Goal: Information Seeking & Learning: Learn about a topic

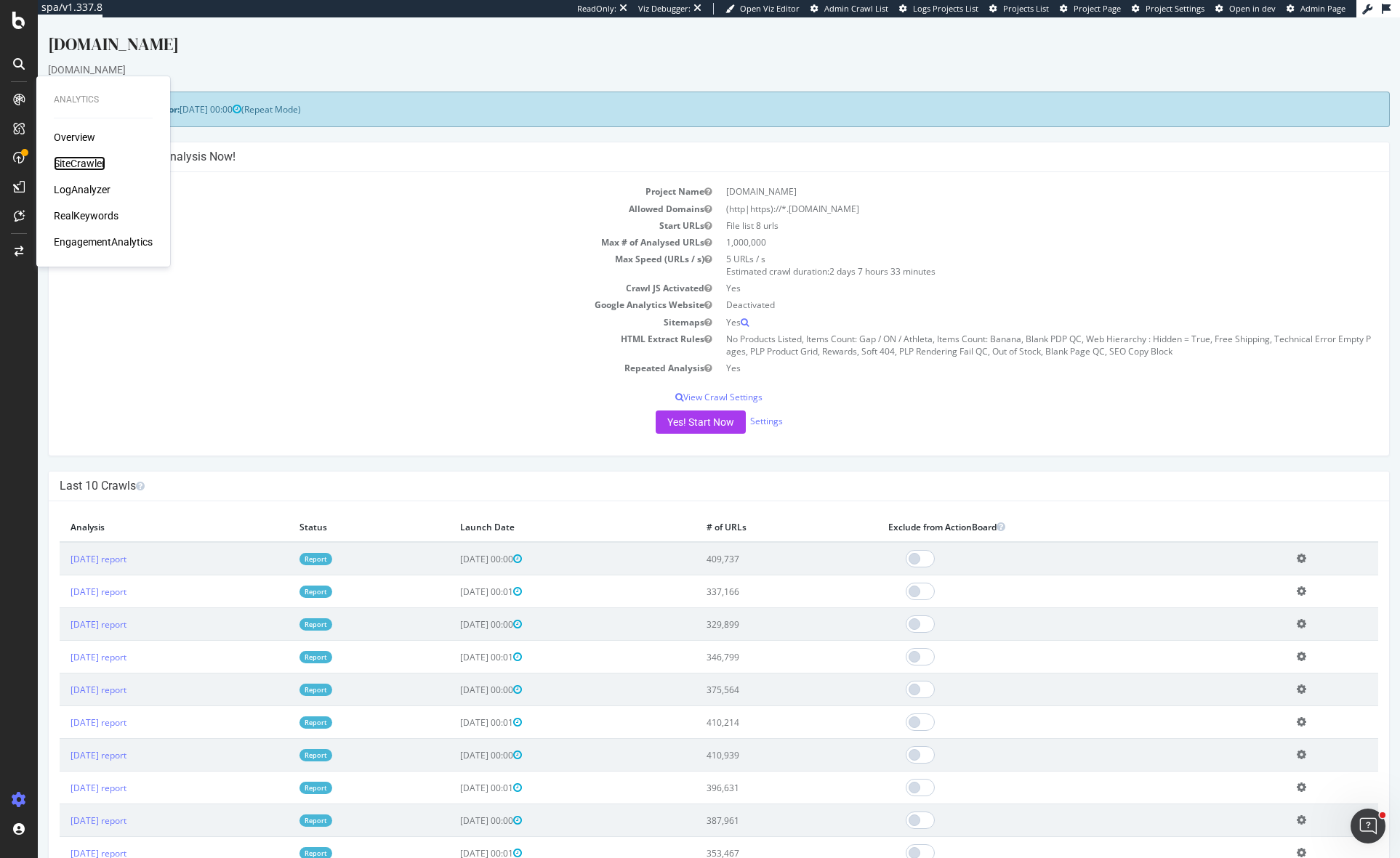
click at [102, 166] on div "SiteCrawler" at bounding box center [79, 163] width 52 height 15
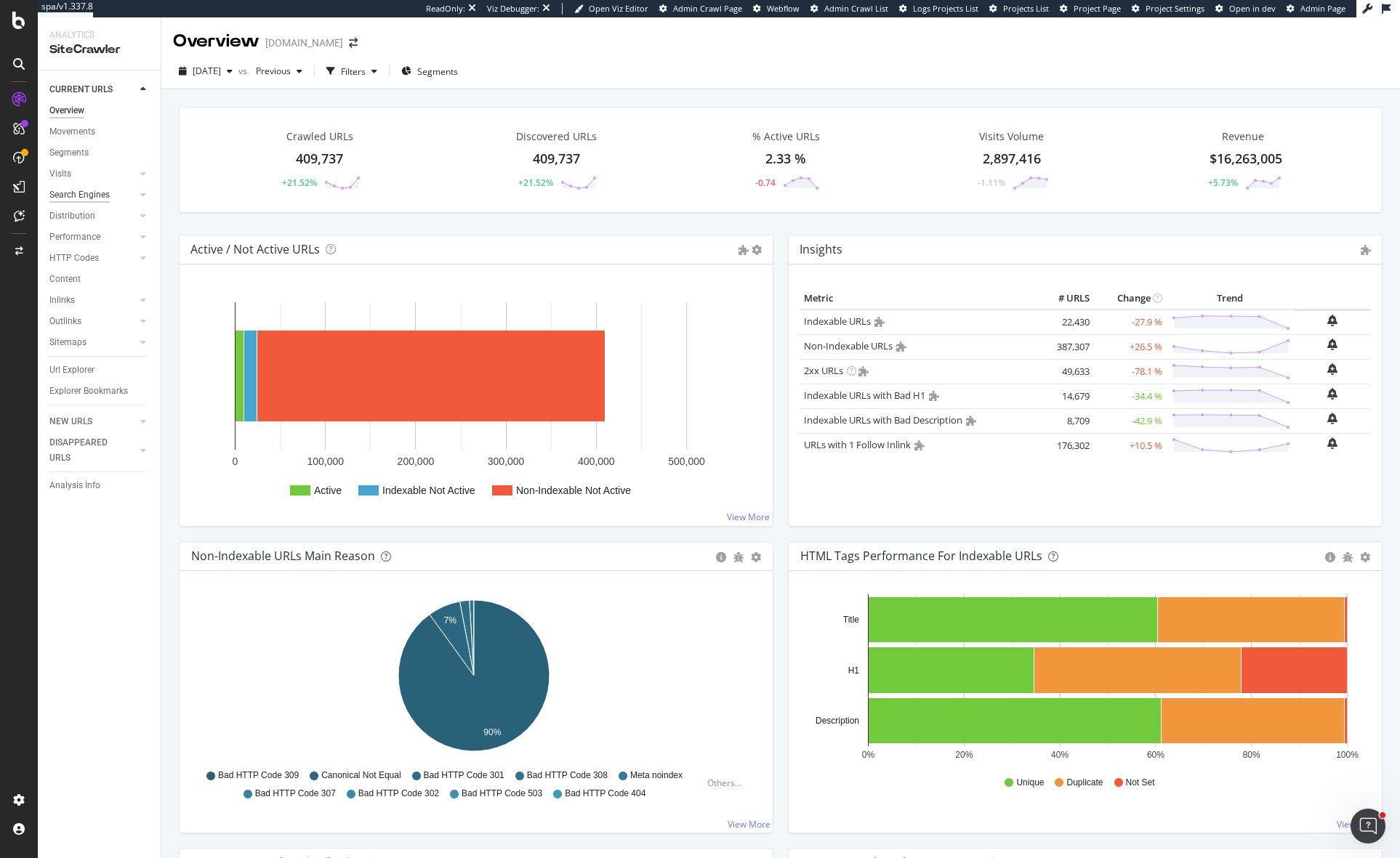
click at [85, 195] on div "Search Engines" at bounding box center [79, 195] width 60 height 15
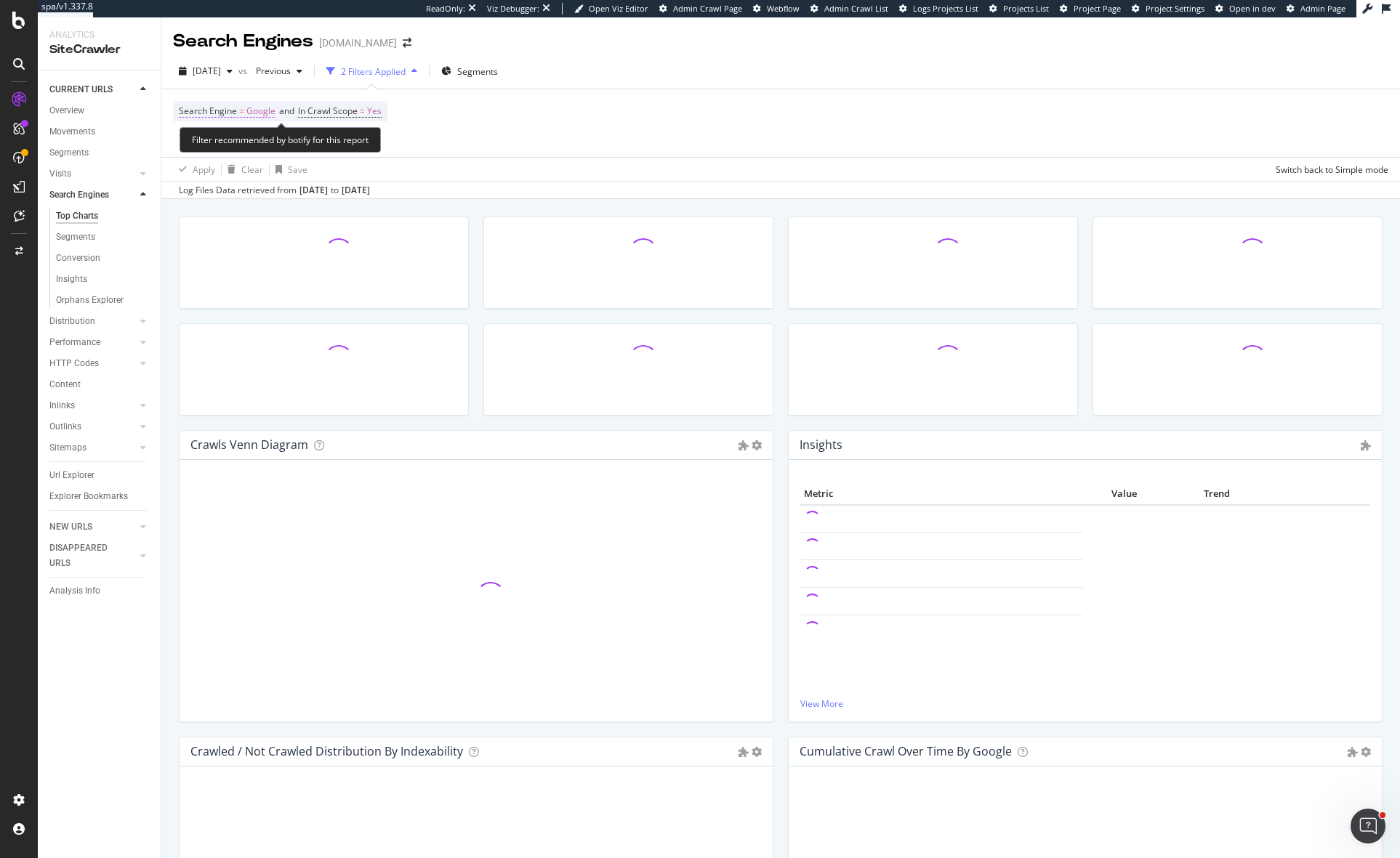
click at [258, 111] on span "Google" at bounding box center [261, 111] width 29 height 20
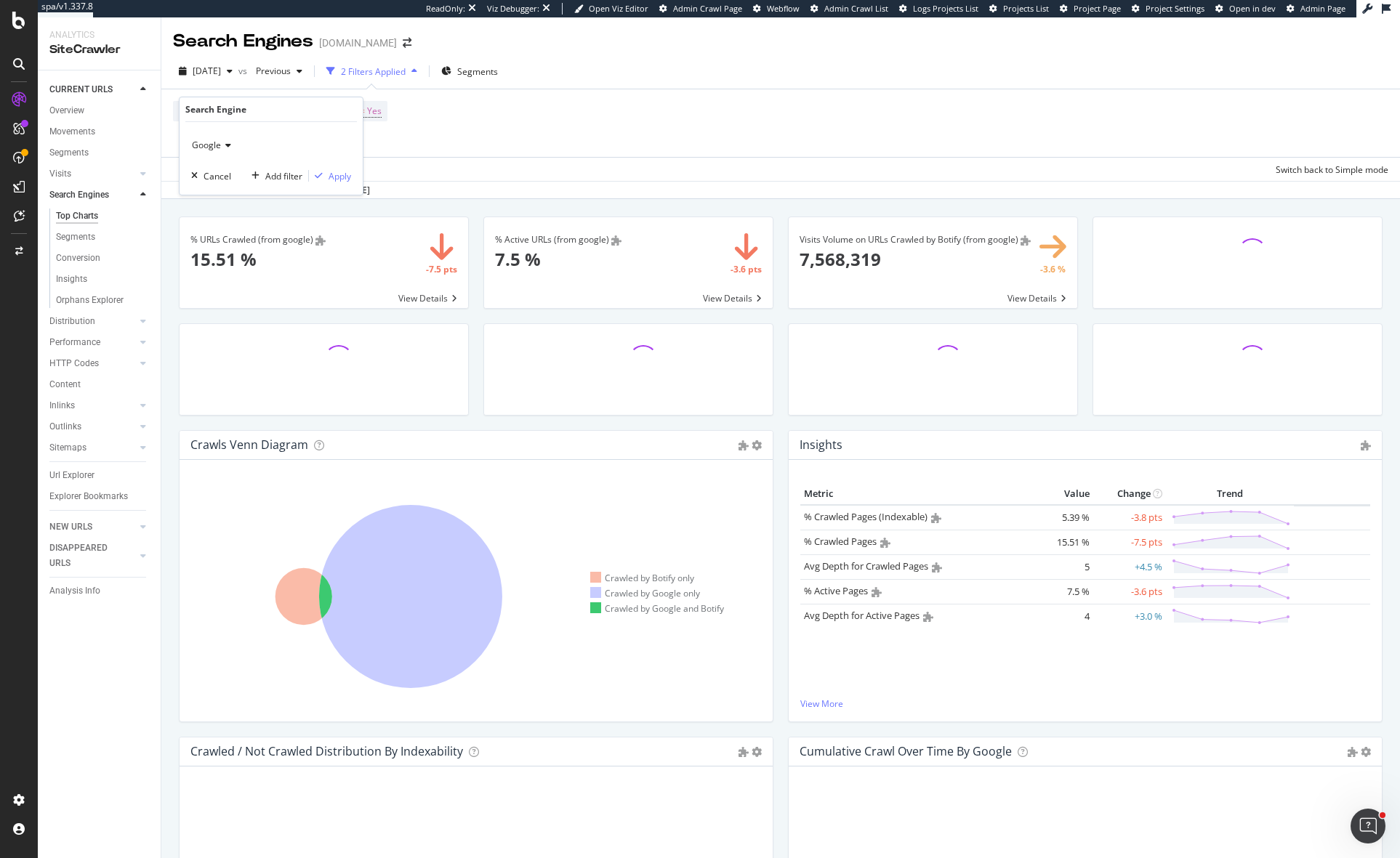
click at [213, 147] on span "Google" at bounding box center [206, 145] width 29 height 12
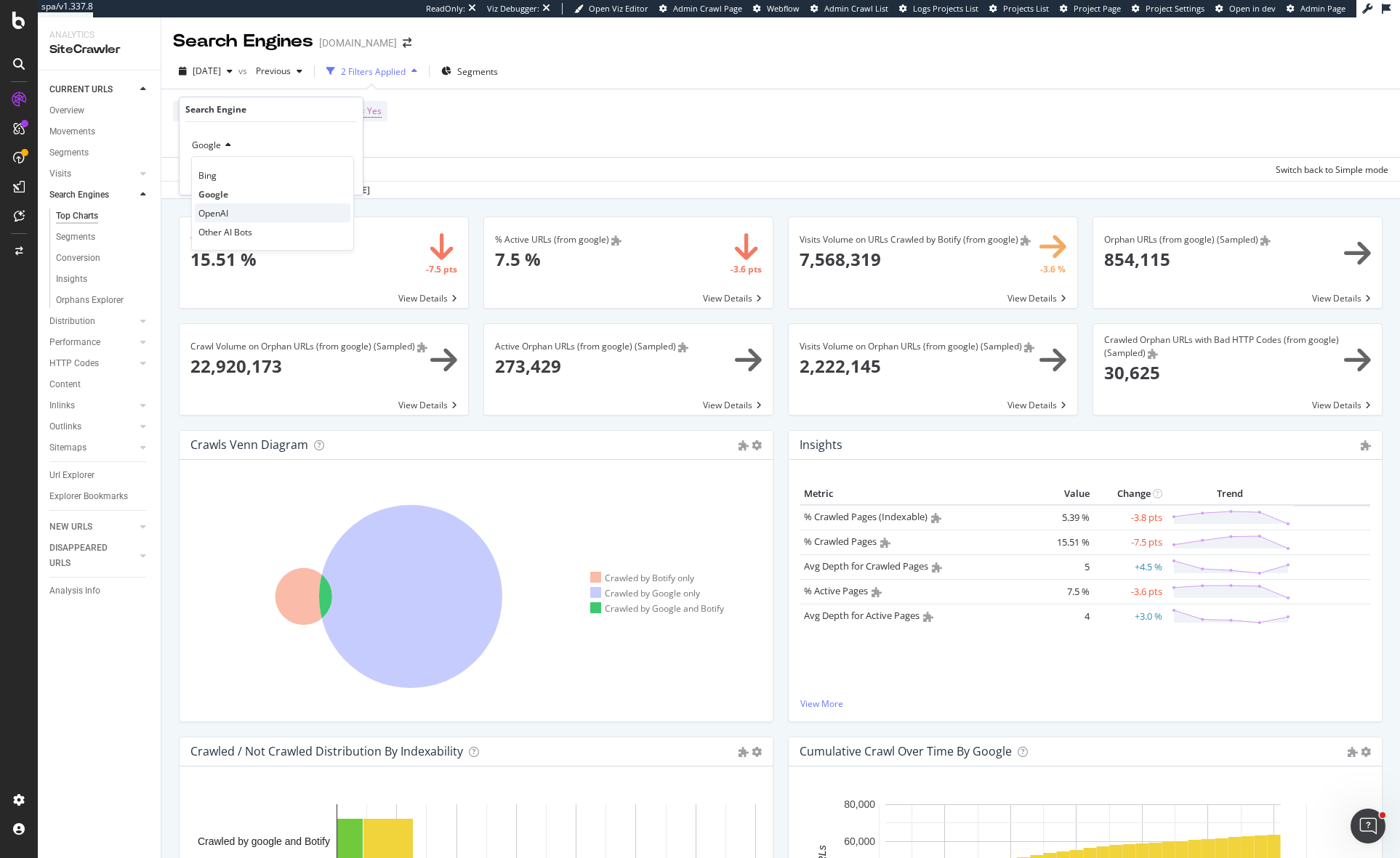
click at [235, 213] on div "OpenAI" at bounding box center [272, 213] width 155 height 19
click at [348, 176] on div "Apply" at bounding box center [339, 176] width 22 height 12
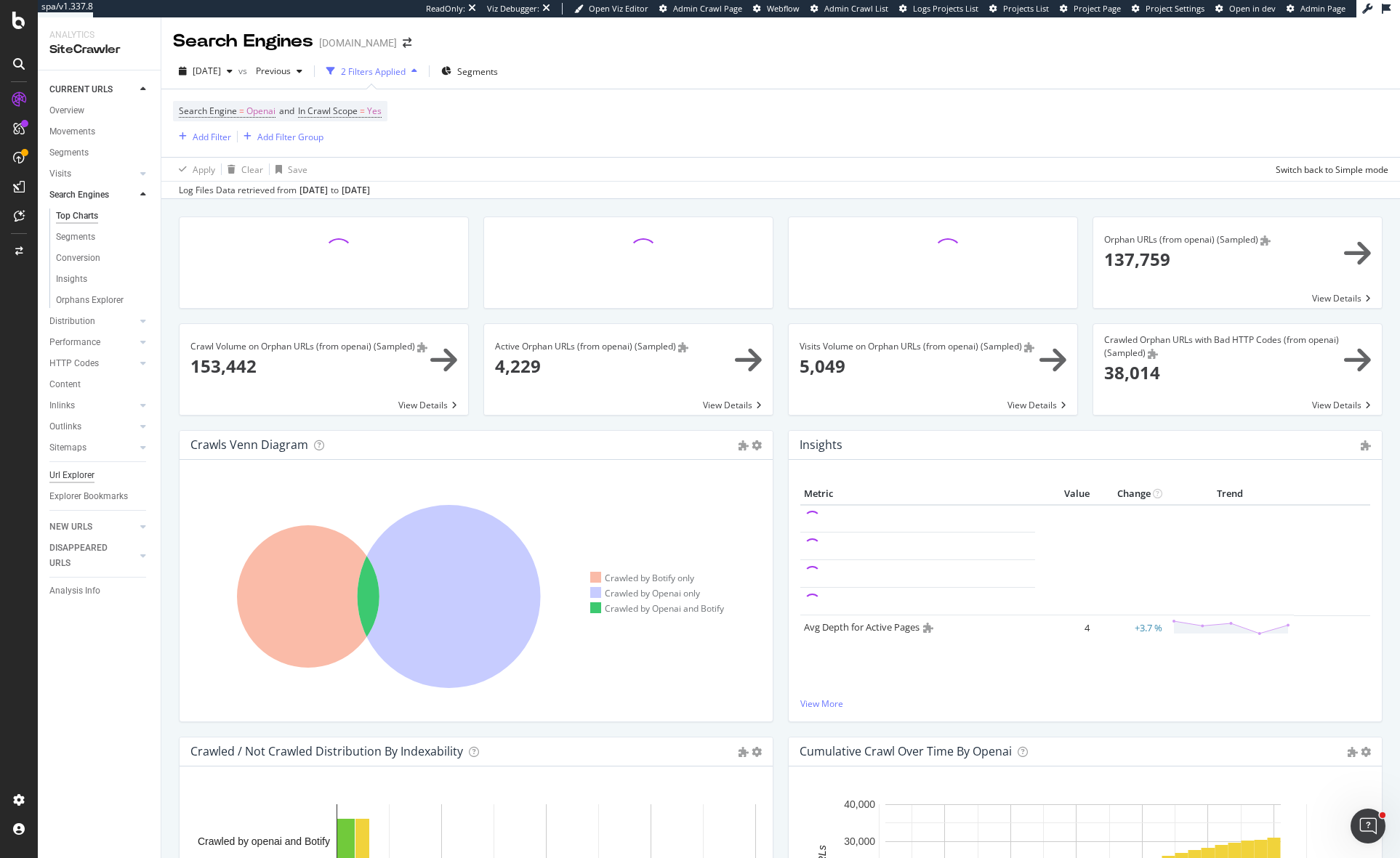
click at [77, 473] on div "Url Explorer" at bounding box center [72, 475] width 45 height 15
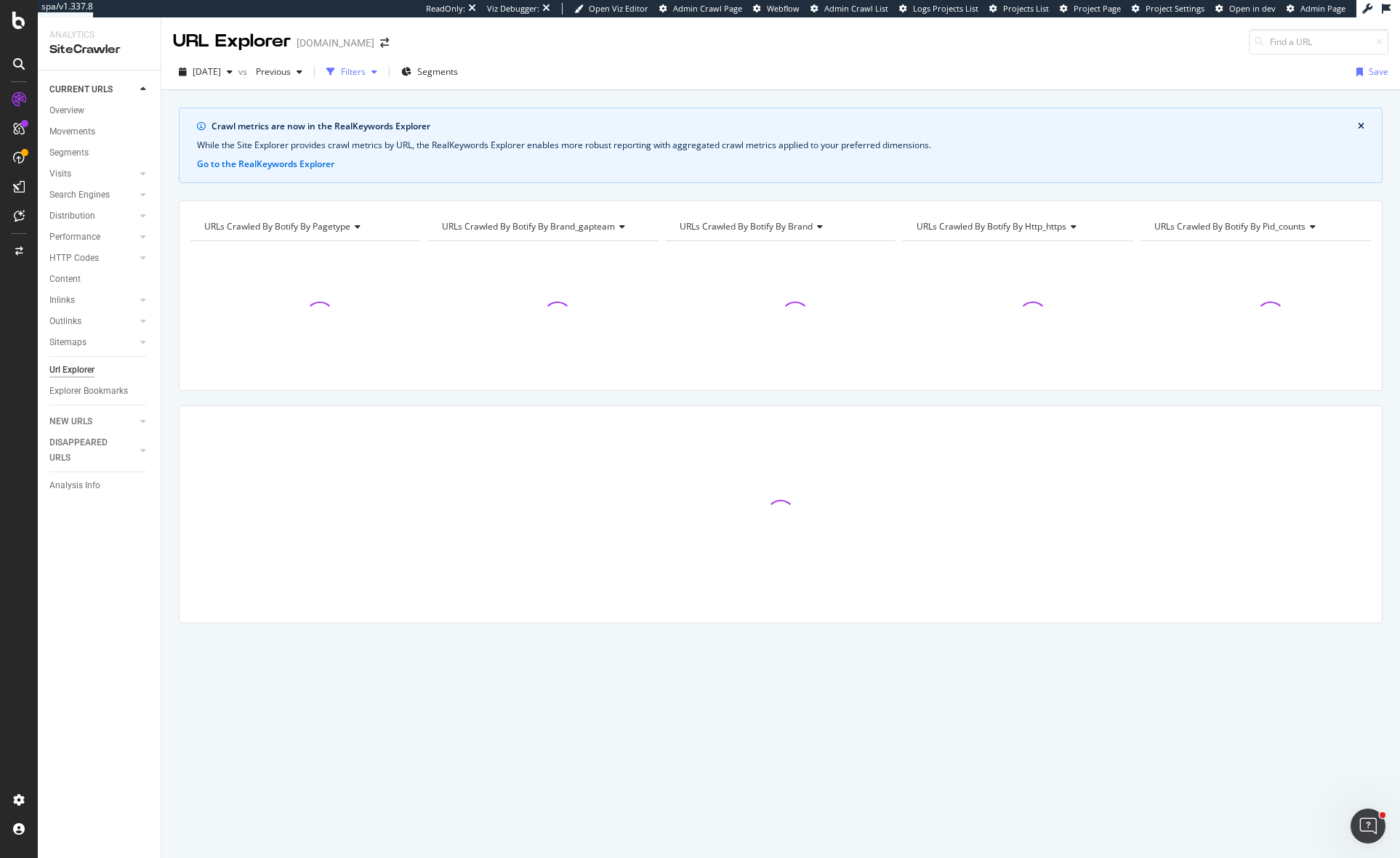
click at [365, 74] on div "Filters" at bounding box center [353, 72] width 25 height 12
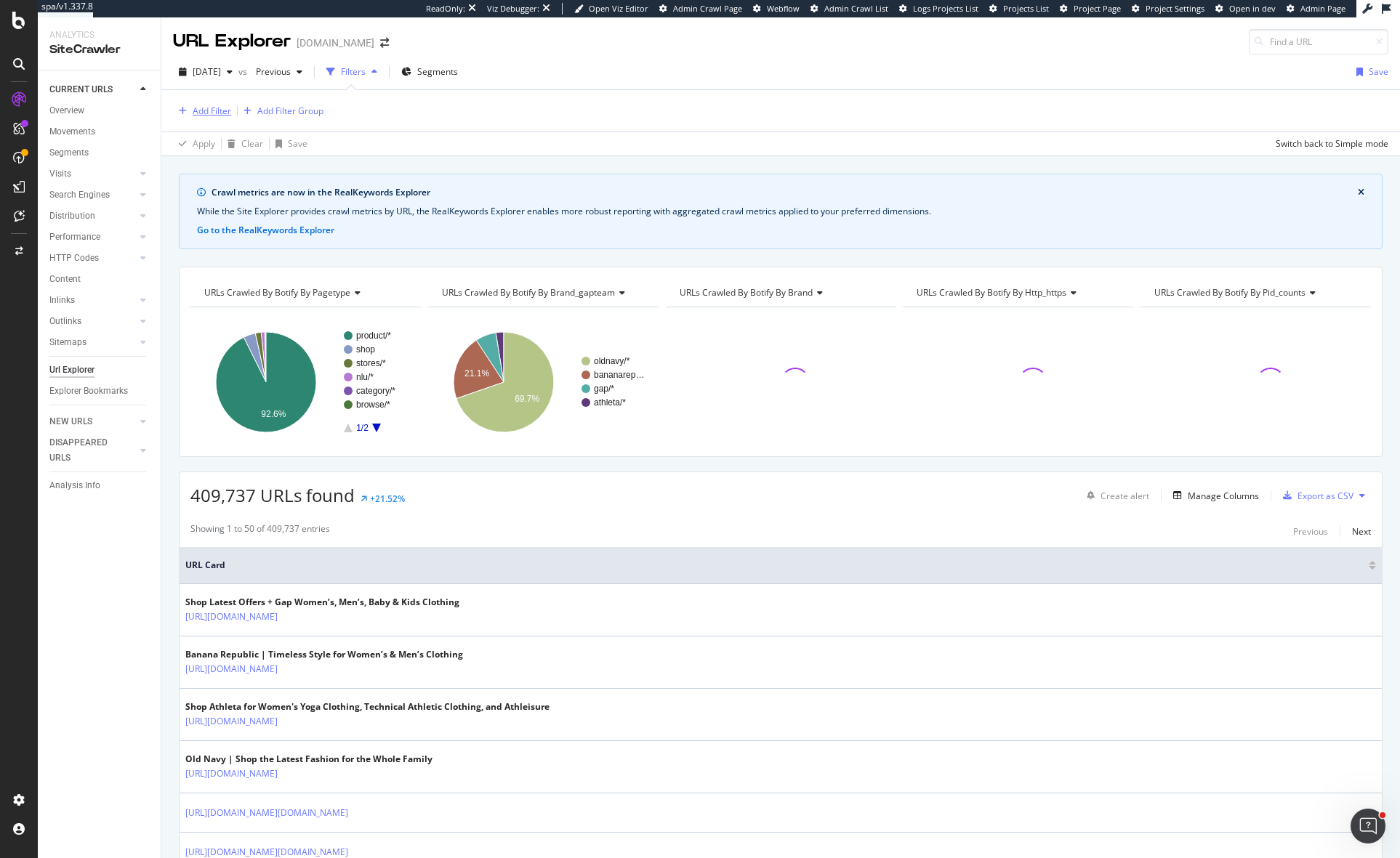
click at [201, 112] on div "Add Filter" at bounding box center [212, 111] width 38 height 12
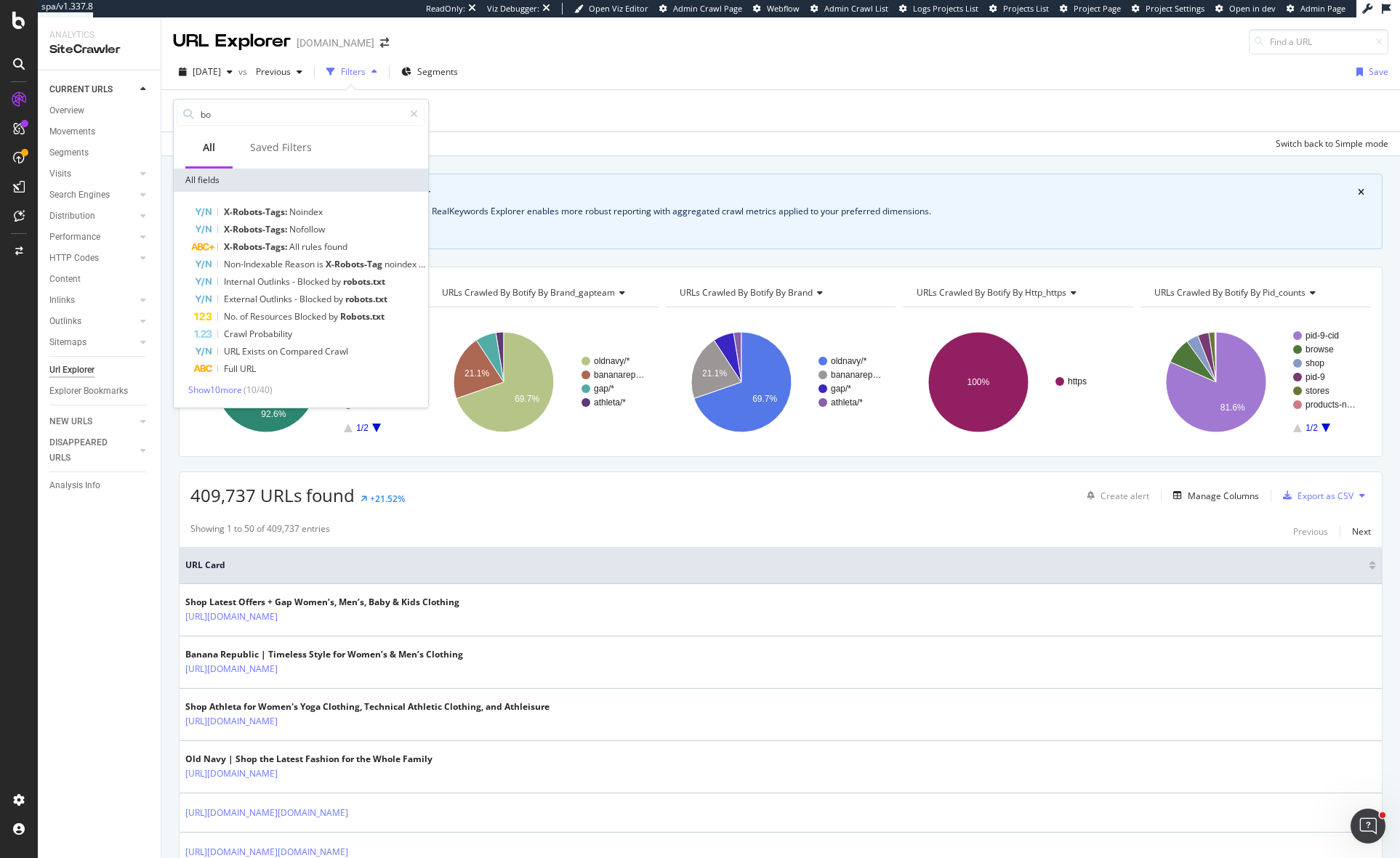
type input "b"
type input "crawl"
click at [225, 391] on span "Show 10 more" at bounding box center [215, 394] width 54 height 12
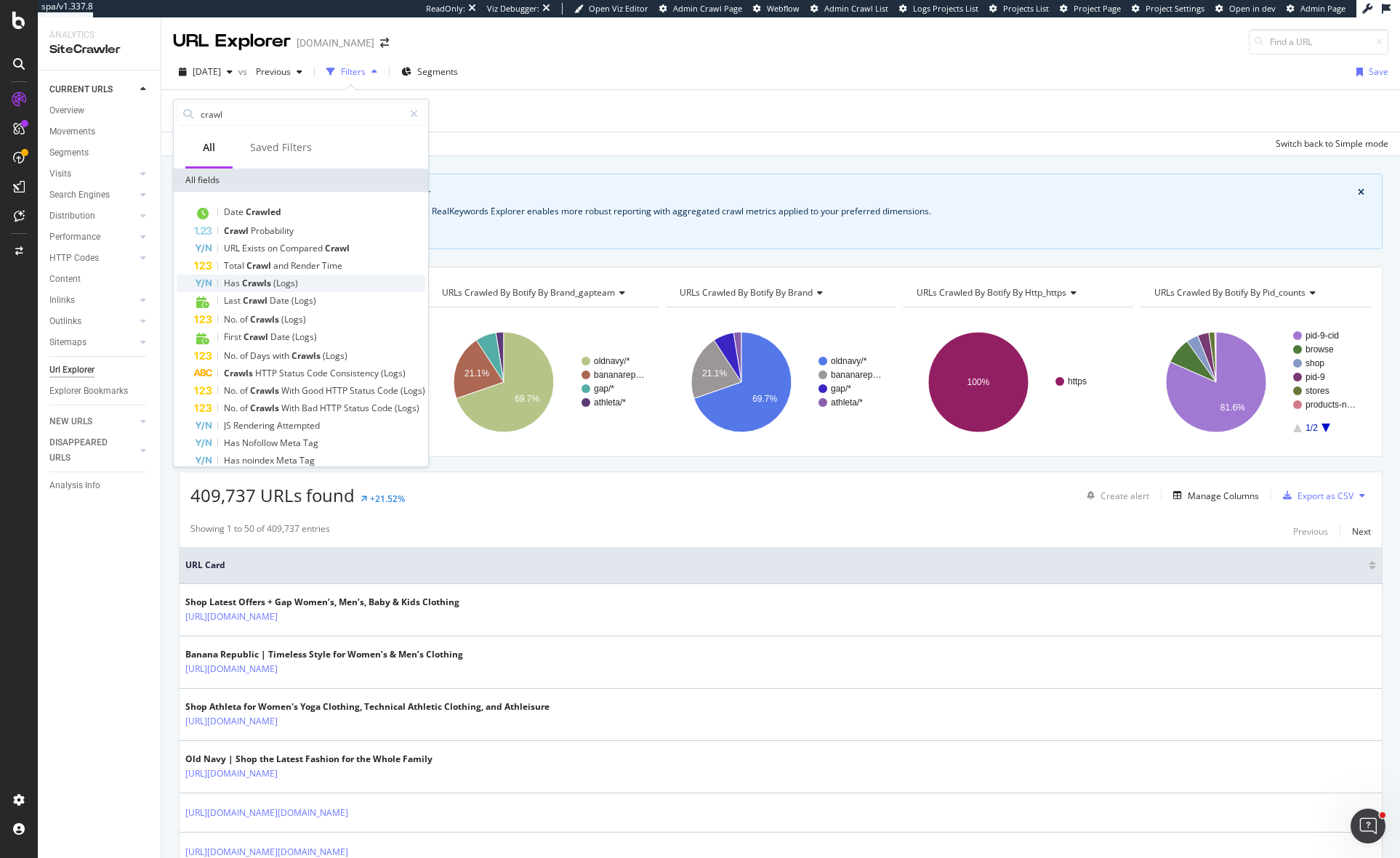
click at [296, 284] on span "(Logs)" at bounding box center [285, 283] width 25 height 12
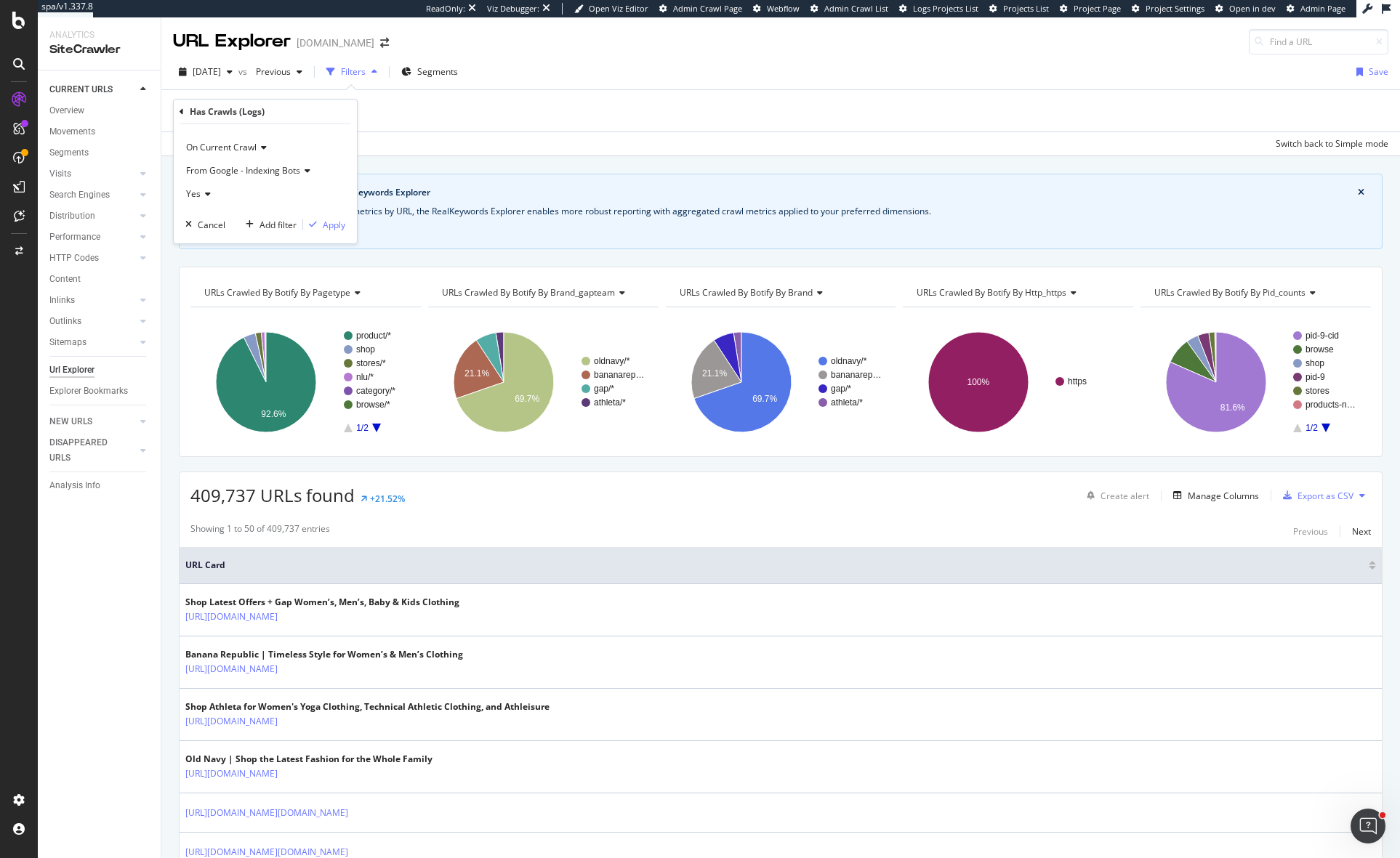
click at [240, 172] on span "From Google - Indexing Bots" at bounding box center [243, 171] width 114 height 12
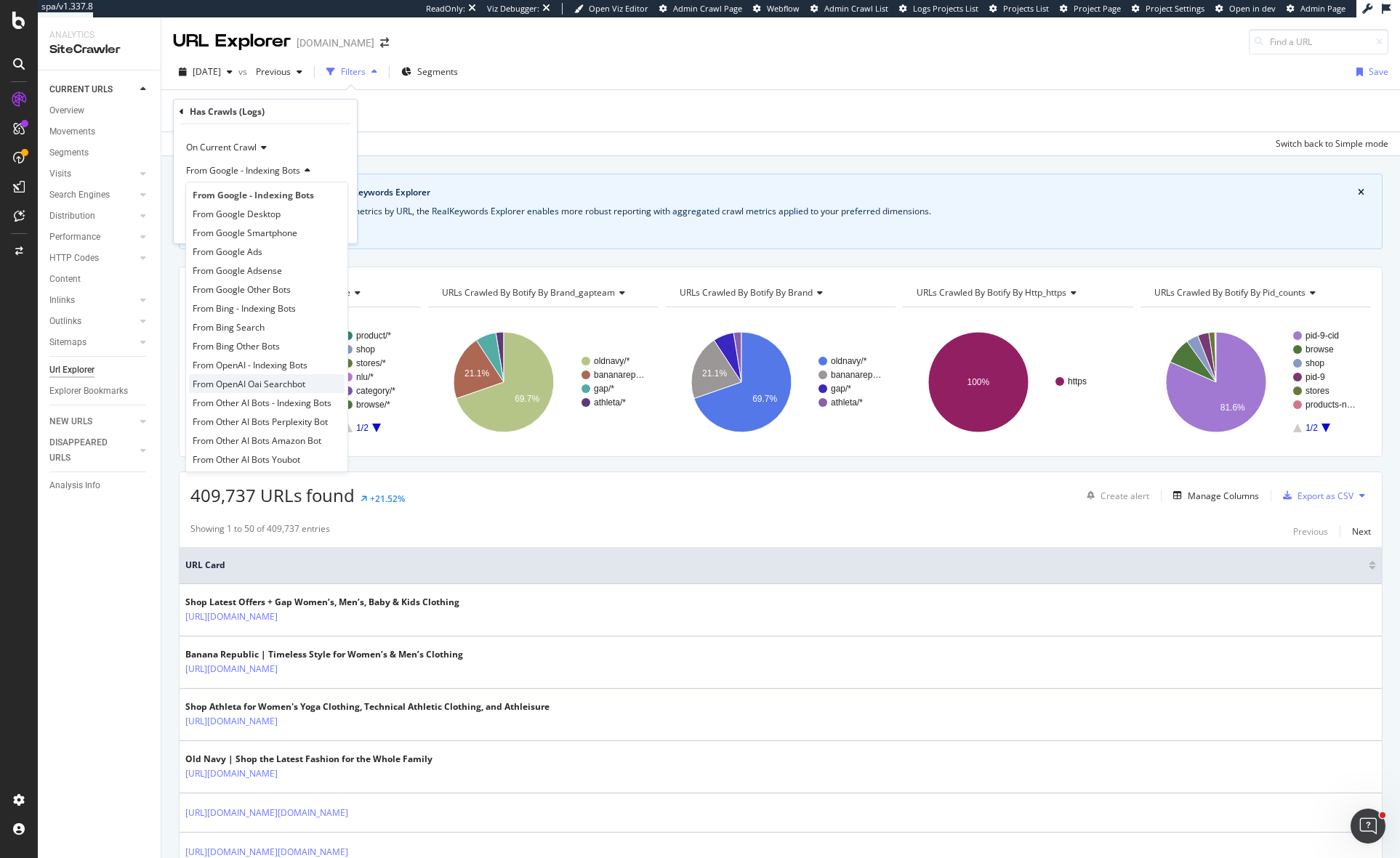
scroll to position [12, 0]
click at [16, 422] on div at bounding box center [18, 437] width 35 height 700
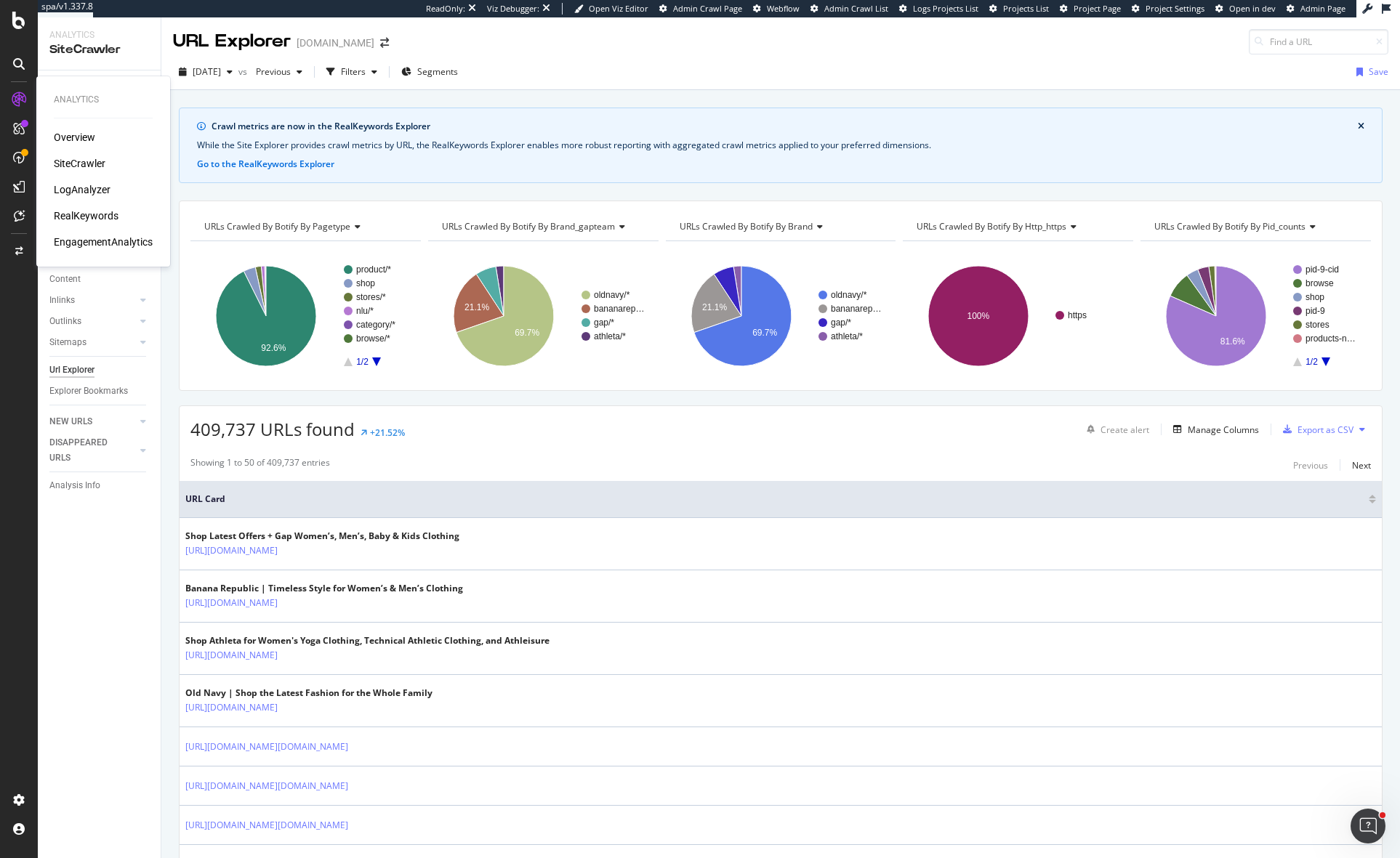
click at [98, 188] on div "LogAnalyzer" at bounding box center [82, 189] width 57 height 15
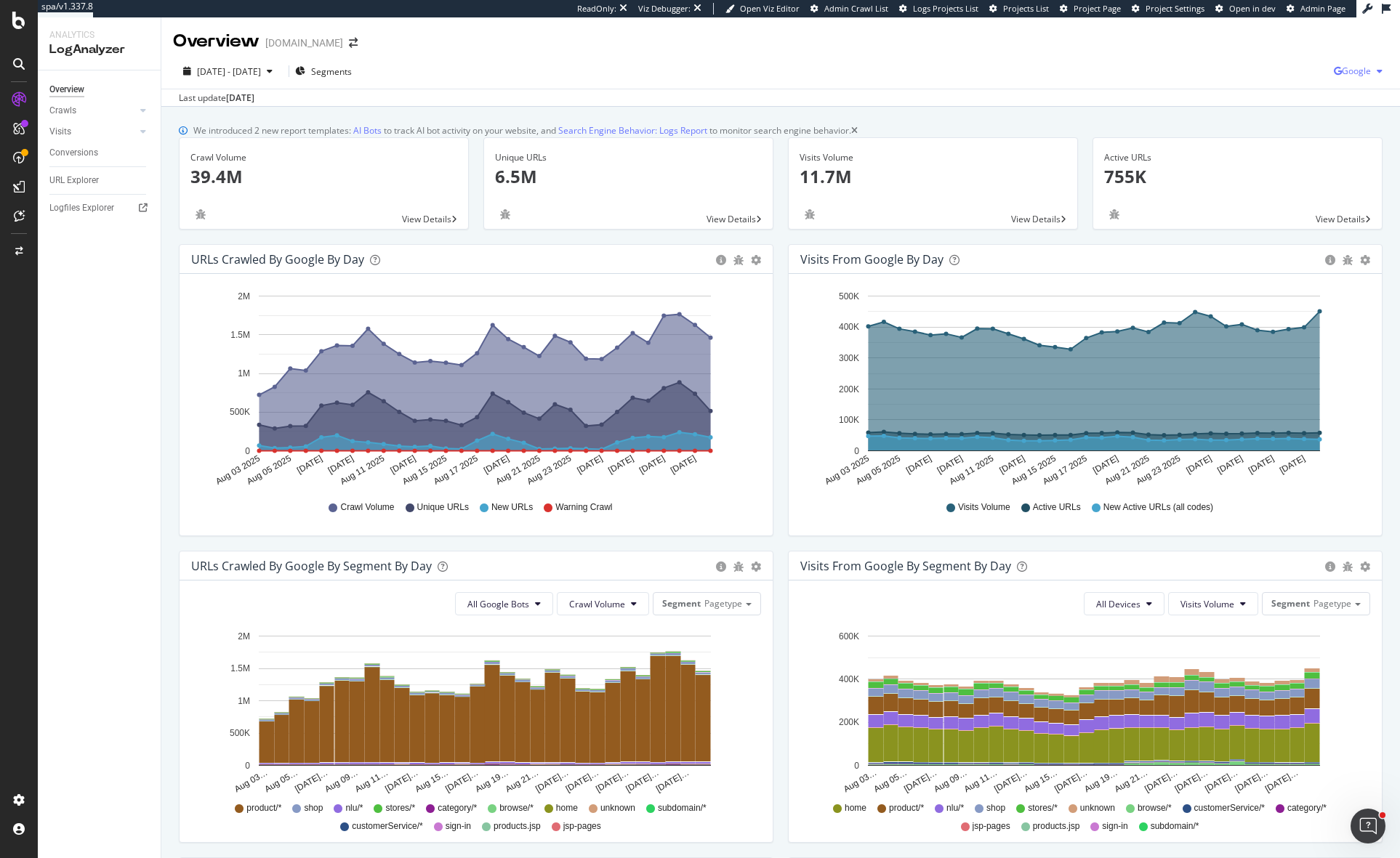
click at [1348, 72] on span "Google" at bounding box center [1356, 71] width 29 height 12
click at [1244, 81] on div "OpenAI" at bounding box center [1261, 84] width 100 height 21
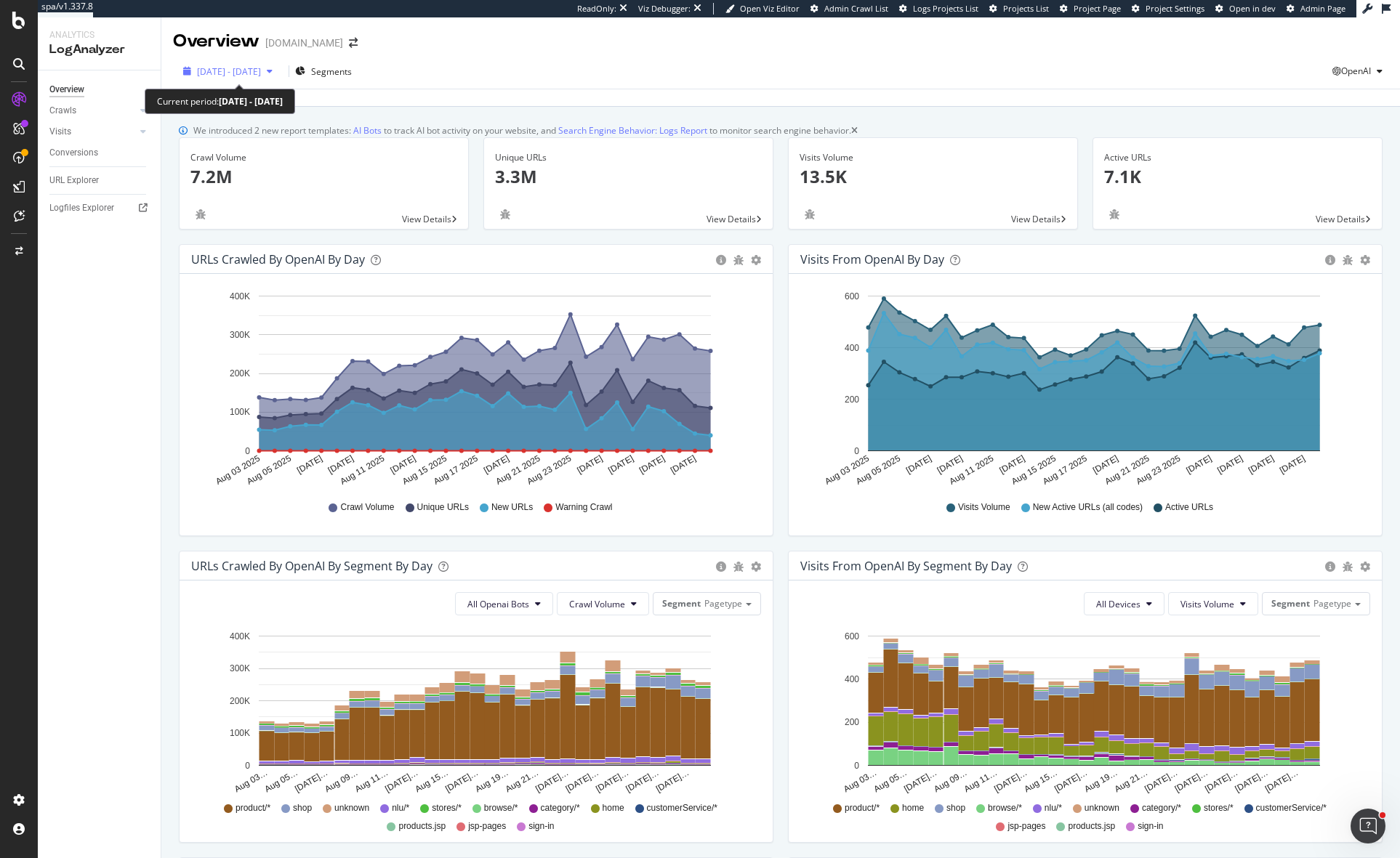
click at [272, 68] on icon "button" at bounding box center [270, 71] width 6 height 8
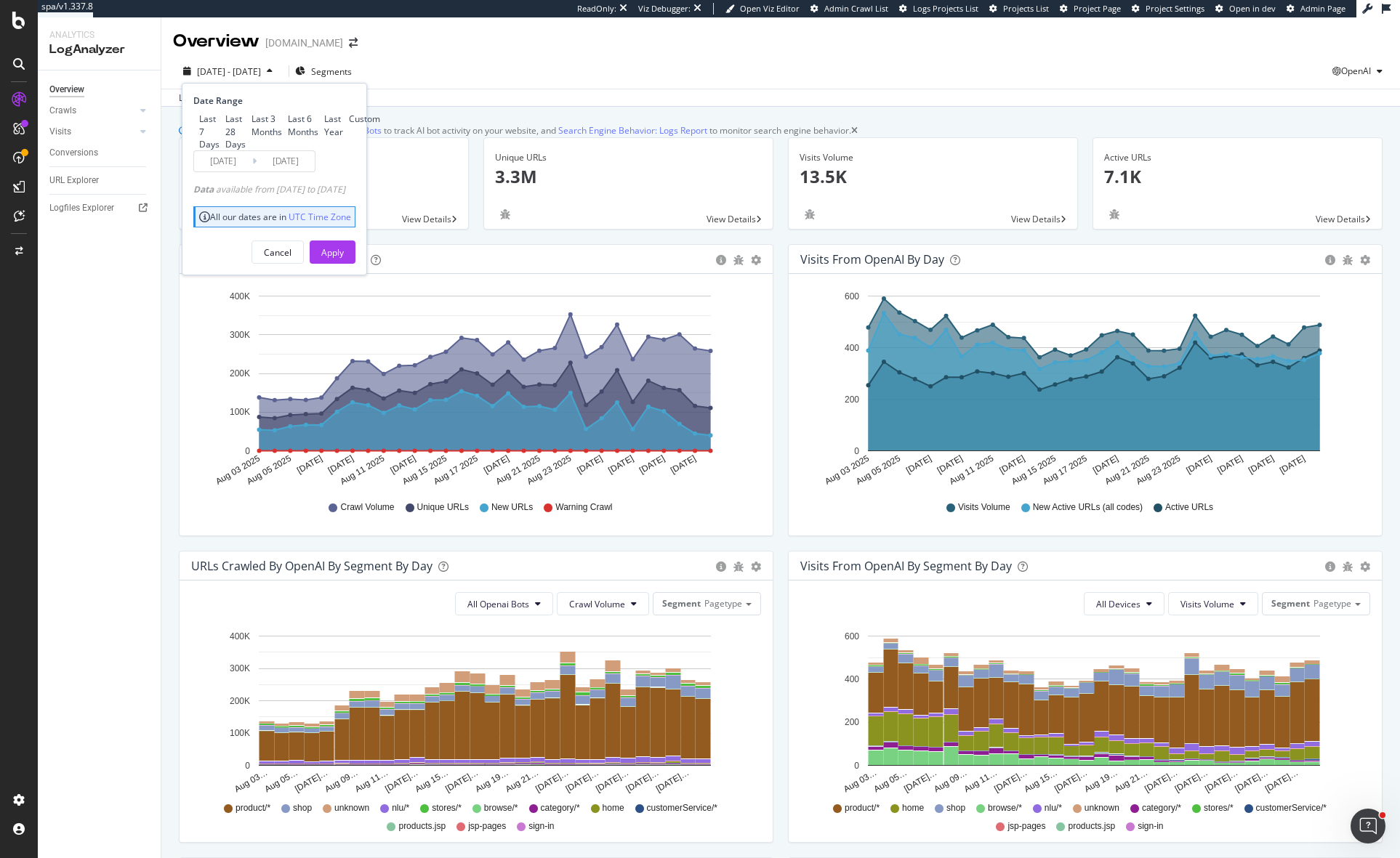
click at [255, 138] on div "Last 3 Months" at bounding box center [267, 125] width 31 height 25
click at [288, 138] on div "Last 6 Months" at bounding box center [303, 125] width 31 height 25
type input "[DATE]"
click at [344, 258] on div "Apply" at bounding box center [332, 252] width 22 height 12
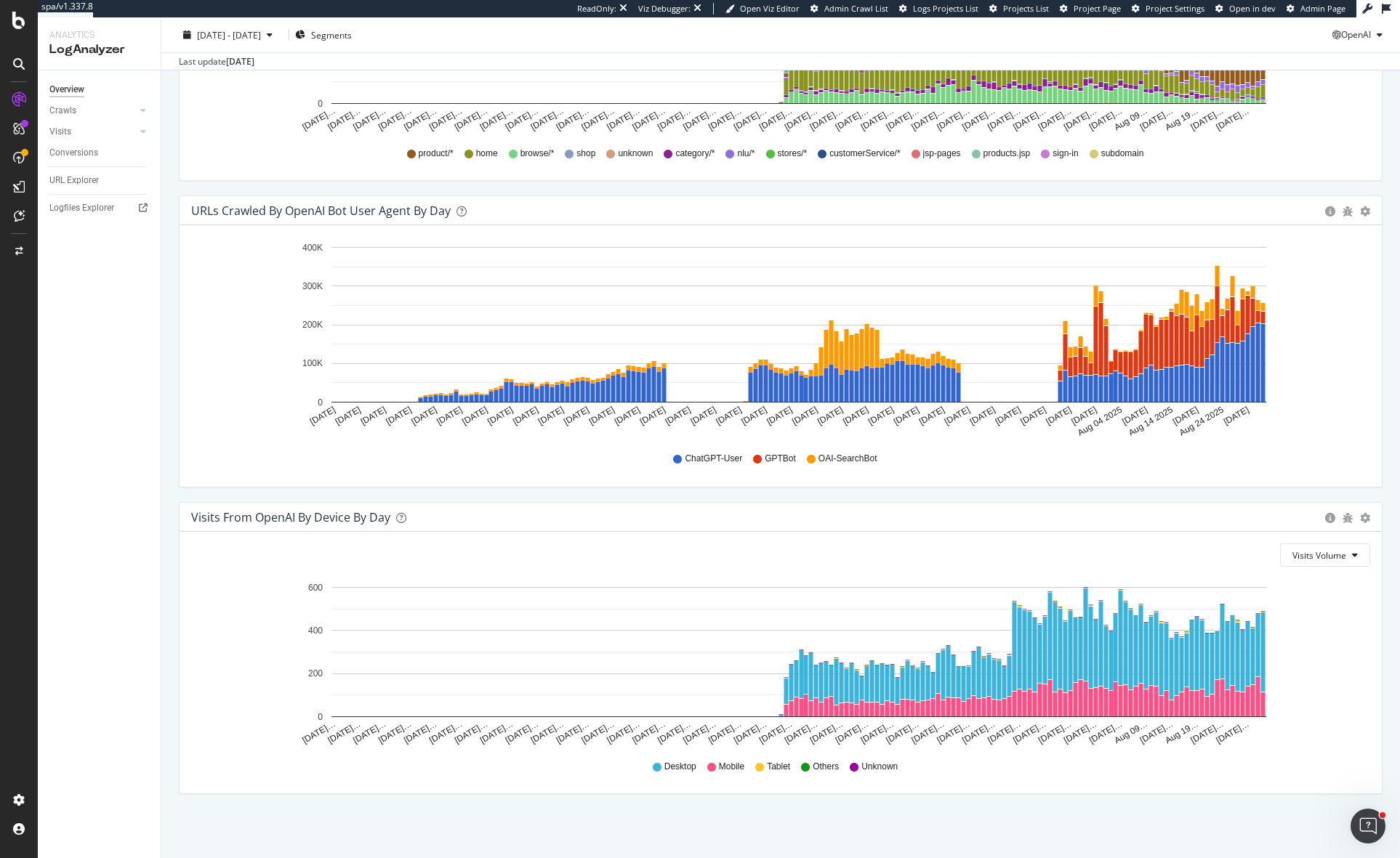
scroll to position [1290, 0]
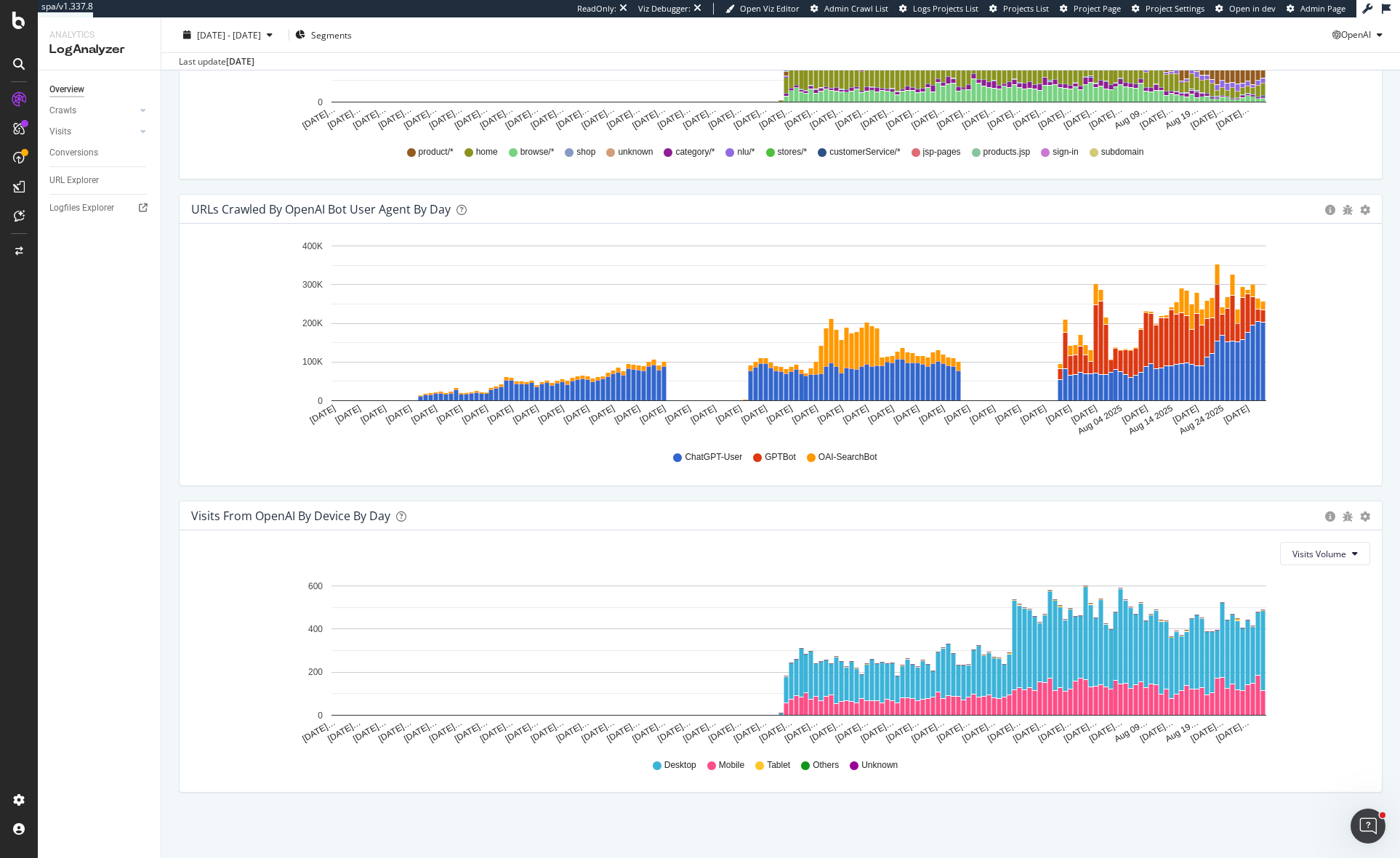
click at [714, 456] on span "ChatGPT-User" at bounding box center [713, 457] width 58 height 12
click at [124, 717] on div "Settings Project settings" at bounding box center [135, 729] width 192 height 26
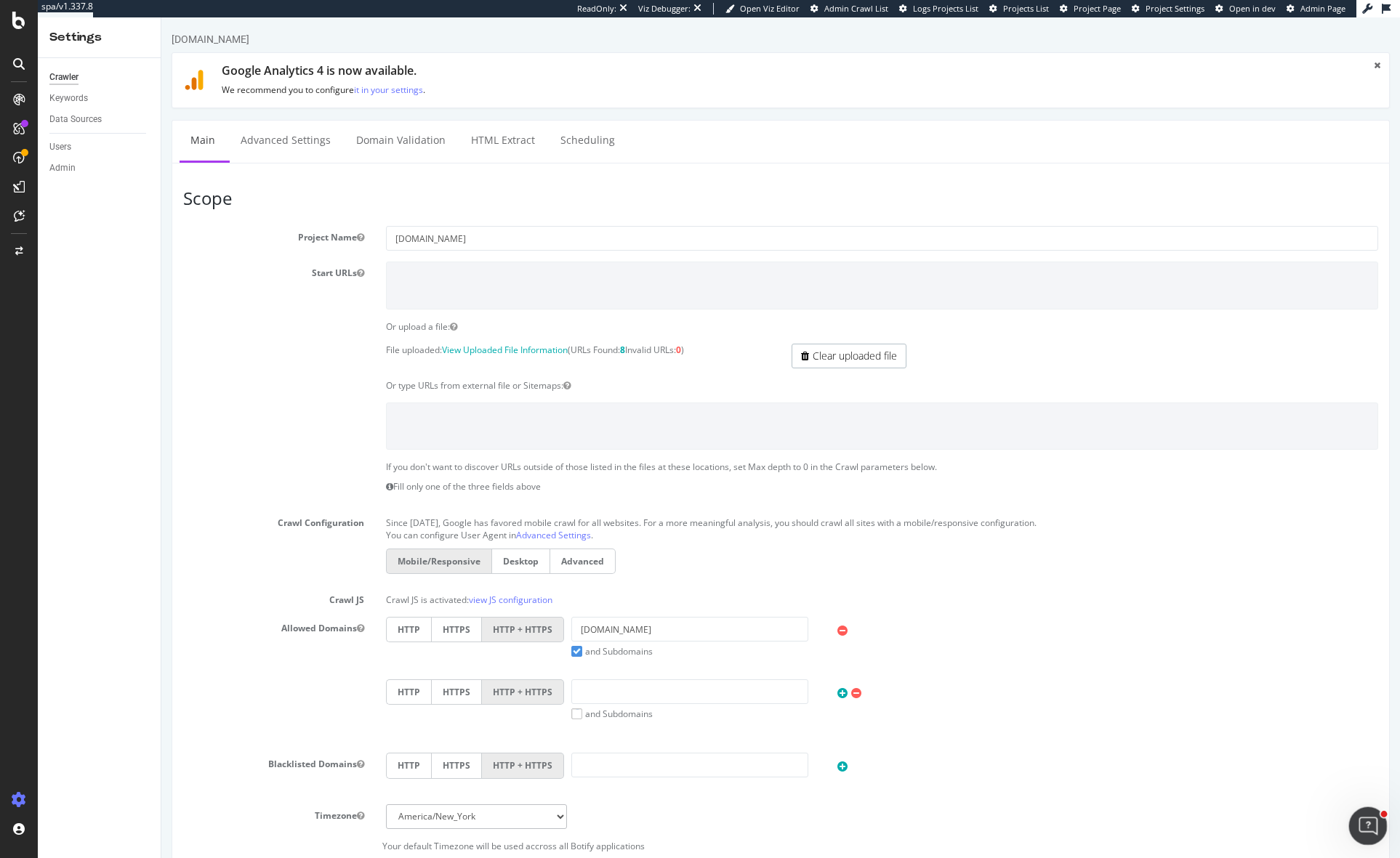
click at [1364, 817] on icon "Open Intercom Messenger" at bounding box center [1365, 823] width 24 height 24
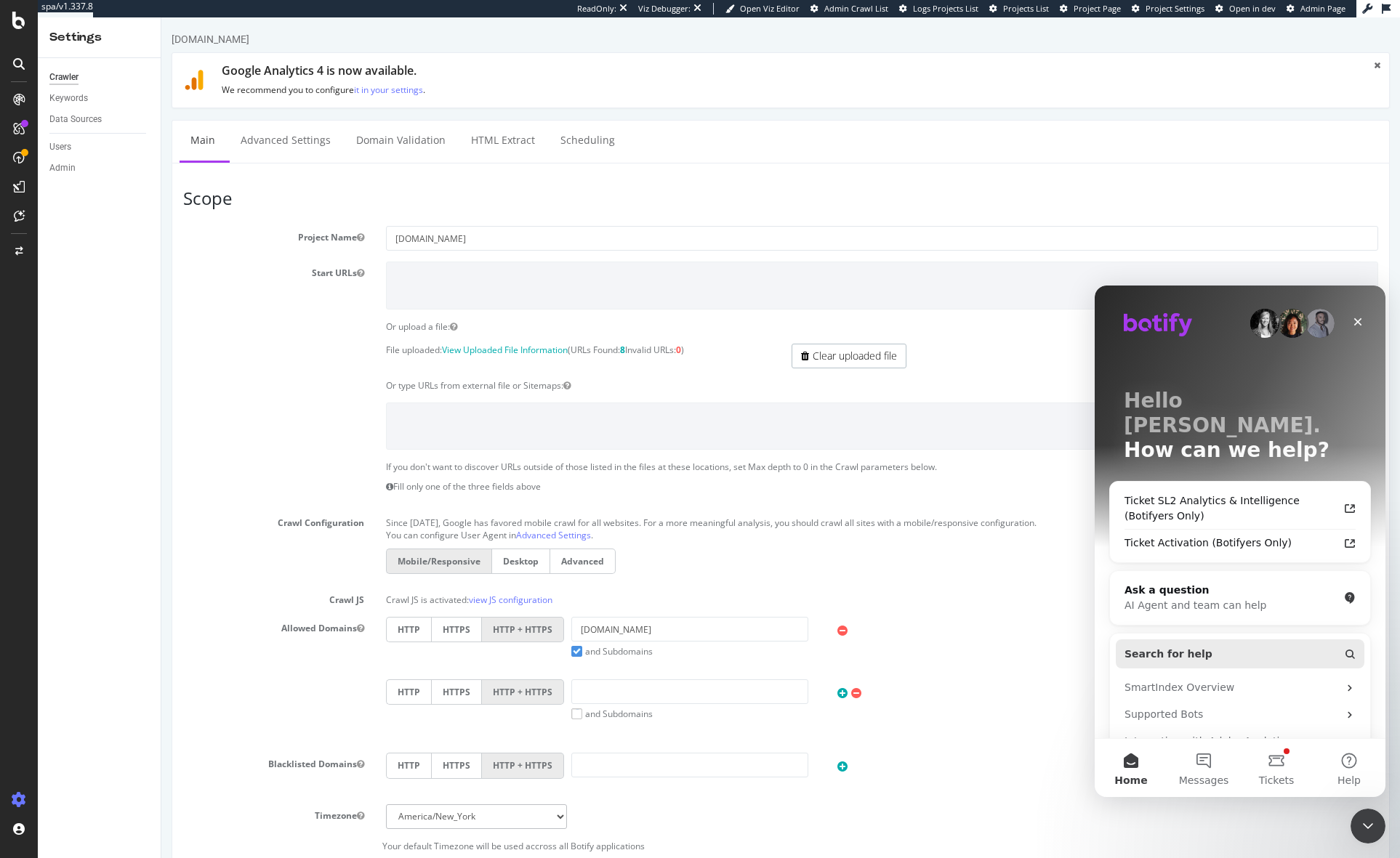
click at [1198, 647] on span "Search for help" at bounding box center [1168, 654] width 88 height 15
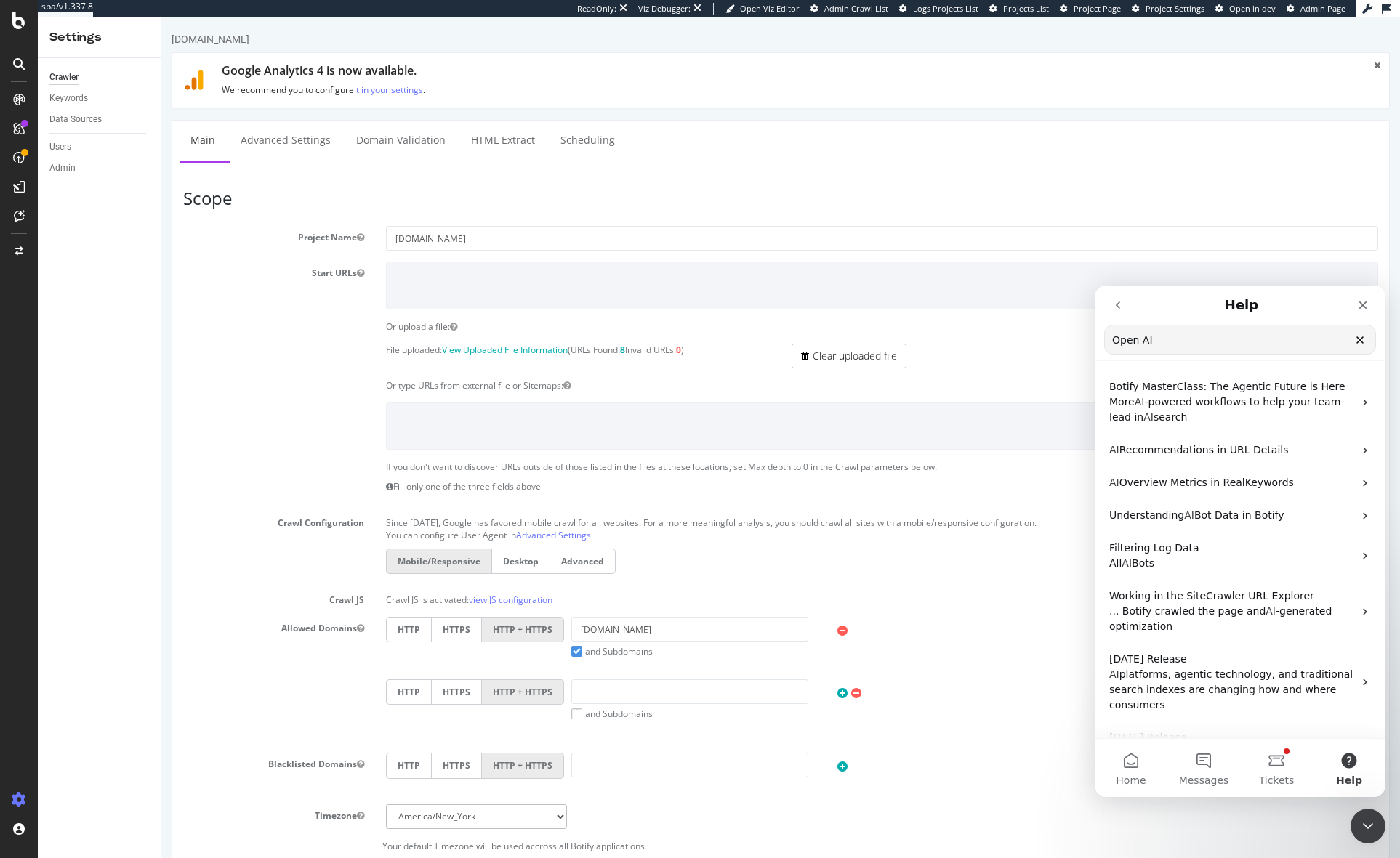
click at [1225, 344] on input "Open AI" at bounding box center [1239, 339] width 270 height 28
type input "Open AI Indexing"
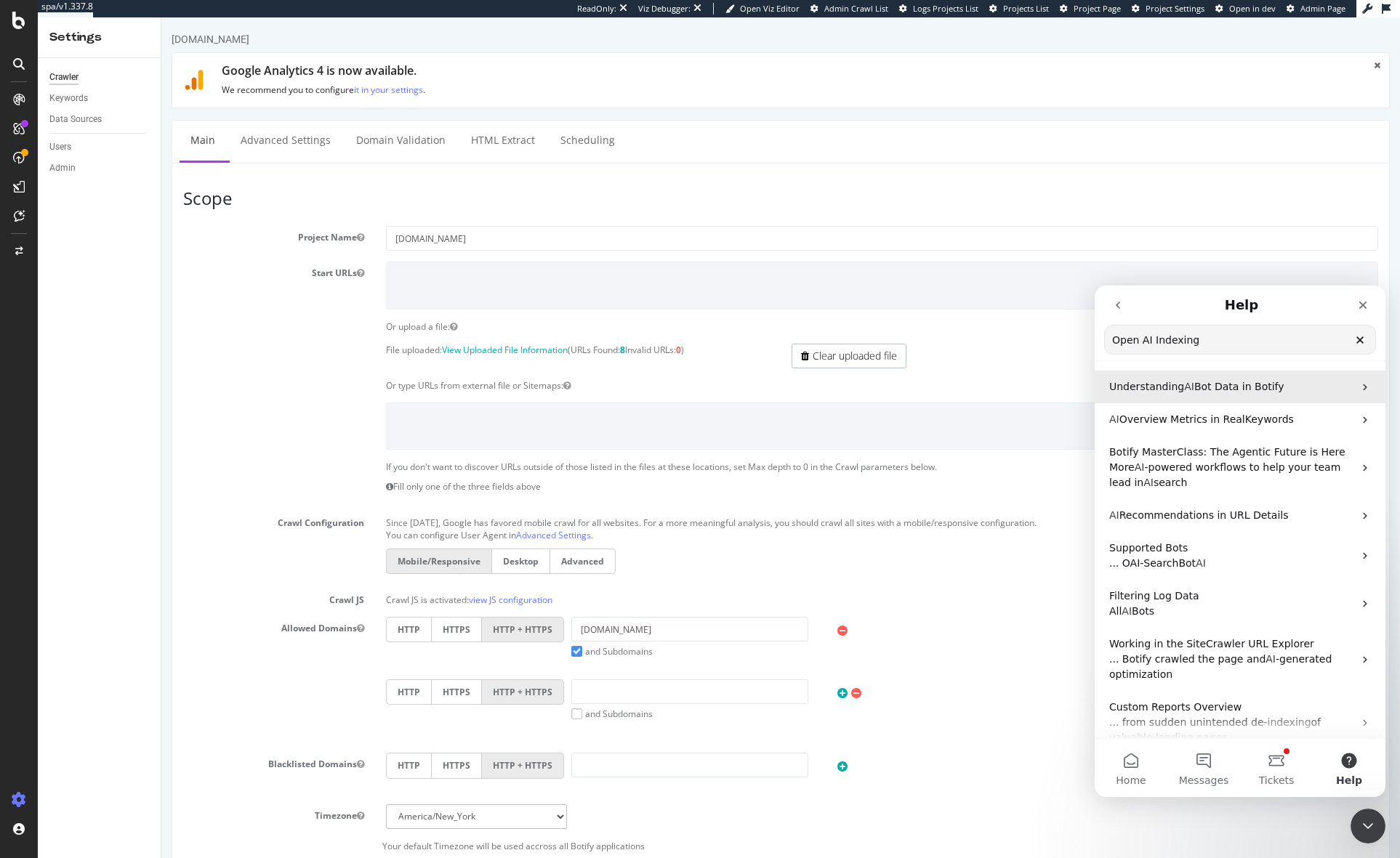
click at [1223, 387] on span "Bot Data in Botify" at bounding box center [1238, 386] width 90 height 12
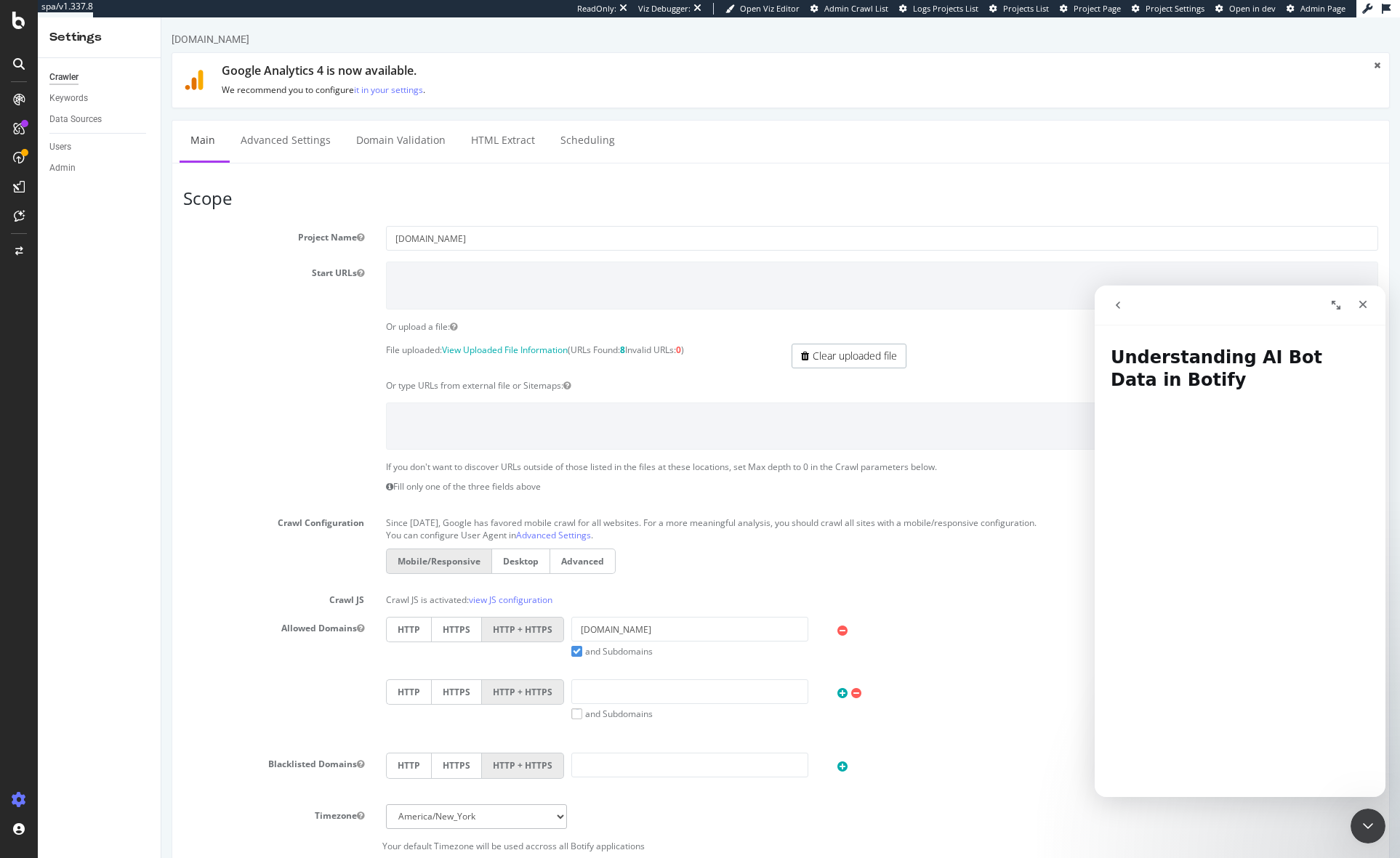
click at [1333, 304] on icon "Expand window" at bounding box center [1335, 304] width 12 height 12
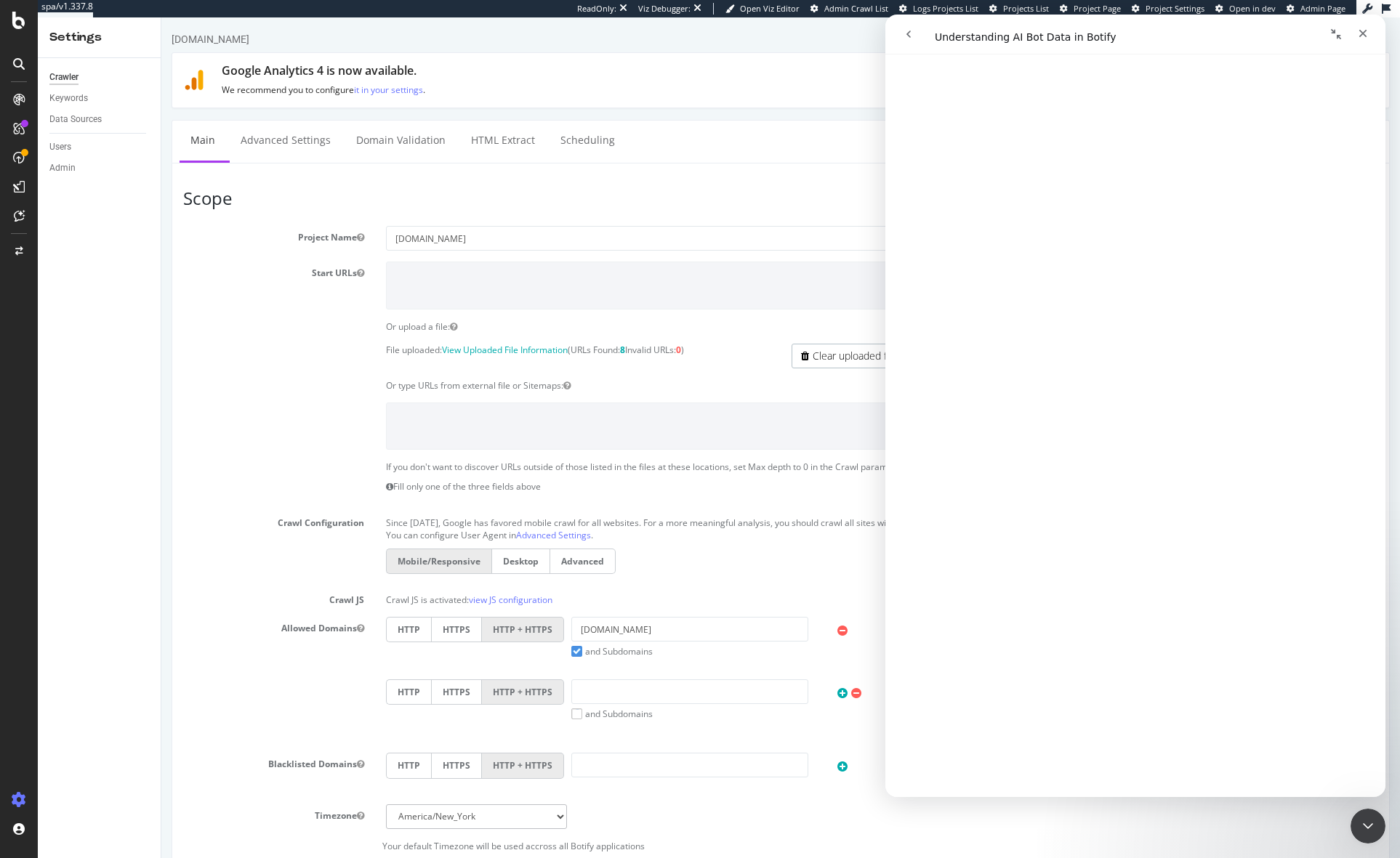
scroll to position [4476, 0]
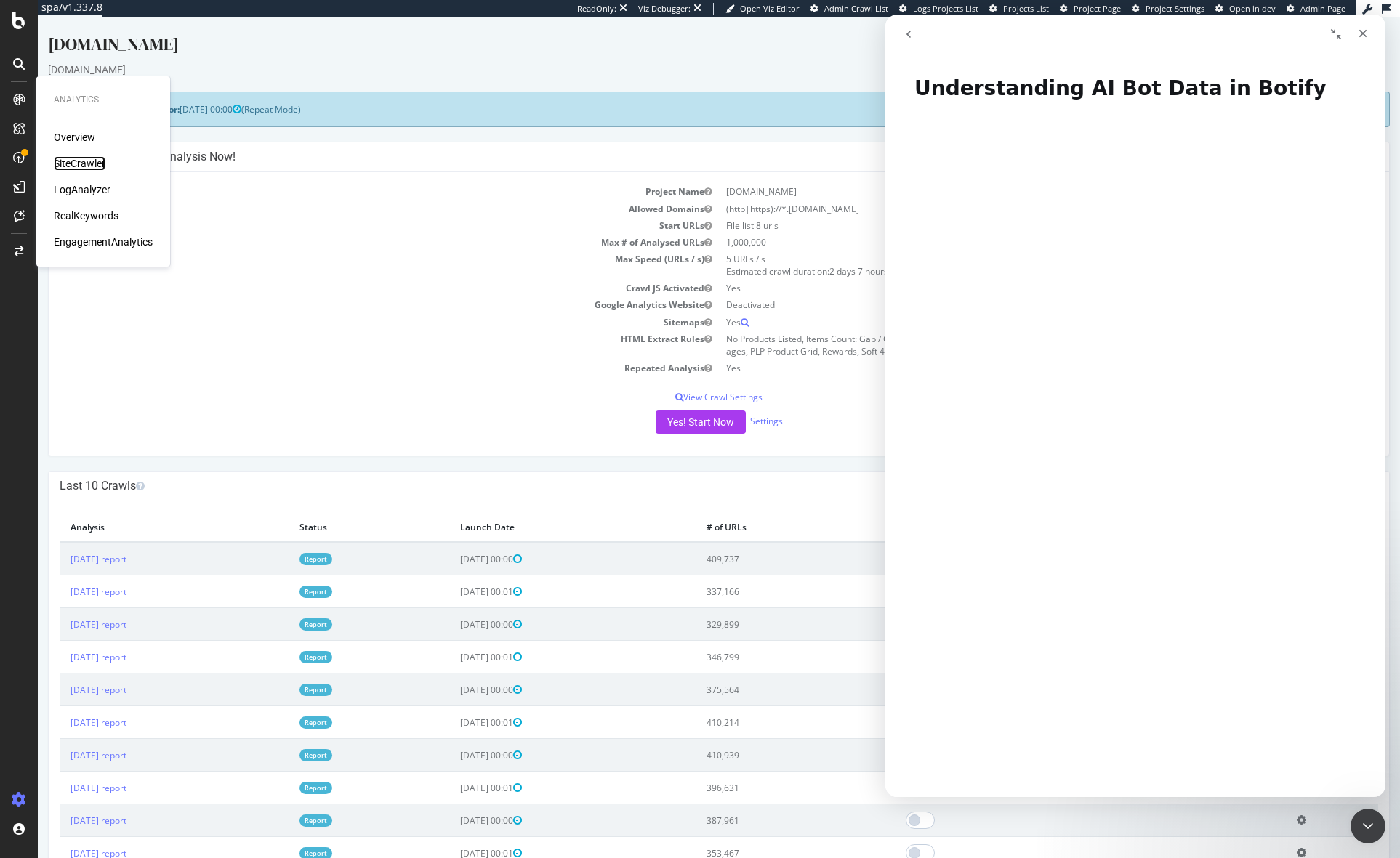
click at [91, 165] on div "SiteCrawler" at bounding box center [79, 163] width 52 height 15
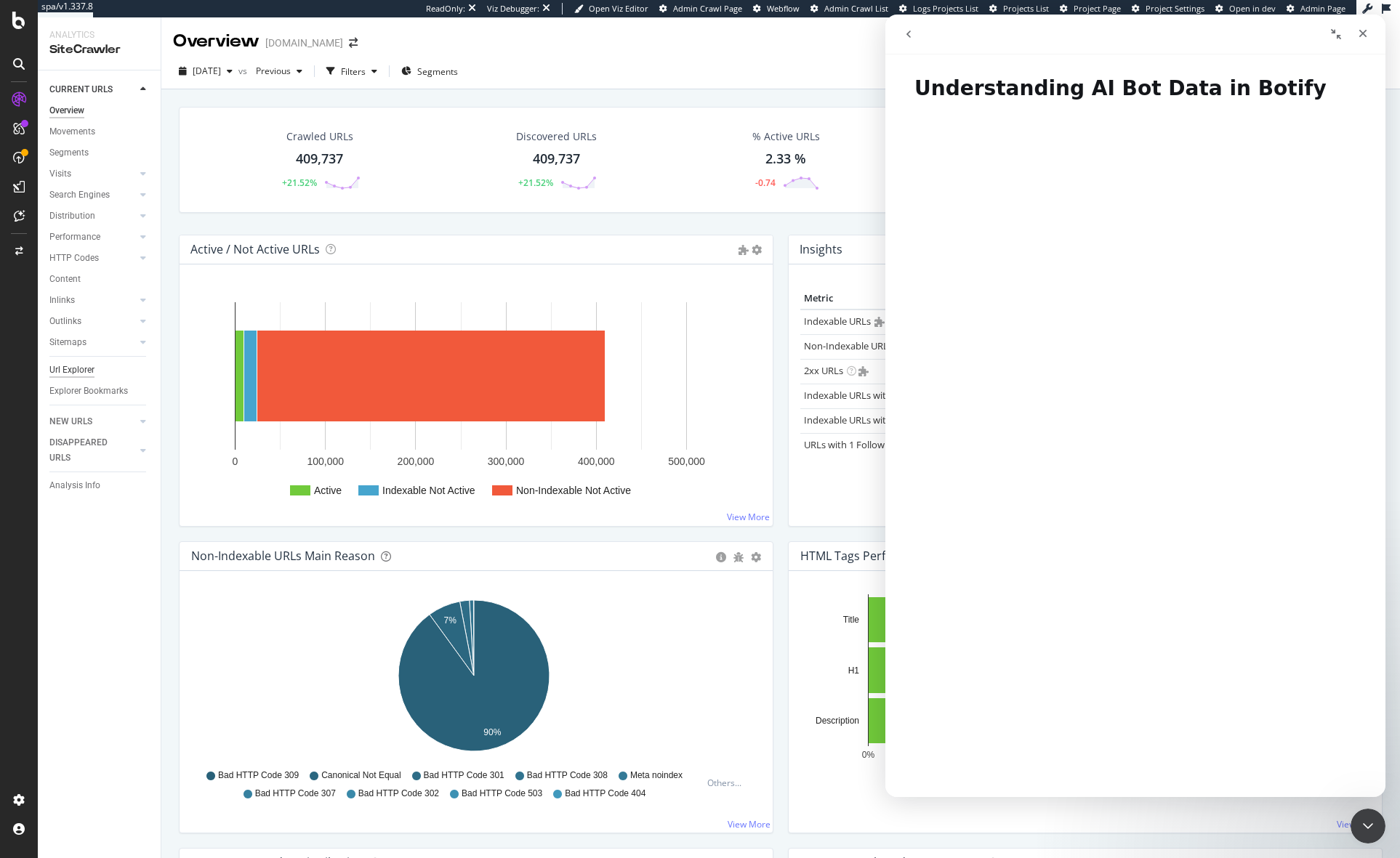
click at [83, 362] on div "Url Explorer" at bounding box center [72, 370] width 45 height 15
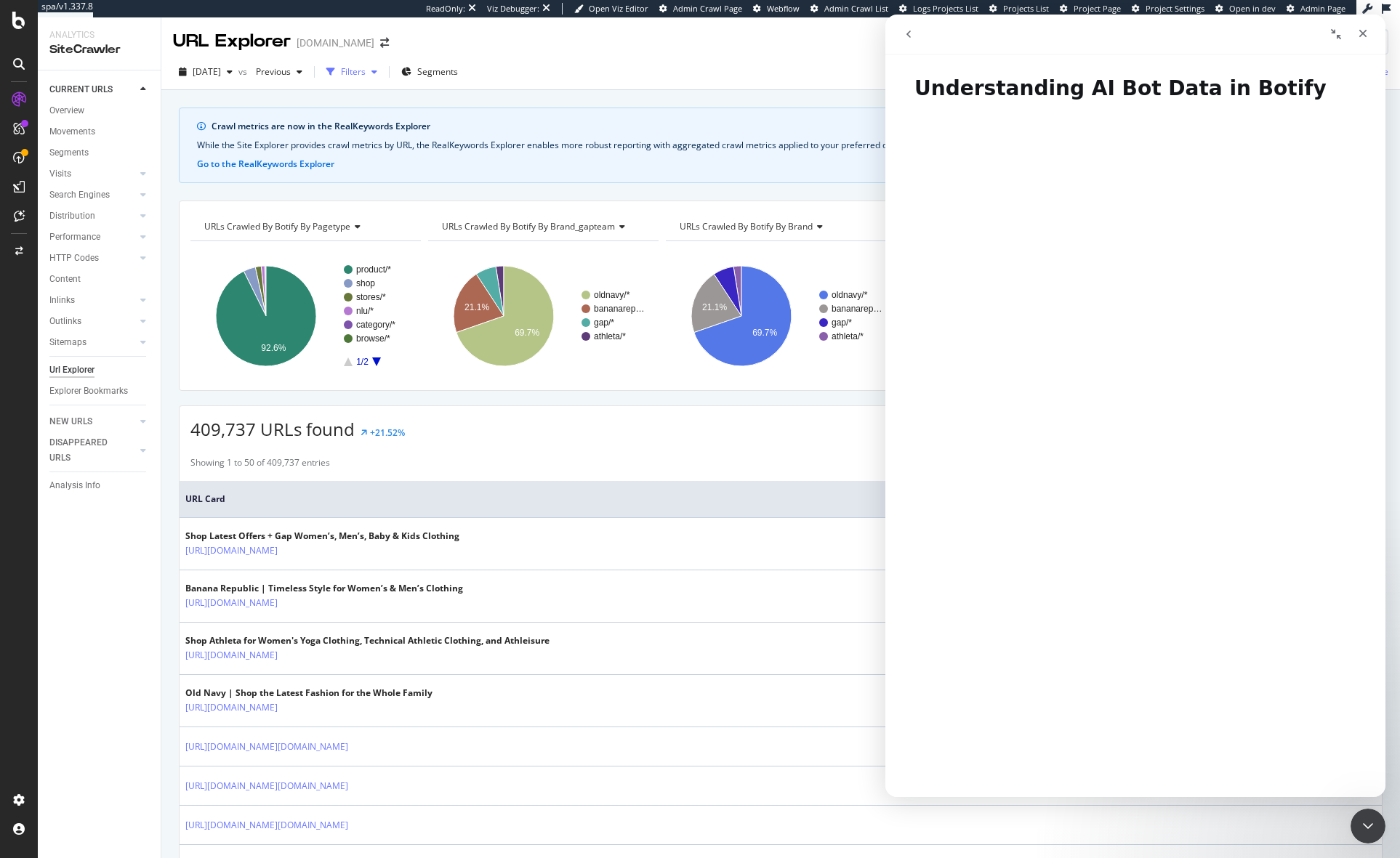
click at [365, 73] on div "Filters" at bounding box center [353, 72] width 25 height 12
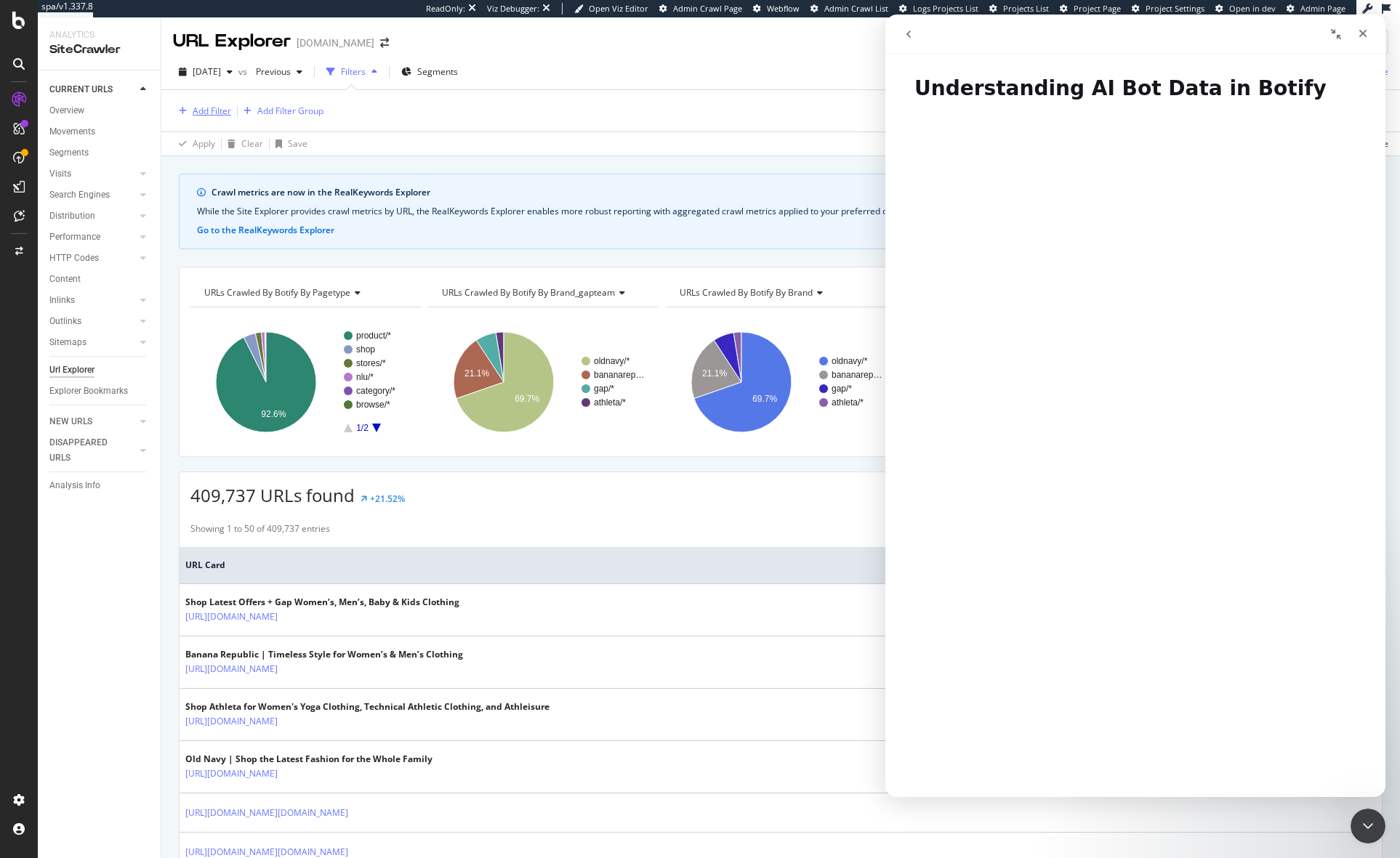
click at [202, 111] on div "Add Filter" at bounding box center [212, 111] width 38 height 12
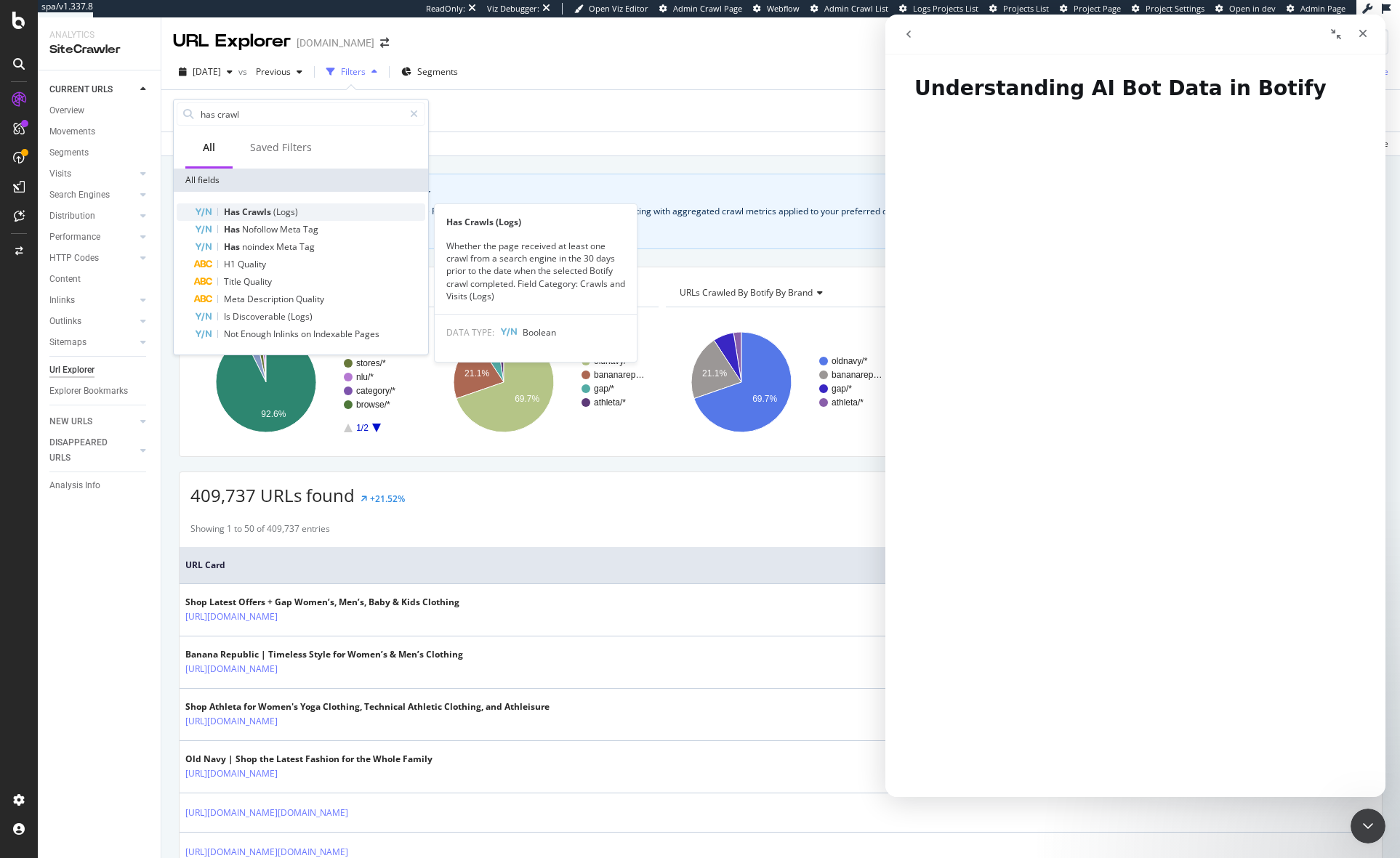
type input "has crawl"
click at [244, 210] on span "Crawls" at bounding box center [258, 211] width 32 height 12
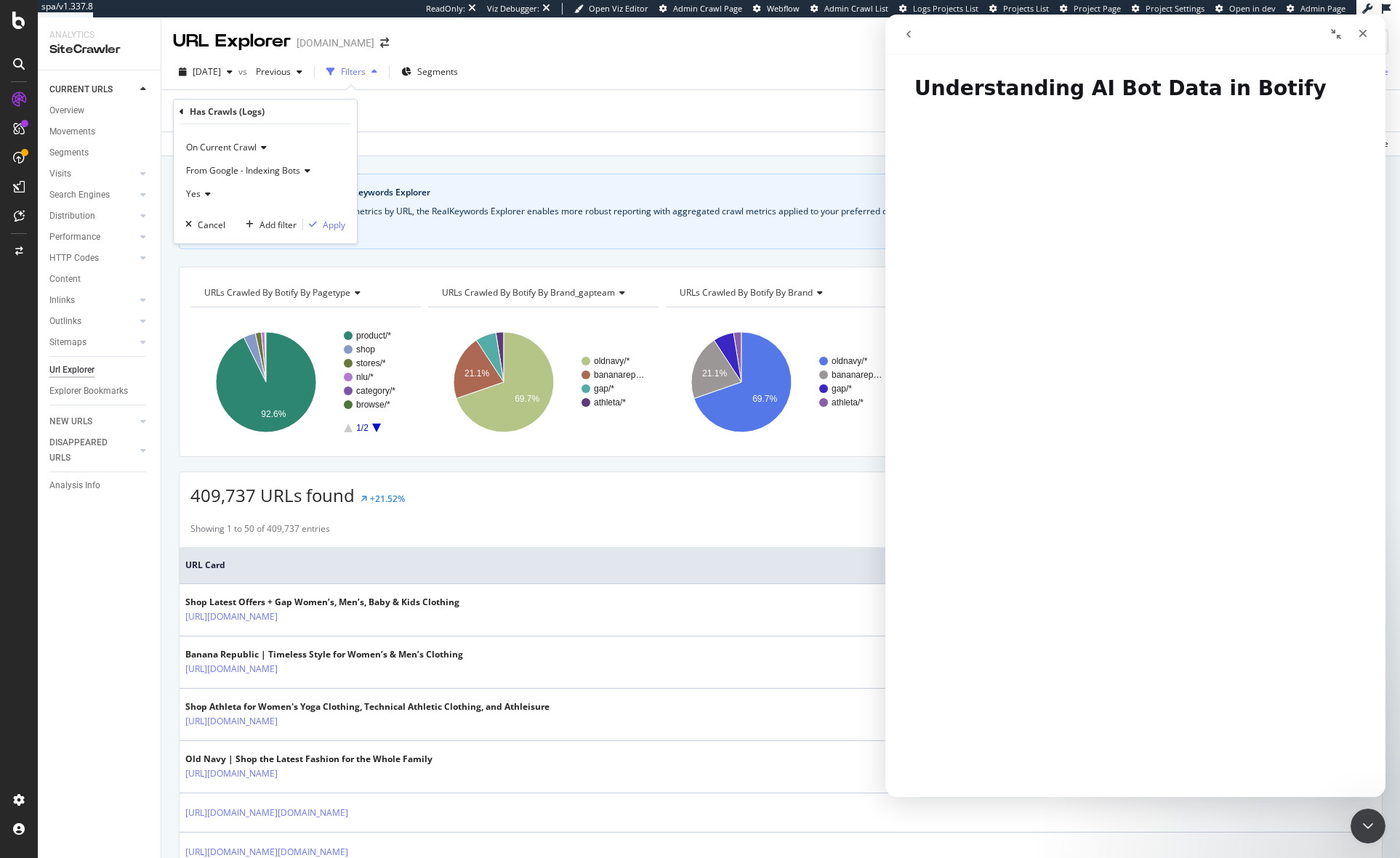
click at [267, 167] on span "From Google - Indexing Bots" at bounding box center [243, 171] width 114 height 12
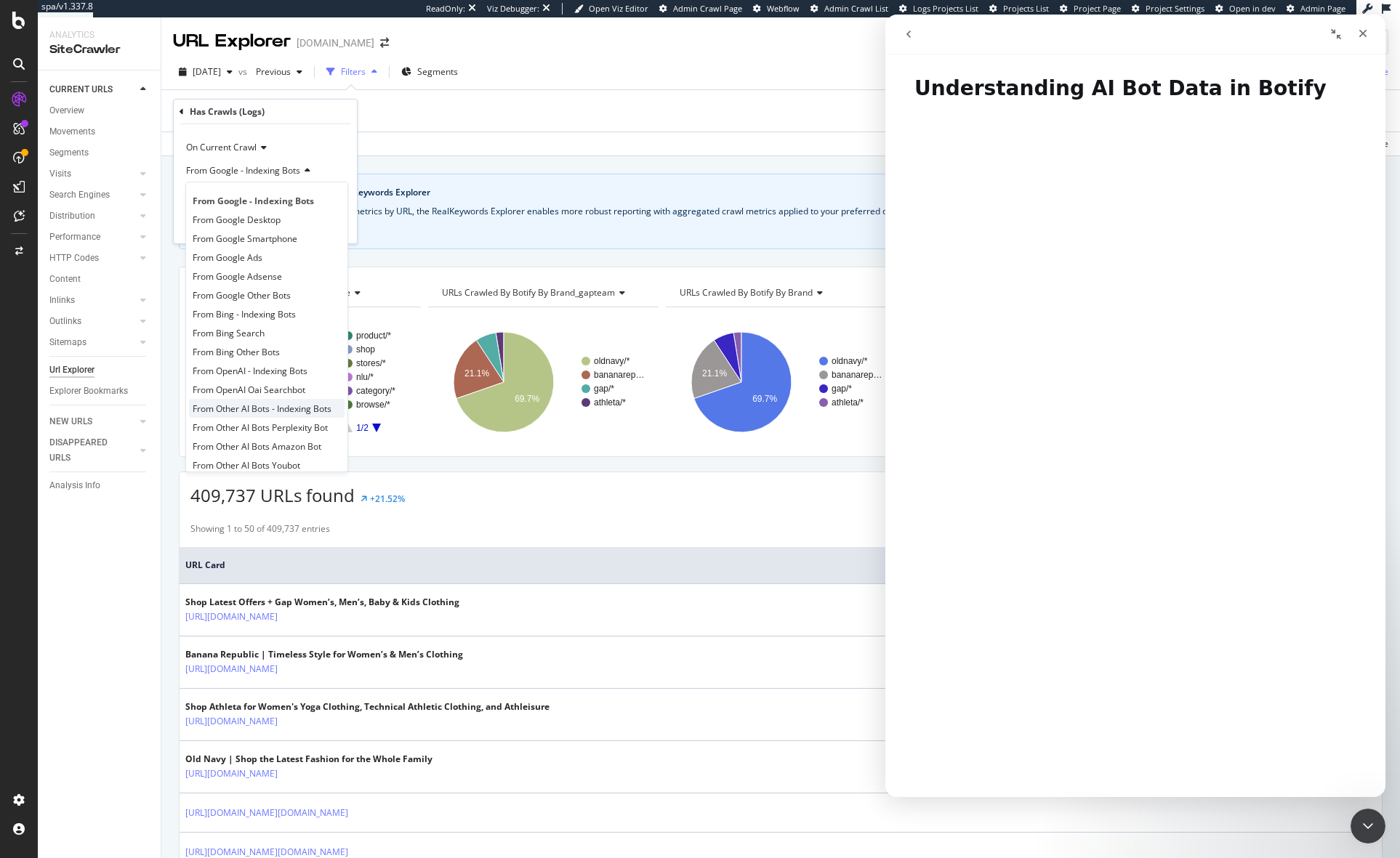
scroll to position [12, 0]
click at [612, 161] on div "Crawl metrics are now in the RealKeywords Explorer While the Site Explorer prov…" at bounding box center [781, 173] width 1238 height 35
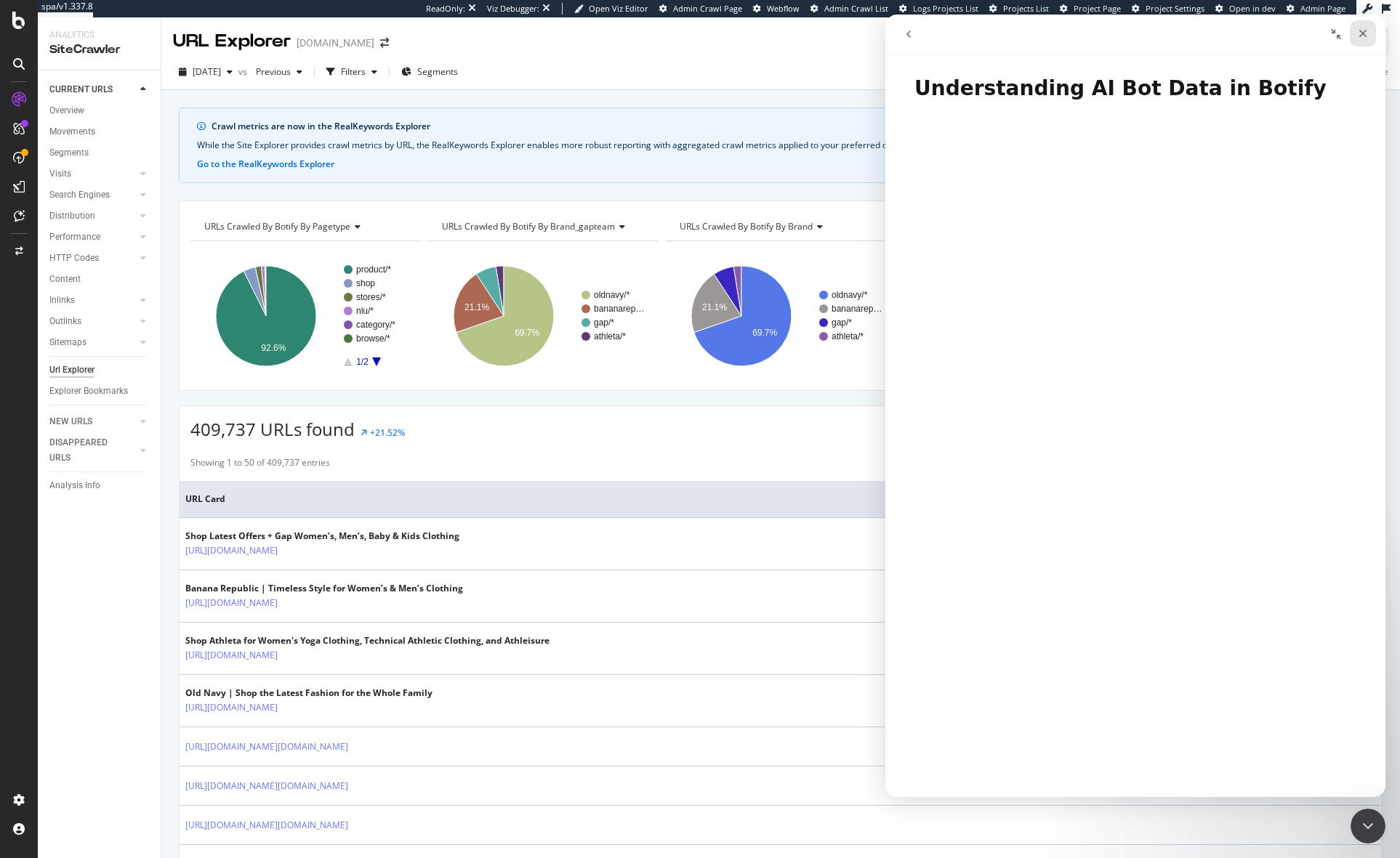
click at [1363, 35] on icon "Close" at bounding box center [1362, 33] width 12 height 12
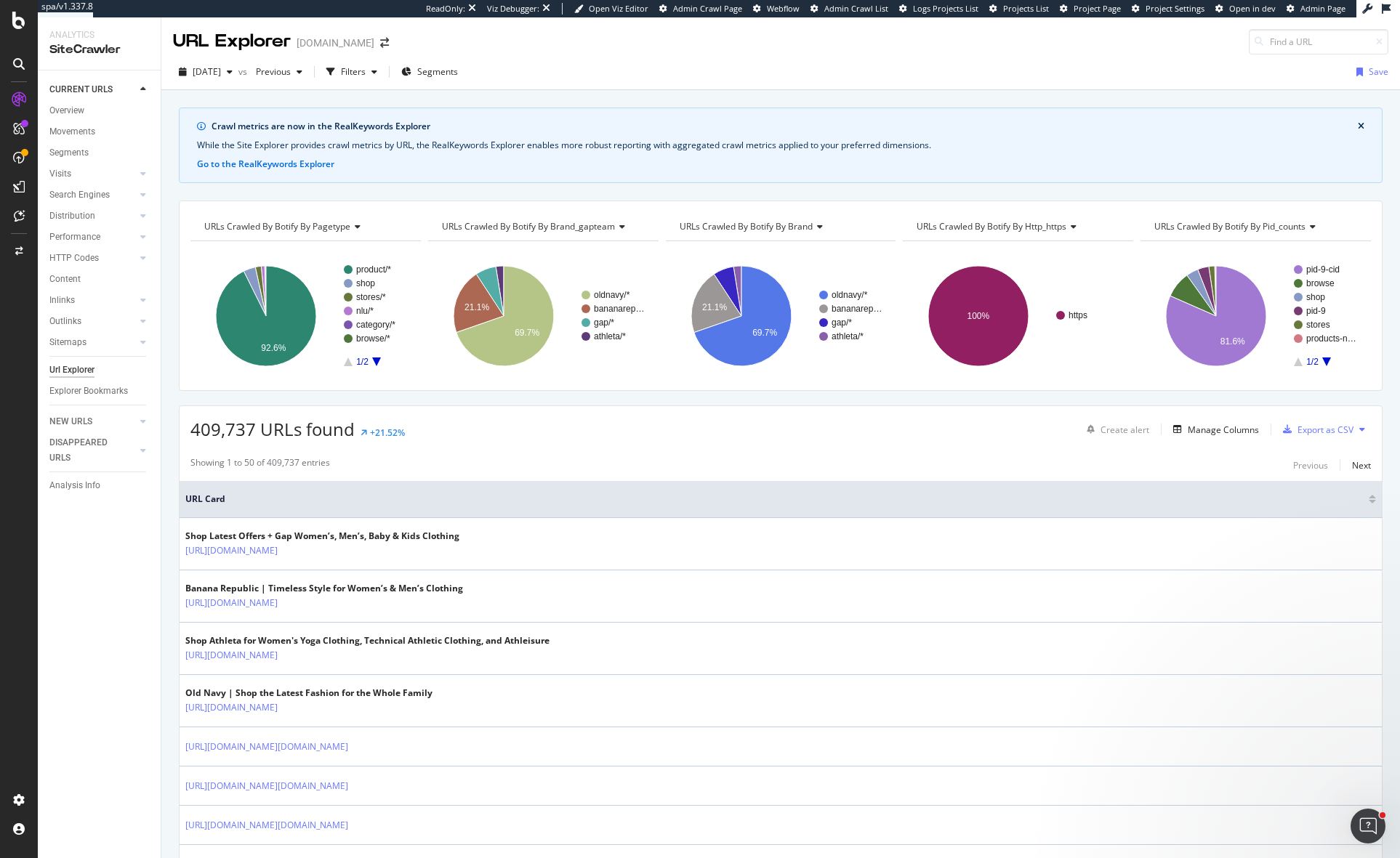
scroll to position [0, 0]
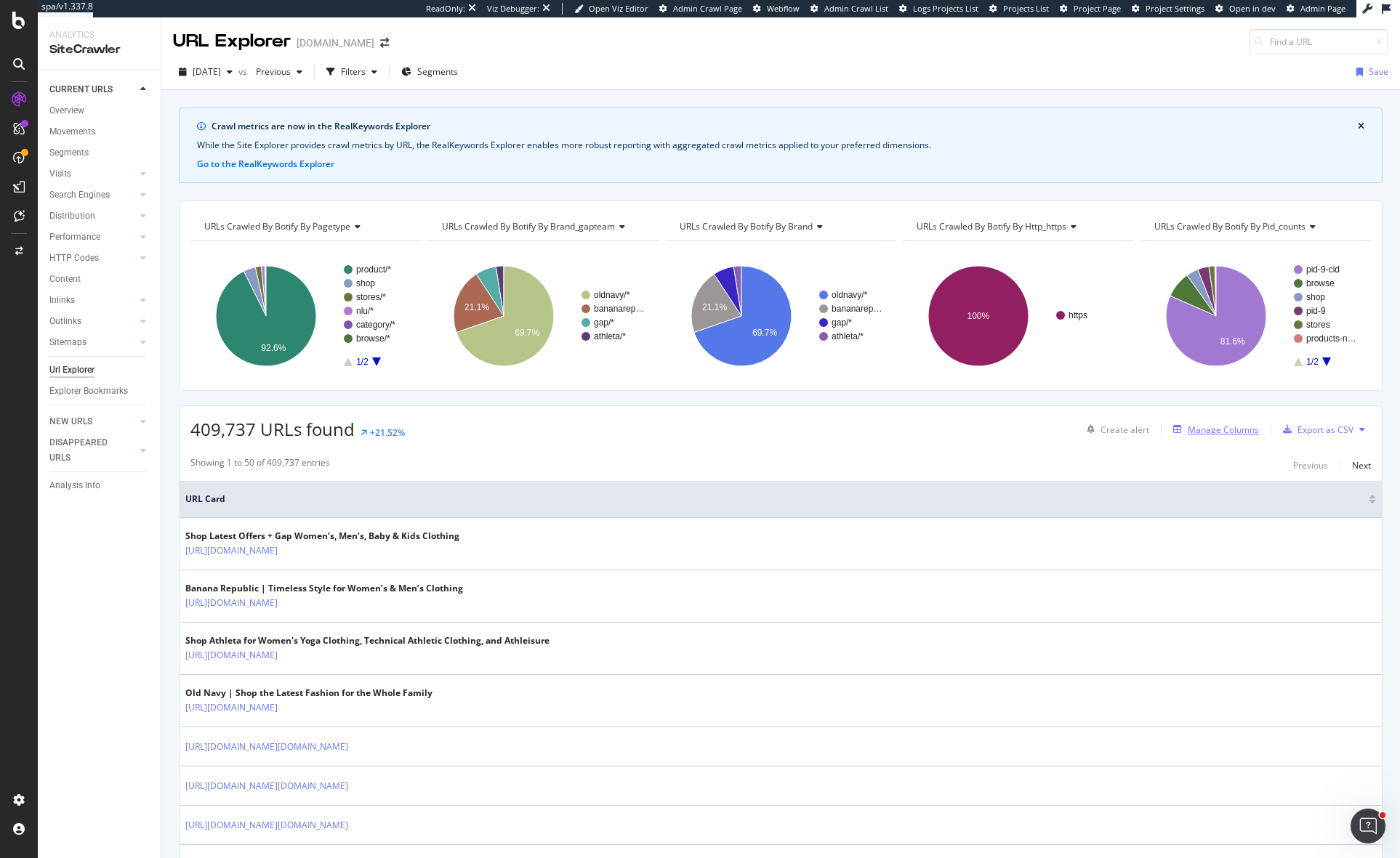
click at [1219, 435] on div "Manage Columns" at bounding box center [1223, 430] width 72 height 12
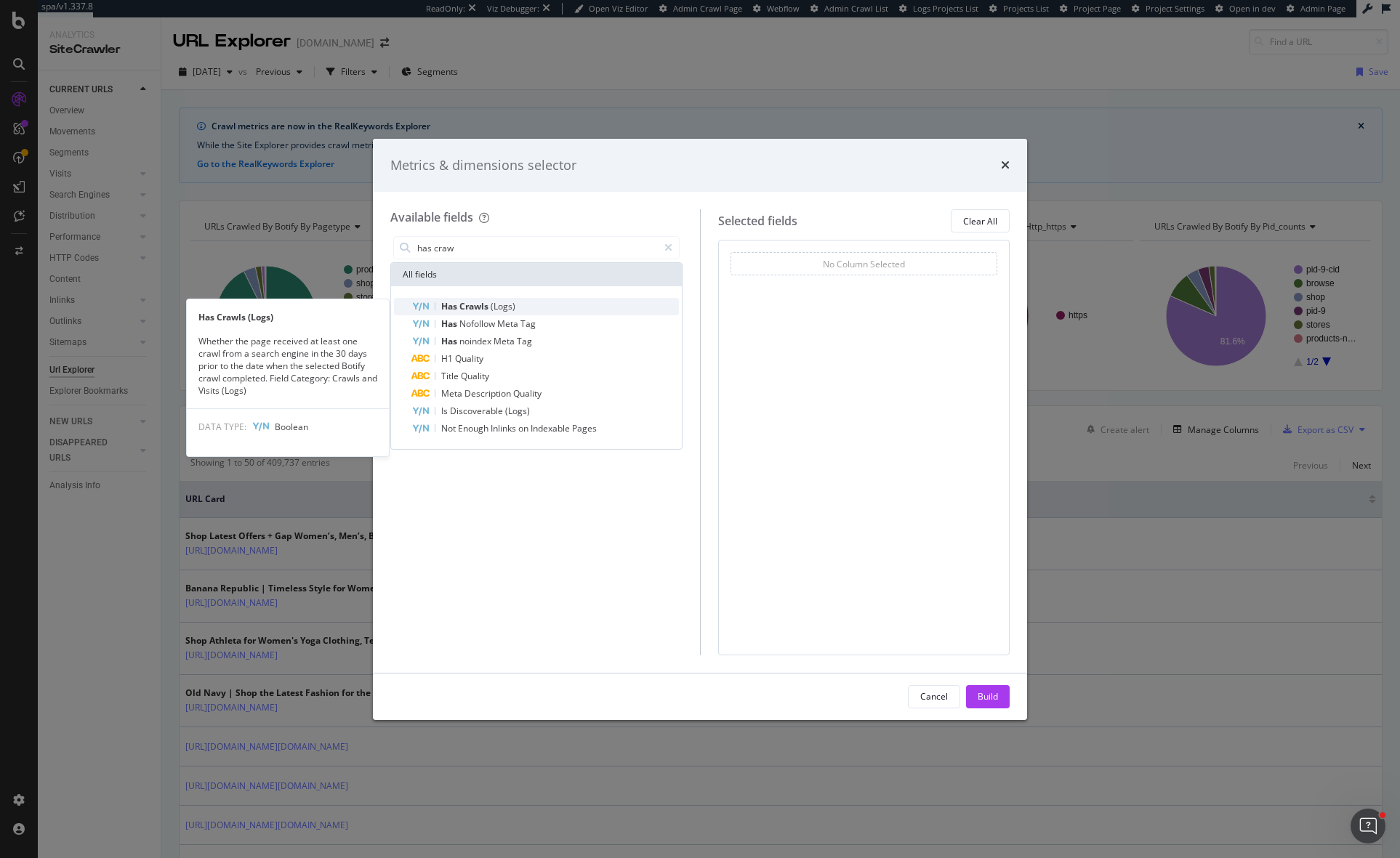
type input "has craw"
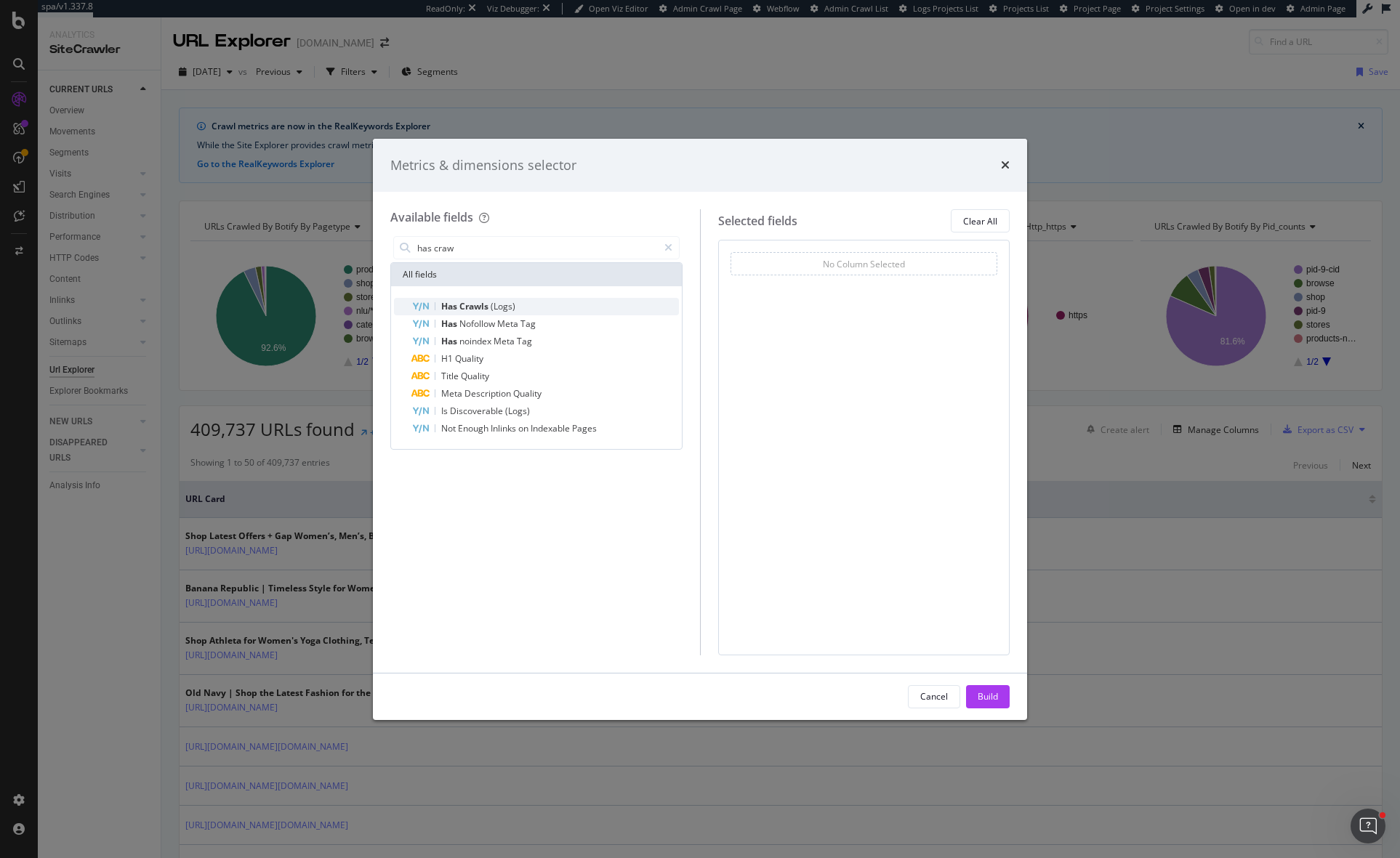
click at [519, 307] on div "Has Crawls (Logs)" at bounding box center [545, 306] width 268 height 18
click at [782, 286] on span "On Current Crawl" at bounding box center [776, 286] width 71 height 12
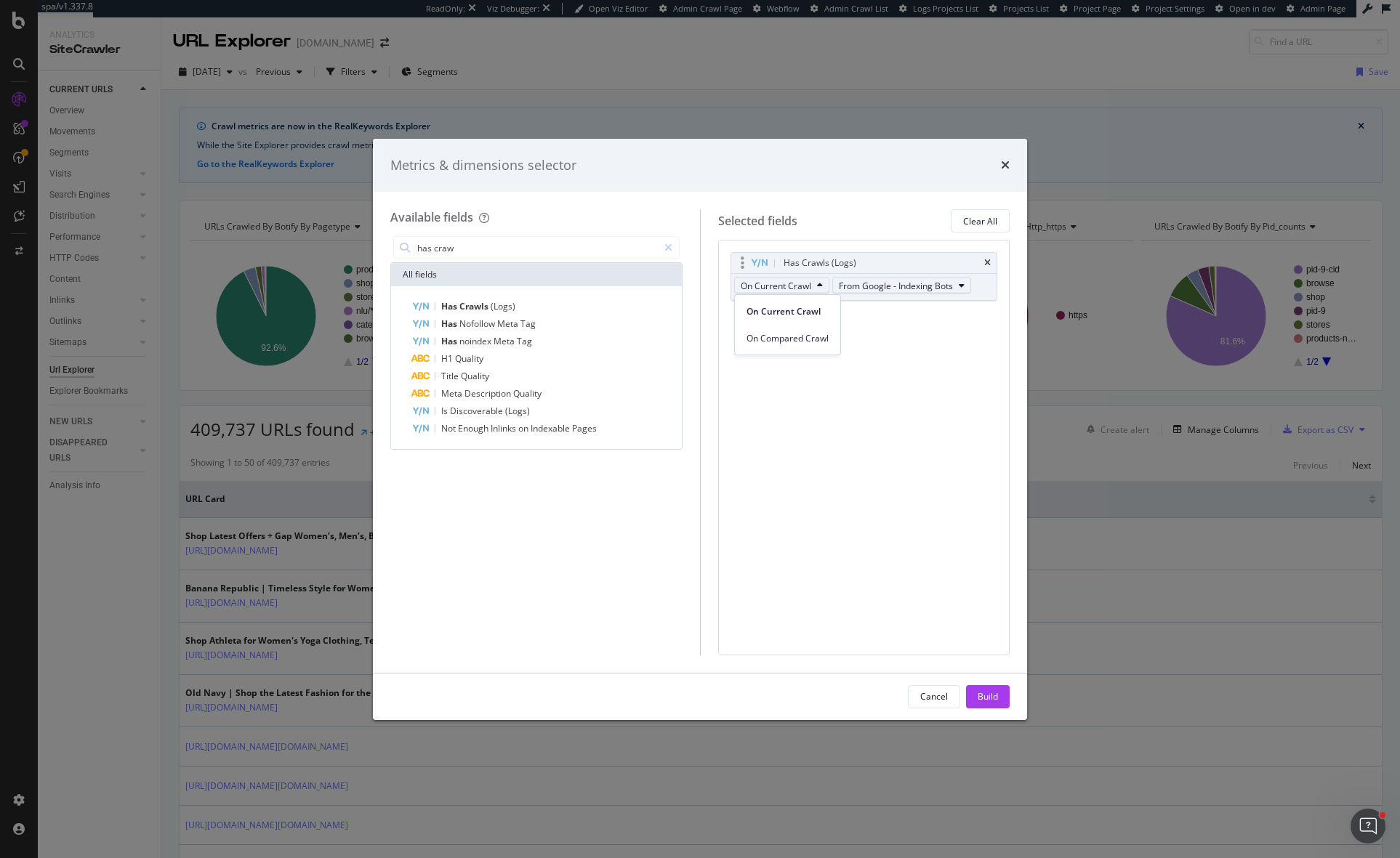
click at [920, 292] on button "From Google - Indexing Bots" at bounding box center [902, 285] width 138 height 18
click at [955, 341] on span "From OpenAI - Indexing Bots" at bounding box center [914, 340] width 138 height 13
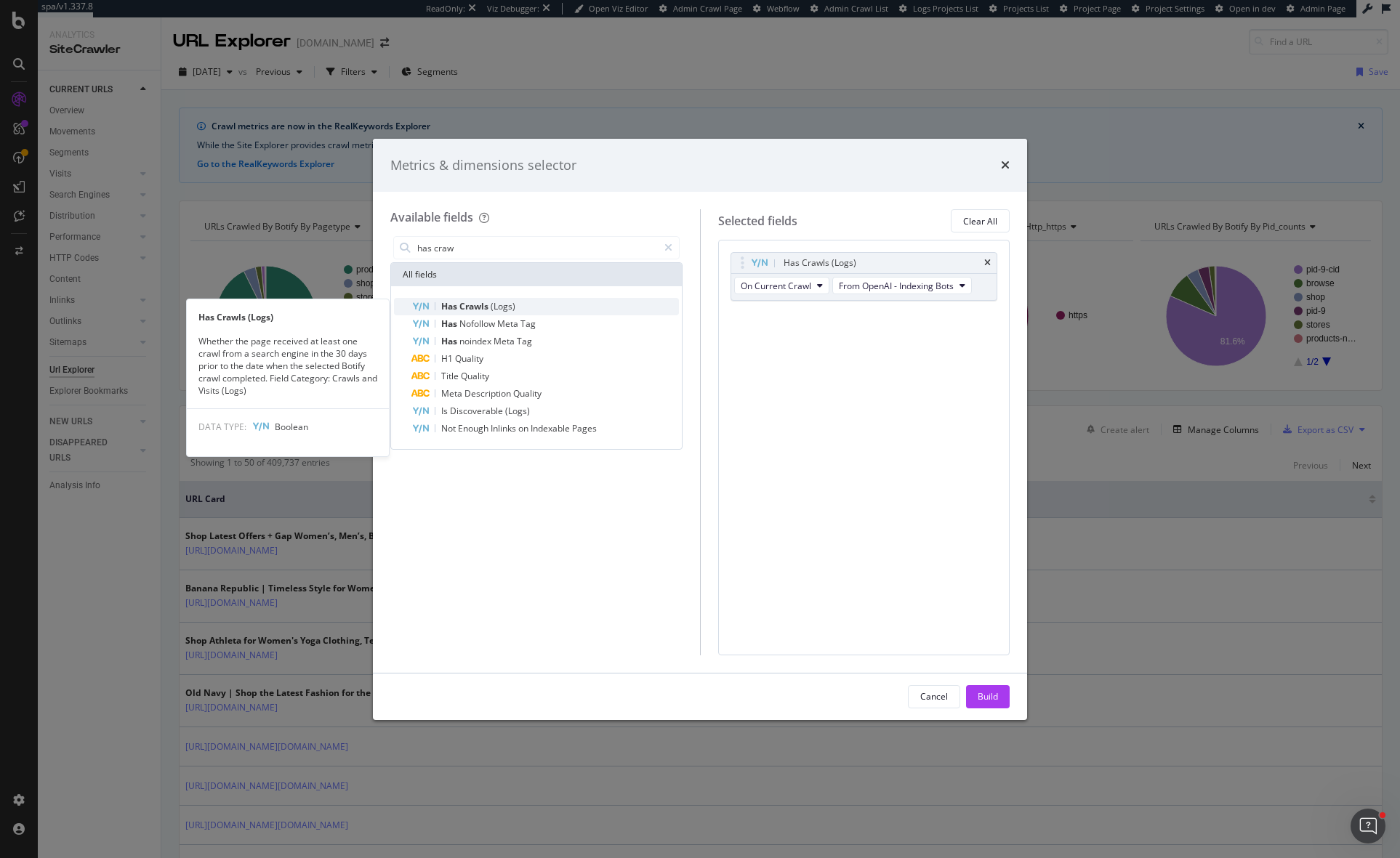
click at [489, 303] on span "Crawls" at bounding box center [475, 306] width 32 height 12
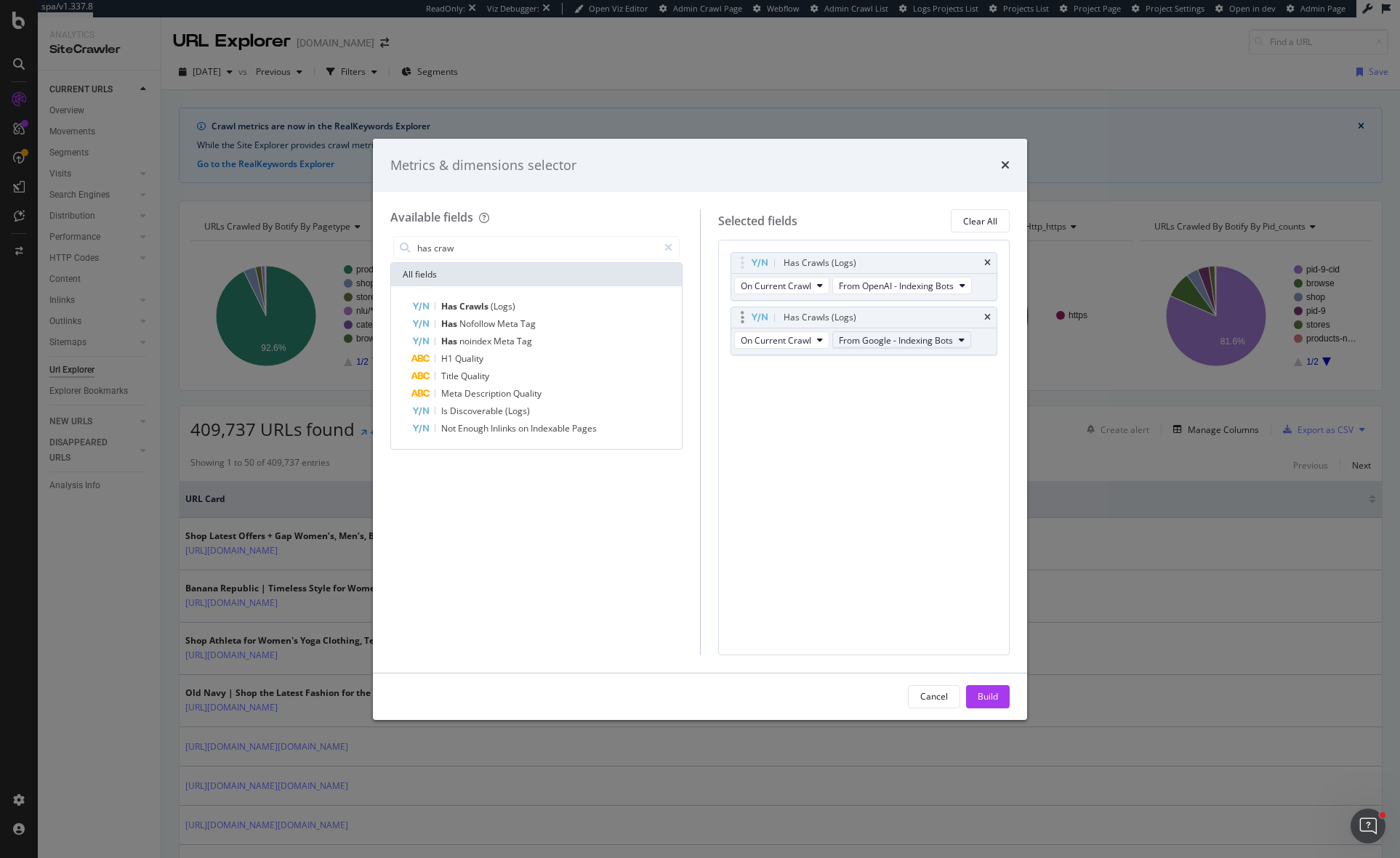
click at [914, 343] on span "From Google - Indexing Bots" at bounding box center [895, 341] width 114 height 12
click at [954, 371] on span "From Other AI Bots - Indexing Bots" at bounding box center [914, 370] width 138 height 13
click at [952, 343] on span "From Other AI Bots - Indexing Bots" at bounding box center [903, 341] width 130 height 12
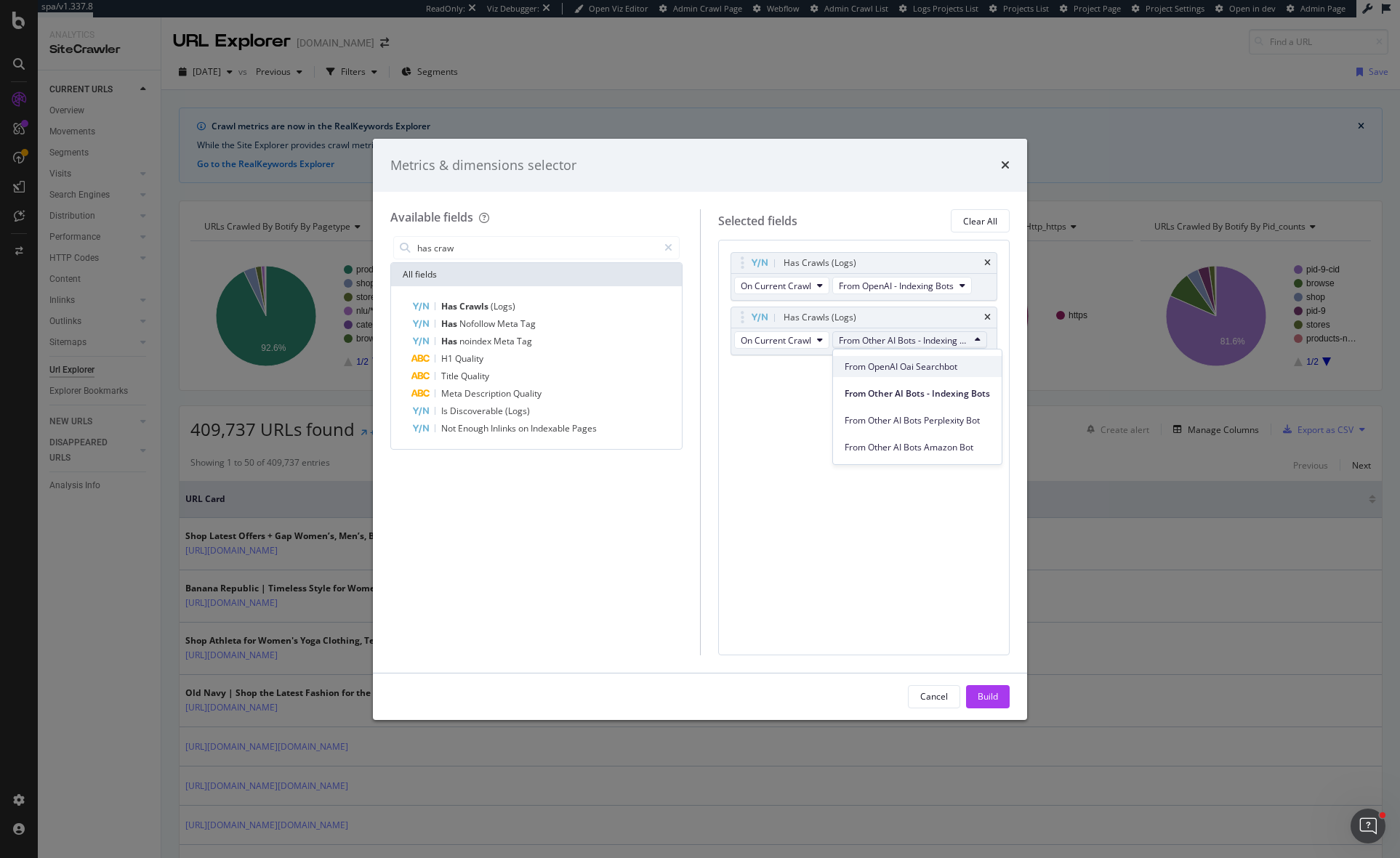
click at [940, 369] on span "From OpenAI Oai Searchbot" at bounding box center [917, 367] width 145 height 13
click at [993, 696] on div "Build" at bounding box center [988, 696] width 20 height 12
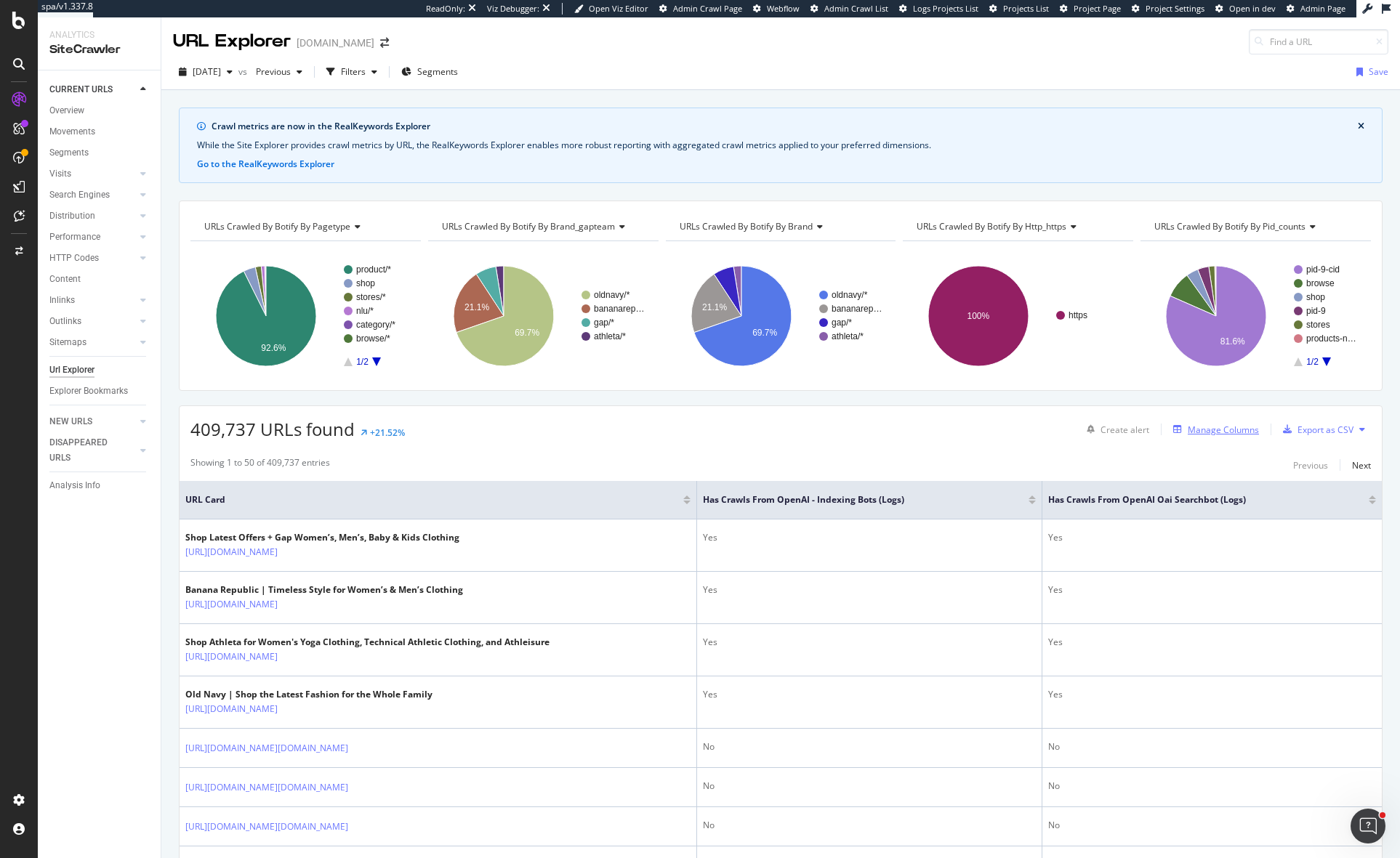
click at [1229, 434] on div "Manage Columns" at bounding box center [1223, 430] width 72 height 12
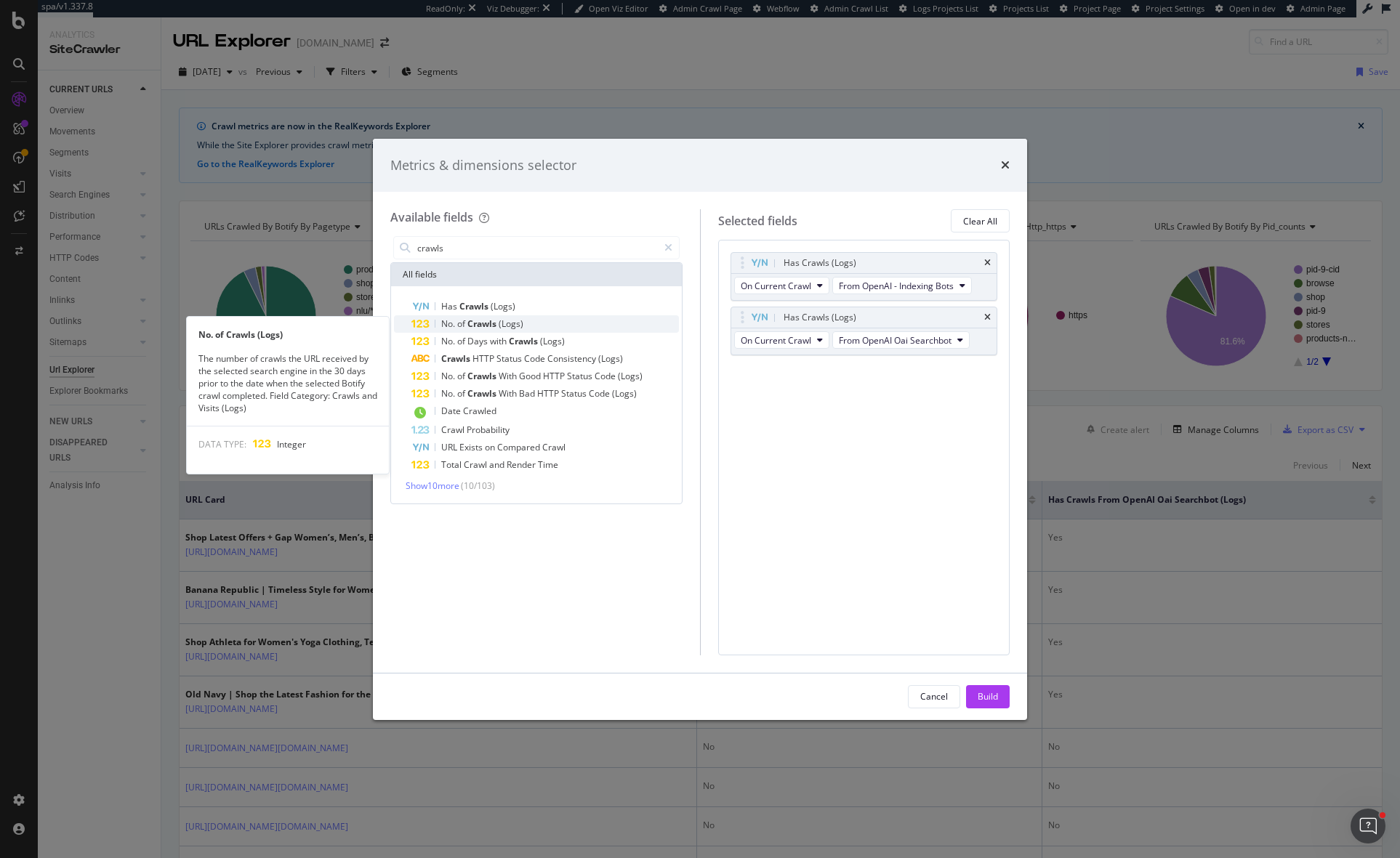
type input "crawls"
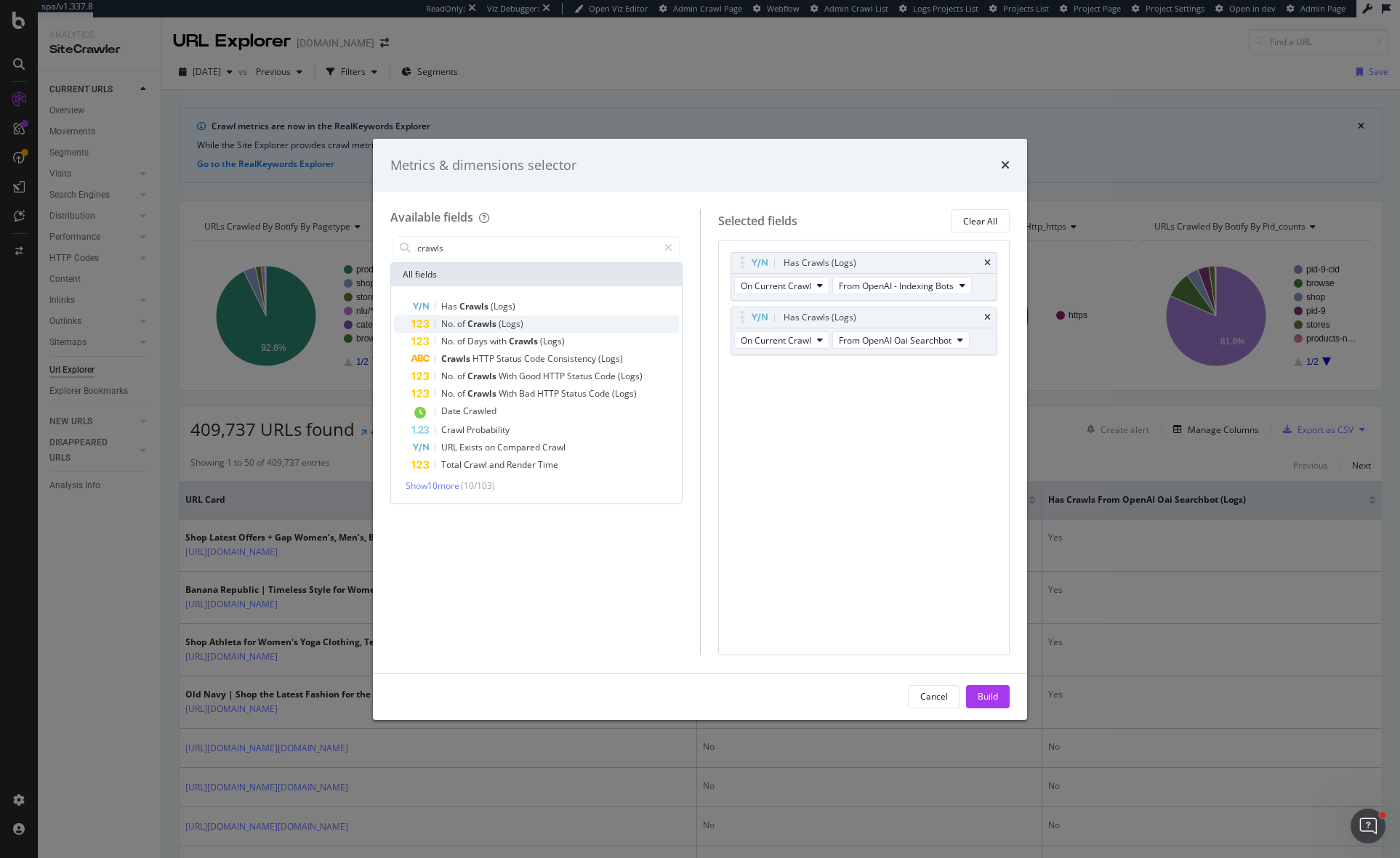
click at [557, 315] on div "No. of Crawls (Logs)" at bounding box center [545, 324] width 268 height 18
click at [947, 388] on span "From Google - Indexing Bots" at bounding box center [895, 394] width 114 height 12
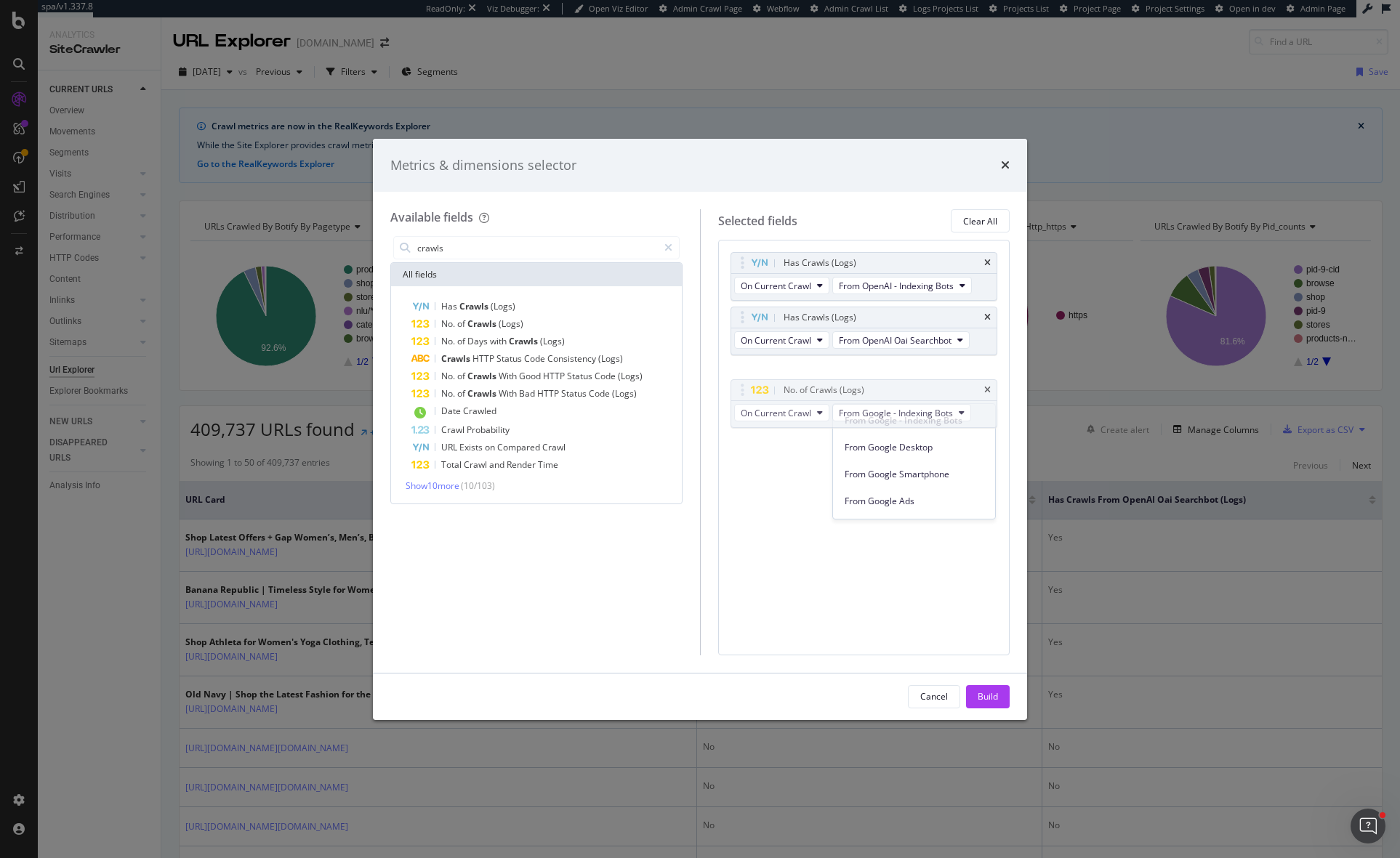
drag, startPoint x: 1001, startPoint y: 414, endPoint x: 999, endPoint y: 427, distance: 13.2
click at [995, 431] on div "From Google - Indexing Bots From Google Desktop From Google Smartphone From Goo…" at bounding box center [914, 458] width 162 height 109
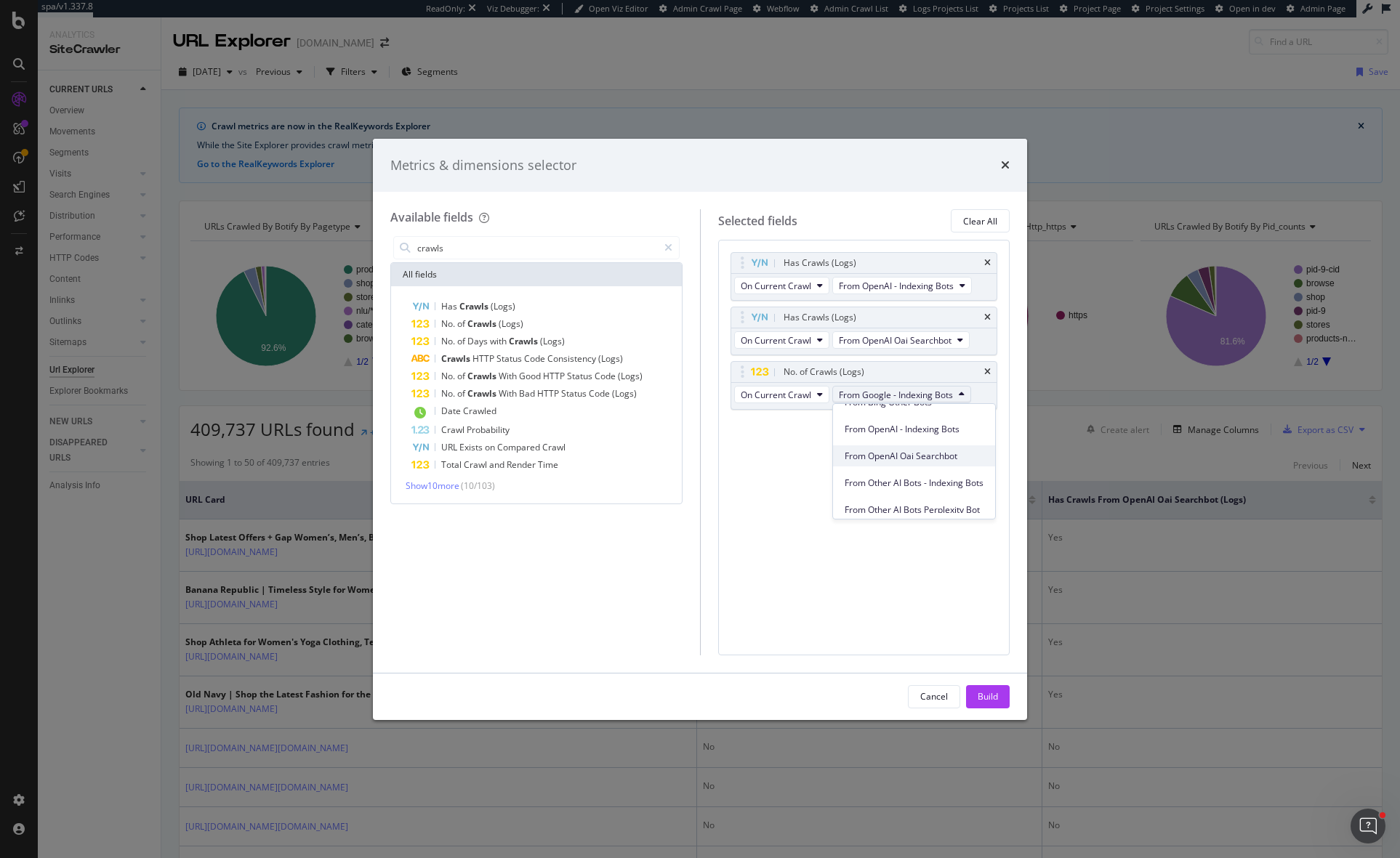
click at [954, 450] on span "From OpenAI Oai Searchbot" at bounding box center [914, 456] width 138 height 13
click at [467, 324] on span "of" at bounding box center [462, 324] width 10 height 12
click at [936, 448] on span "From Google - Indexing Bots" at bounding box center [895, 449] width 114 height 12
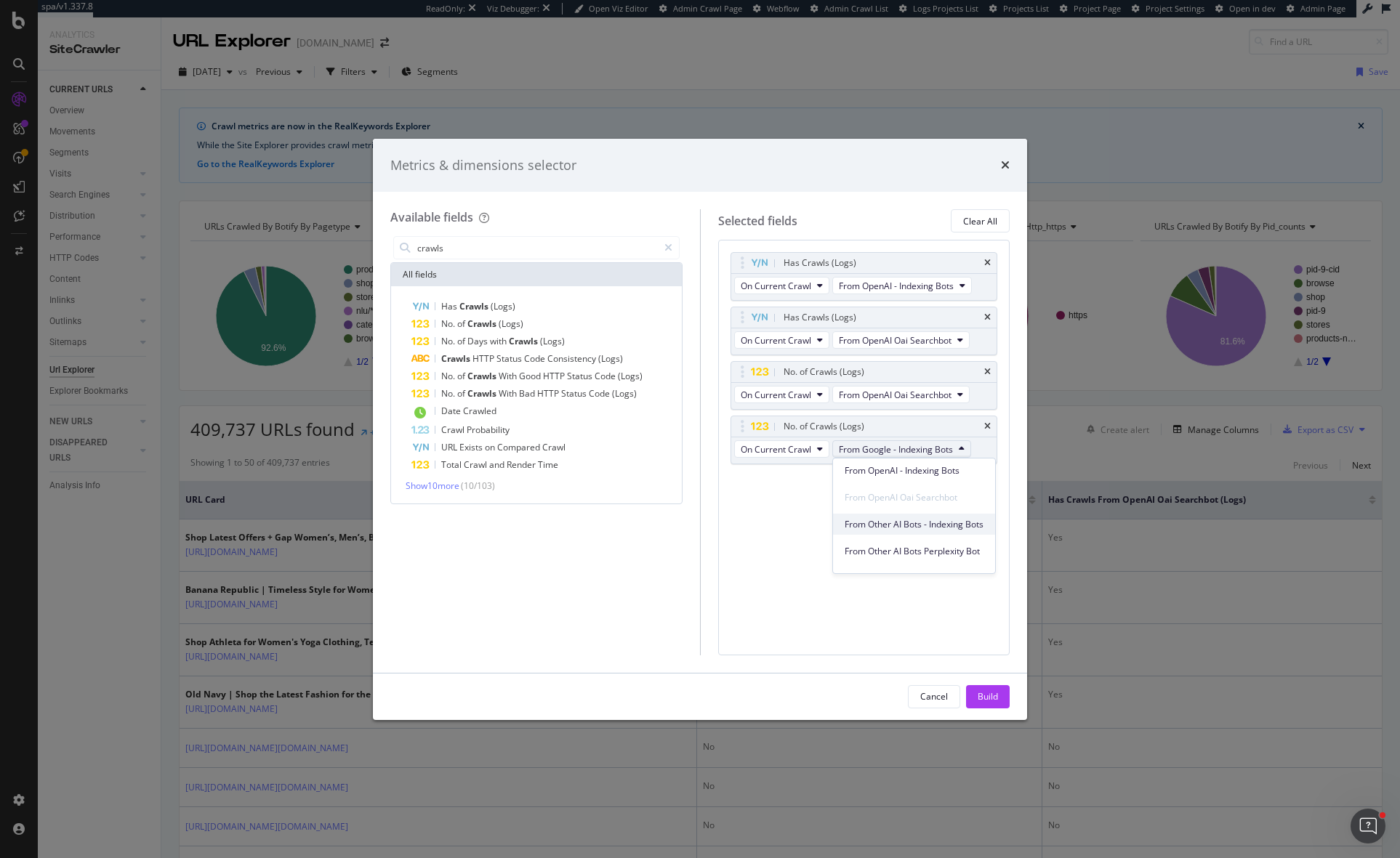
scroll to position [244, 0]
click at [965, 477] on span "From OpenAI - Indexing Bots" at bounding box center [914, 473] width 138 height 13
click at [943, 545] on div "Has Crawls (Logs) On Current Crawl From OpenAI - Indexing Bots Has Crawls (Logs…" at bounding box center [864, 447] width 292 height 414
click at [987, 315] on icon "times" at bounding box center [987, 317] width 7 height 8
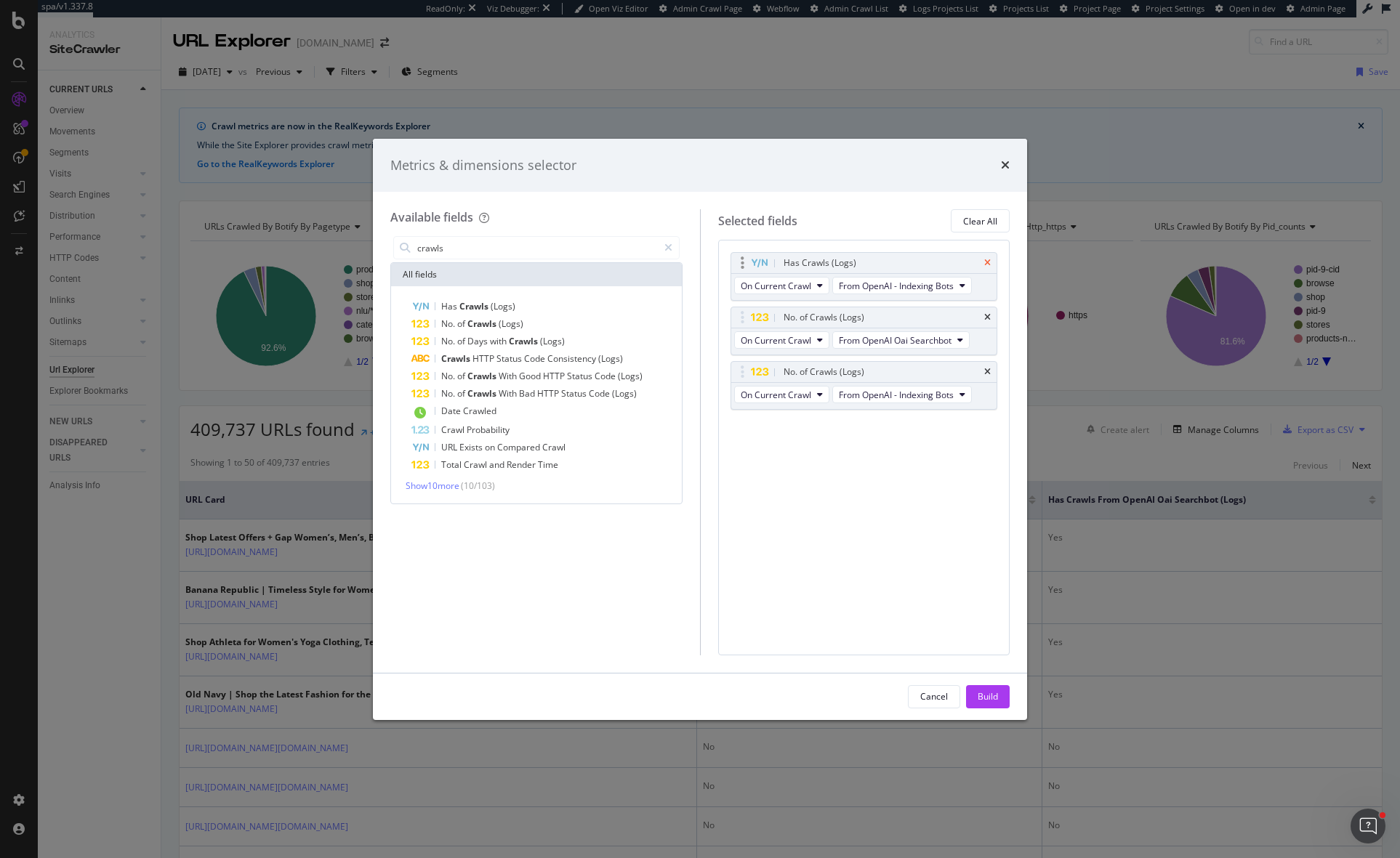
click at [990, 260] on icon "times" at bounding box center [987, 262] width 7 height 8
click at [995, 694] on div "Build" at bounding box center [988, 696] width 20 height 12
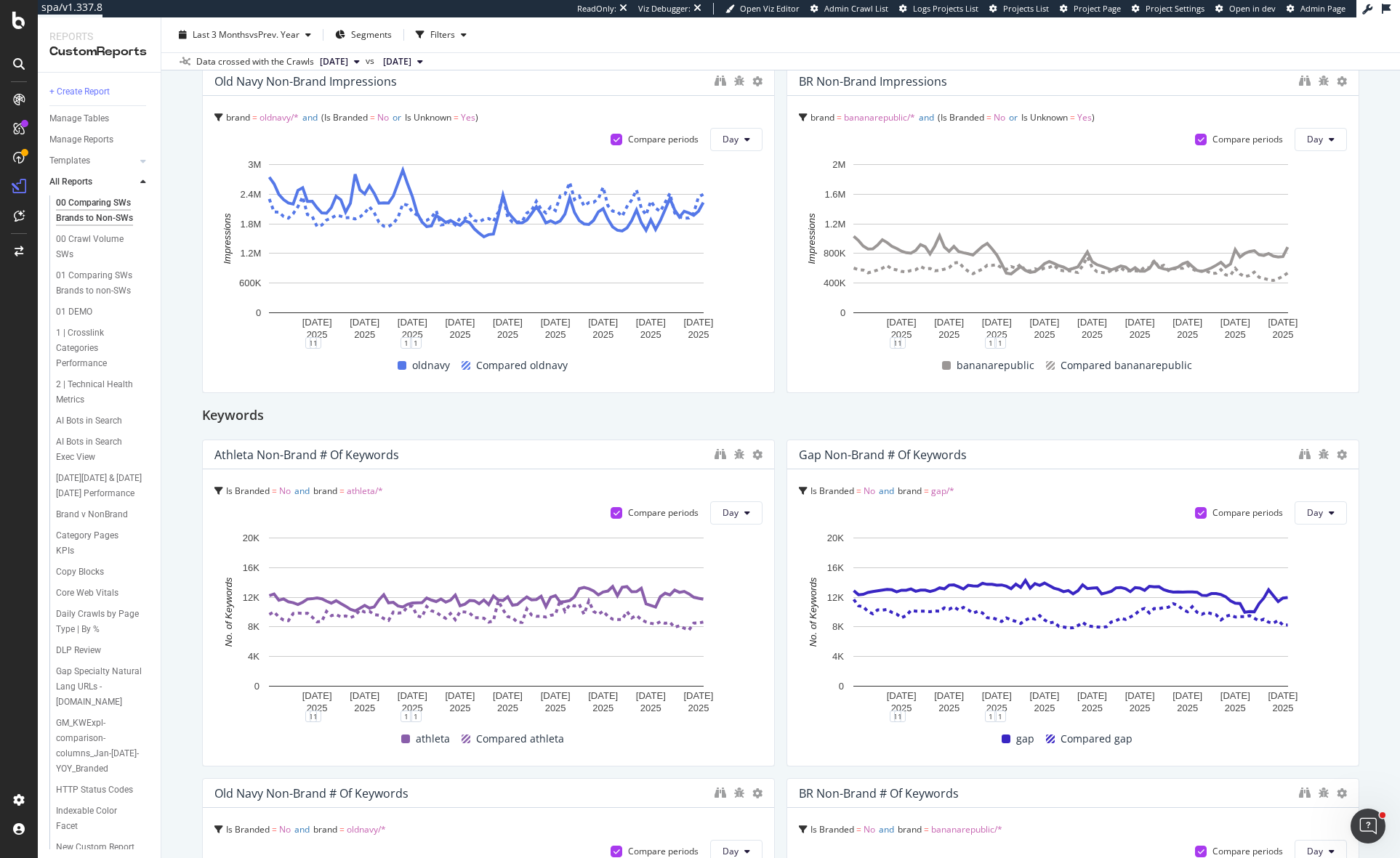
scroll to position [1202, 0]
click at [95, 158] on link "Templates" at bounding box center [92, 161] width 86 height 15
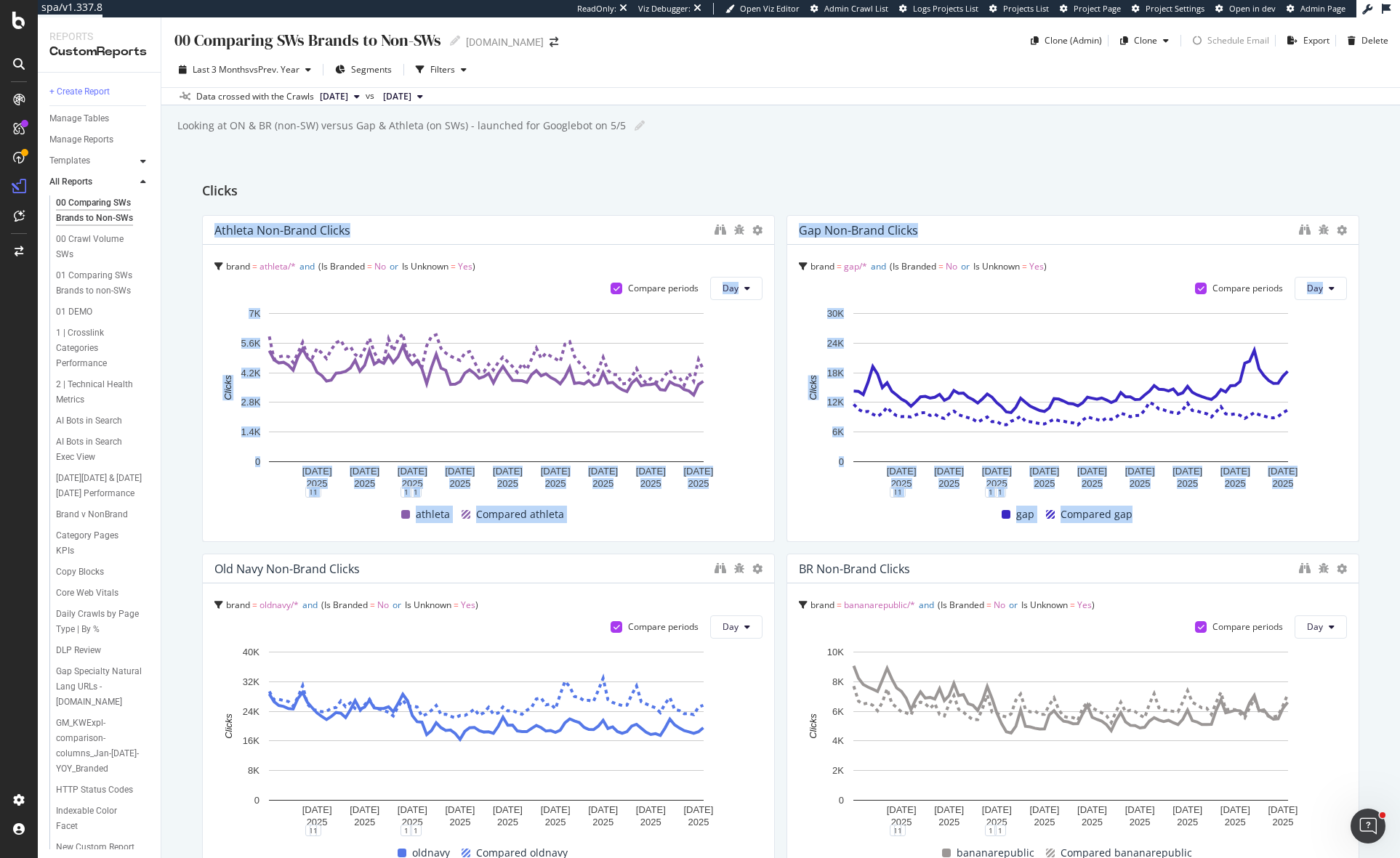
drag, startPoint x: 162, startPoint y: 392, endPoint x: 141, endPoint y: 164, distance: 229.0
click at [165, 565] on div "00 Comparing SWs Brands to Non-SWs 00 Comparing SWs Brands to Non-SWs Gap.com C…" at bounding box center [781, 437] width 1238 height 840
click at [145, 161] on icon at bounding box center [143, 161] width 6 height 8
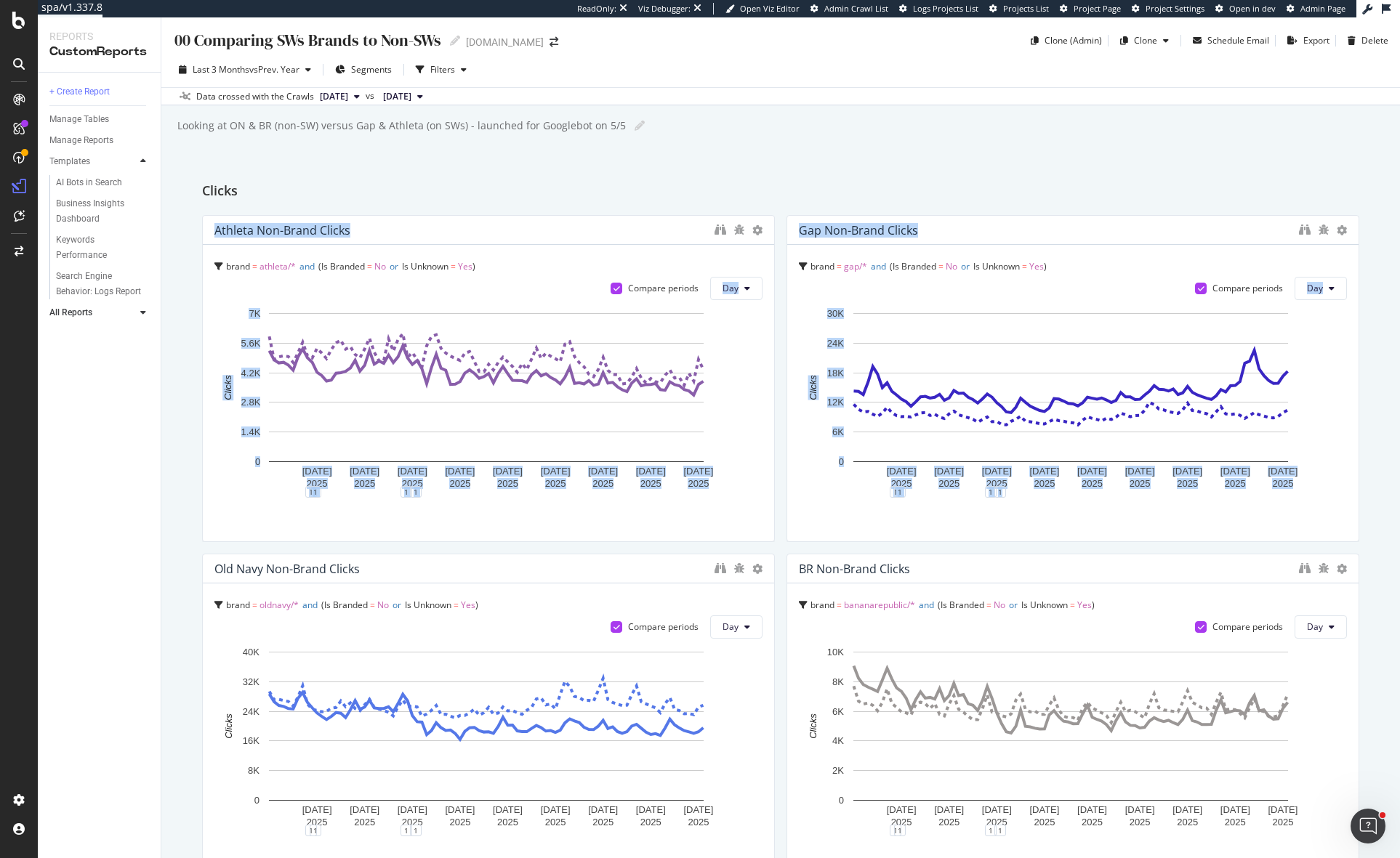
click at [145, 161] on icon at bounding box center [143, 161] width 6 height 8
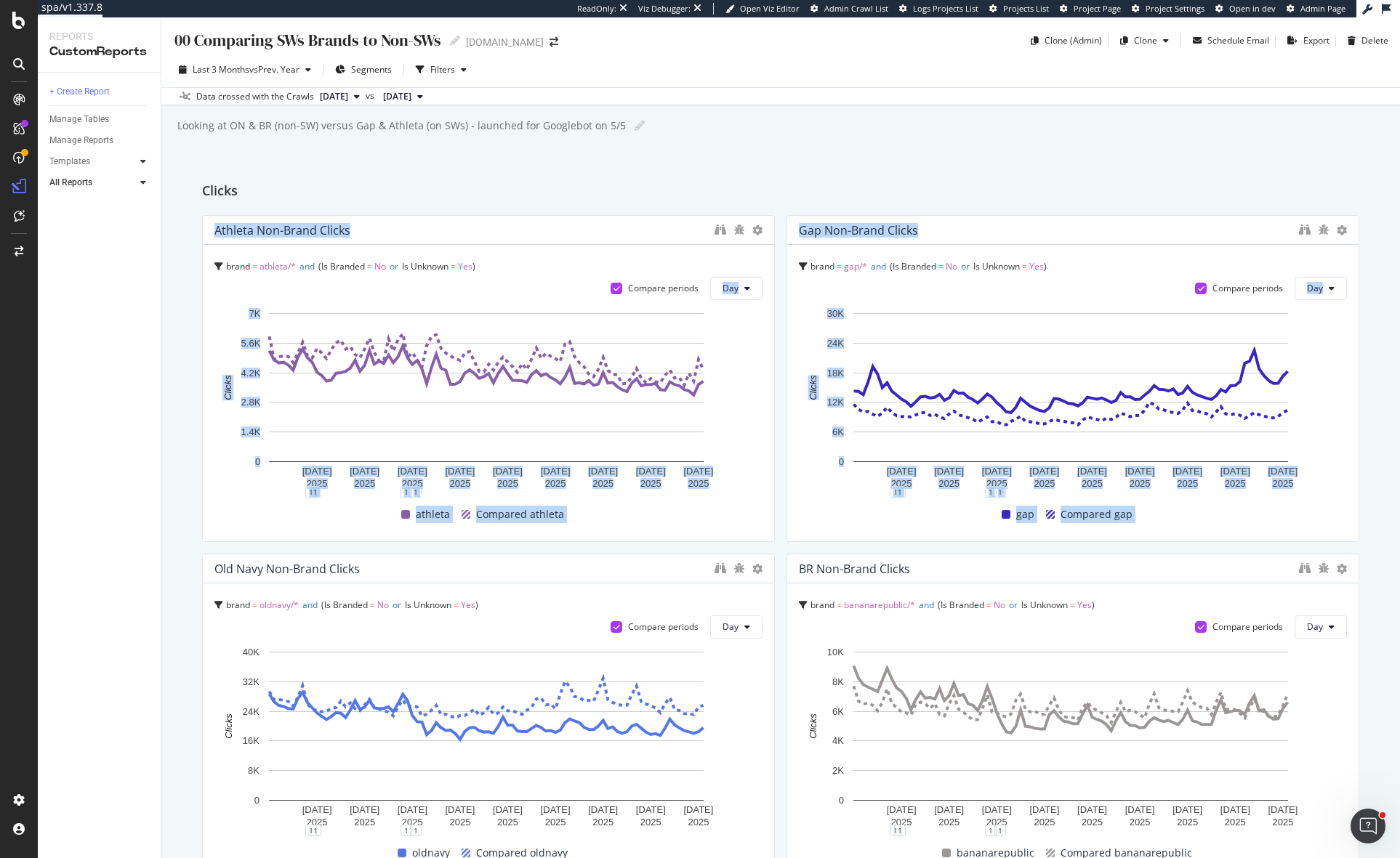
click at [145, 161] on icon at bounding box center [143, 161] width 6 height 8
click at [108, 188] on div "AI Bots in Search" at bounding box center [89, 183] width 66 height 15
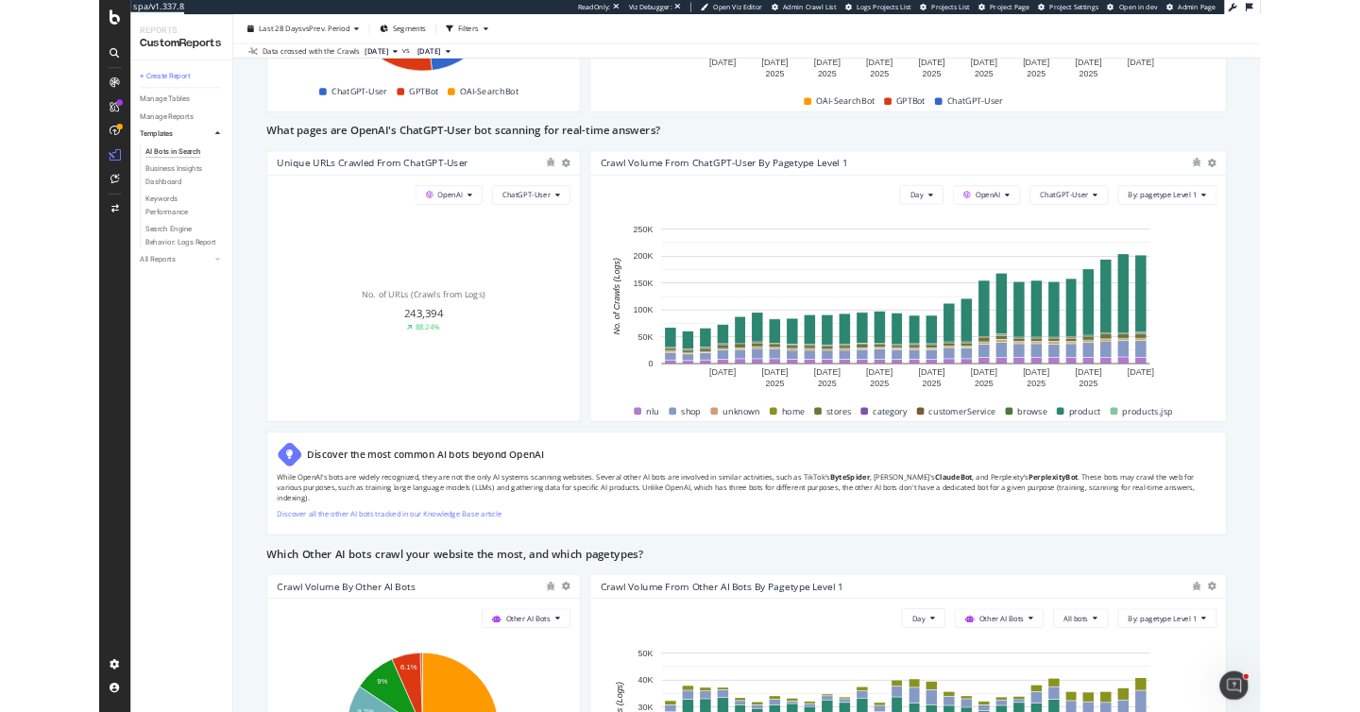
scroll to position [2035, 0]
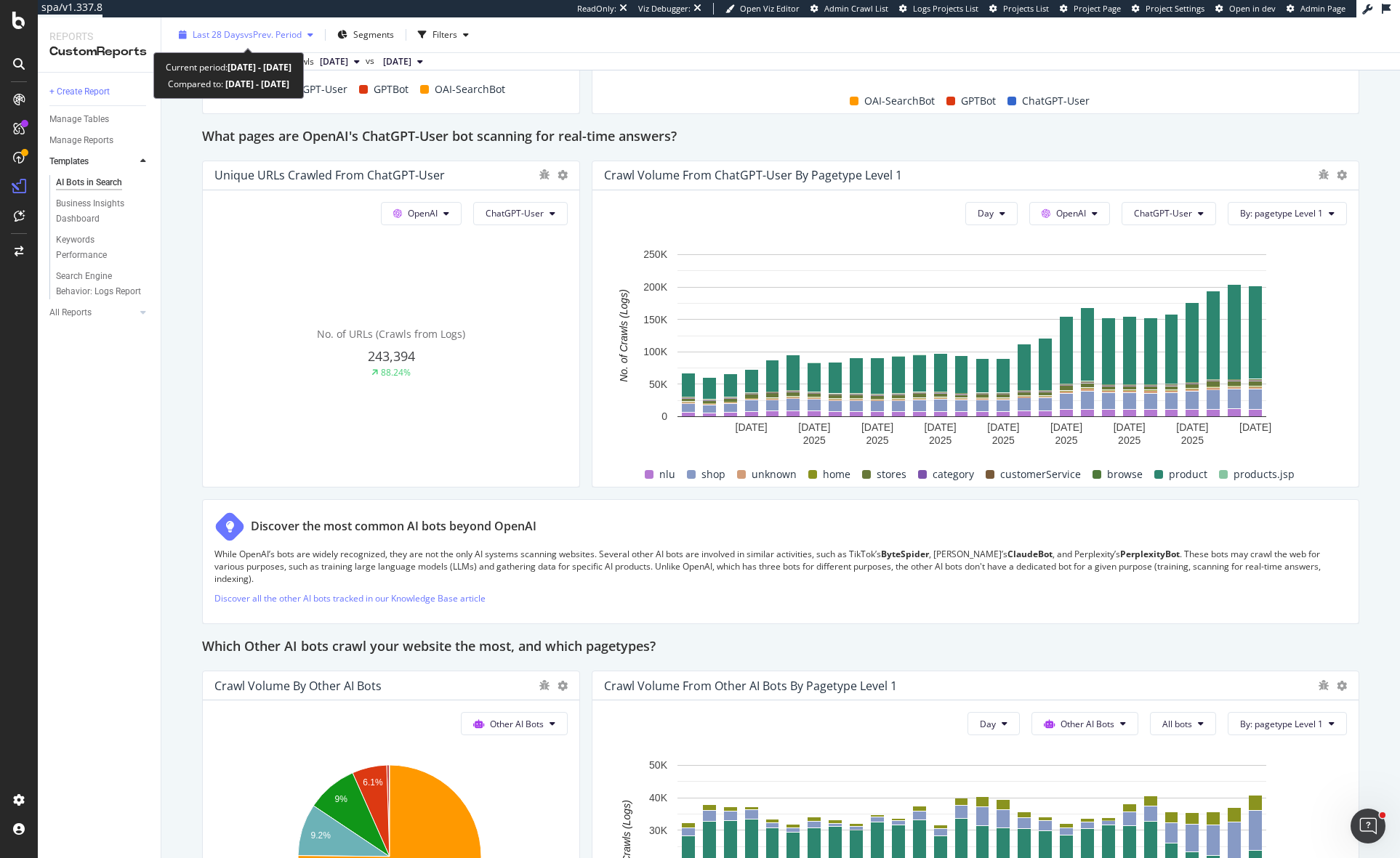
click at [309, 42] on div "Last 28 Days vs Prev. Period" at bounding box center [246, 35] width 146 height 22
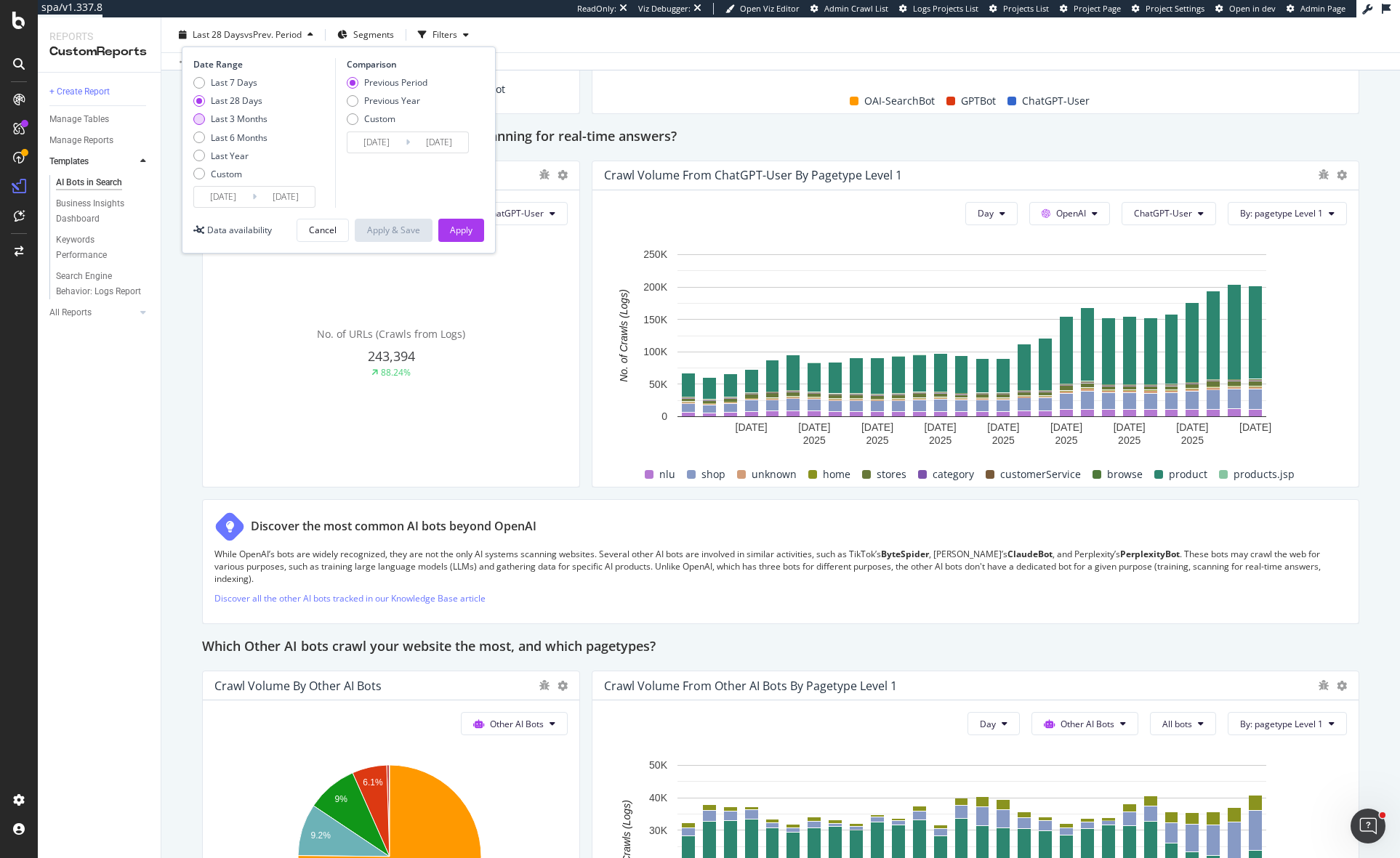
click at [250, 123] on div "Last 3 Months" at bounding box center [239, 118] width 57 height 12
type input "[DATE]"
type input "2025/06/01"
click at [462, 224] on div "Apply" at bounding box center [461, 230] width 22 height 12
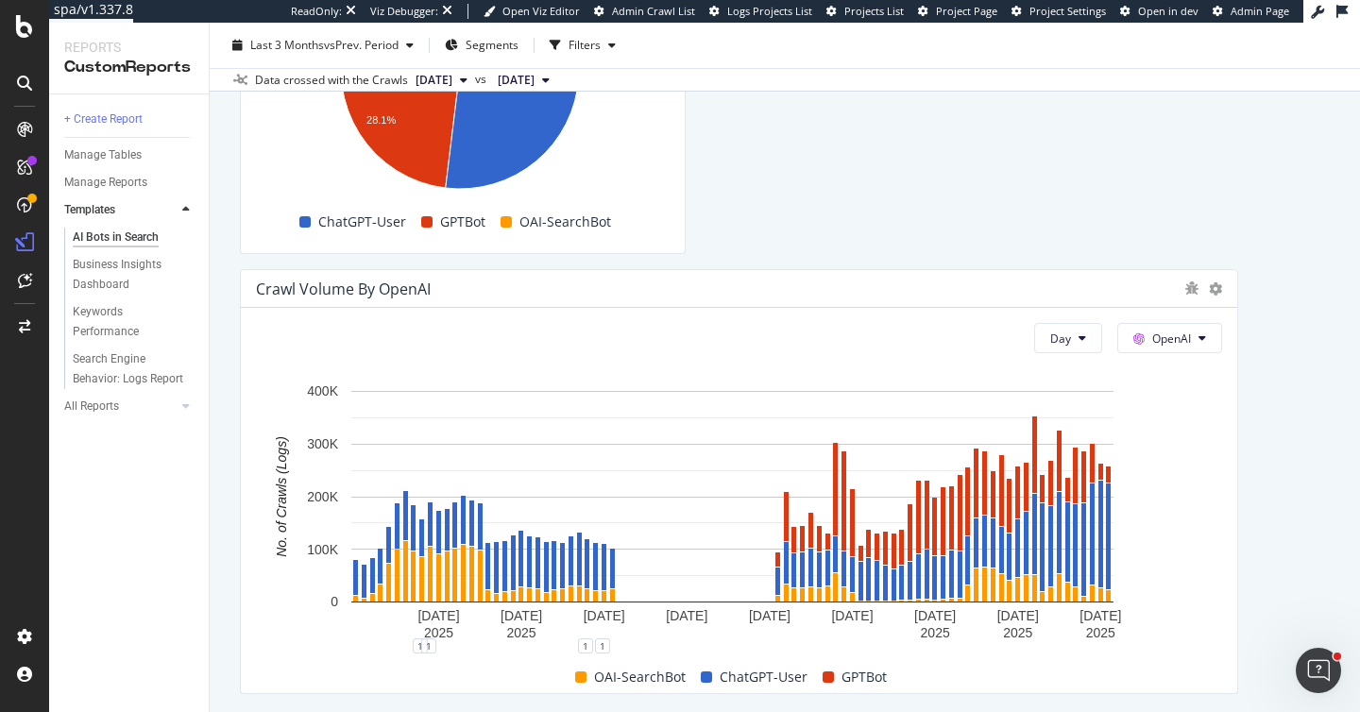
scroll to position [2602, 0]
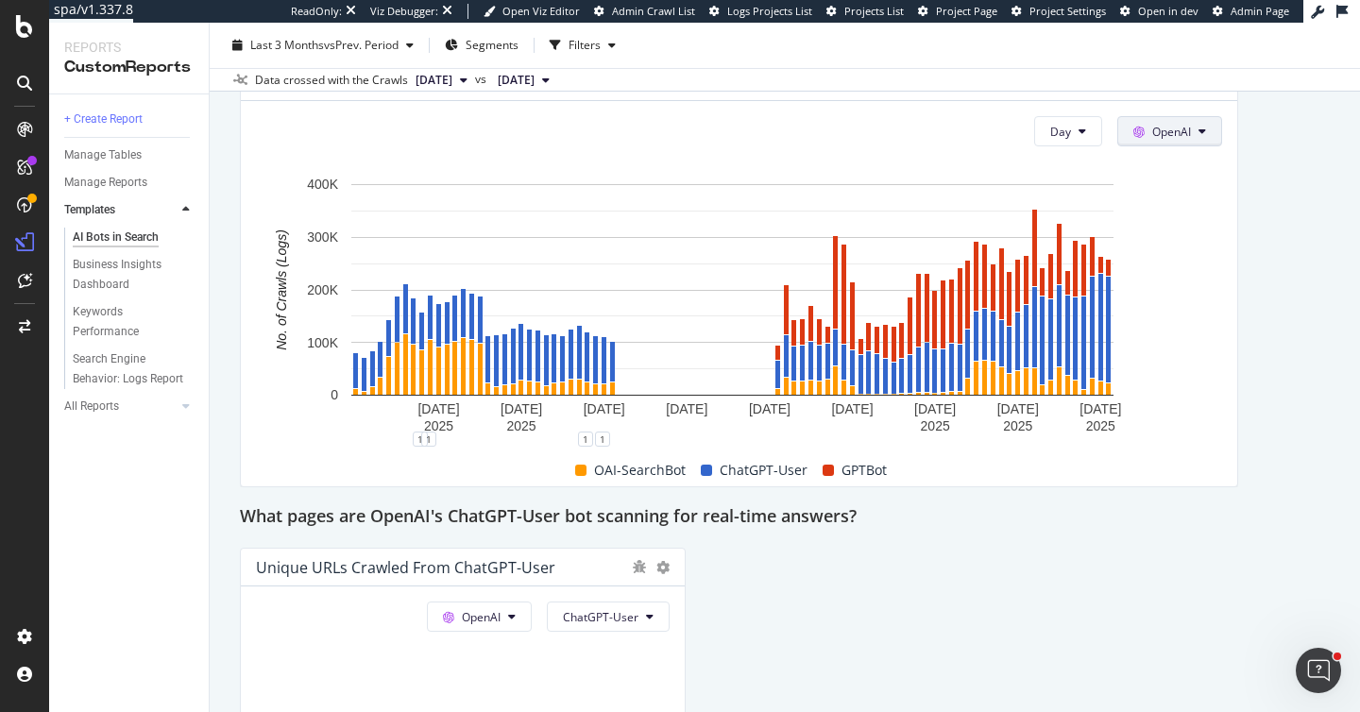
click at [1171, 133] on span "OpenAI" at bounding box center [1172, 132] width 39 height 16
click at [1256, 361] on div "This report shows AI bot interaction with your website and its impact on your o…" at bounding box center [785, 572] width 1090 height 5924
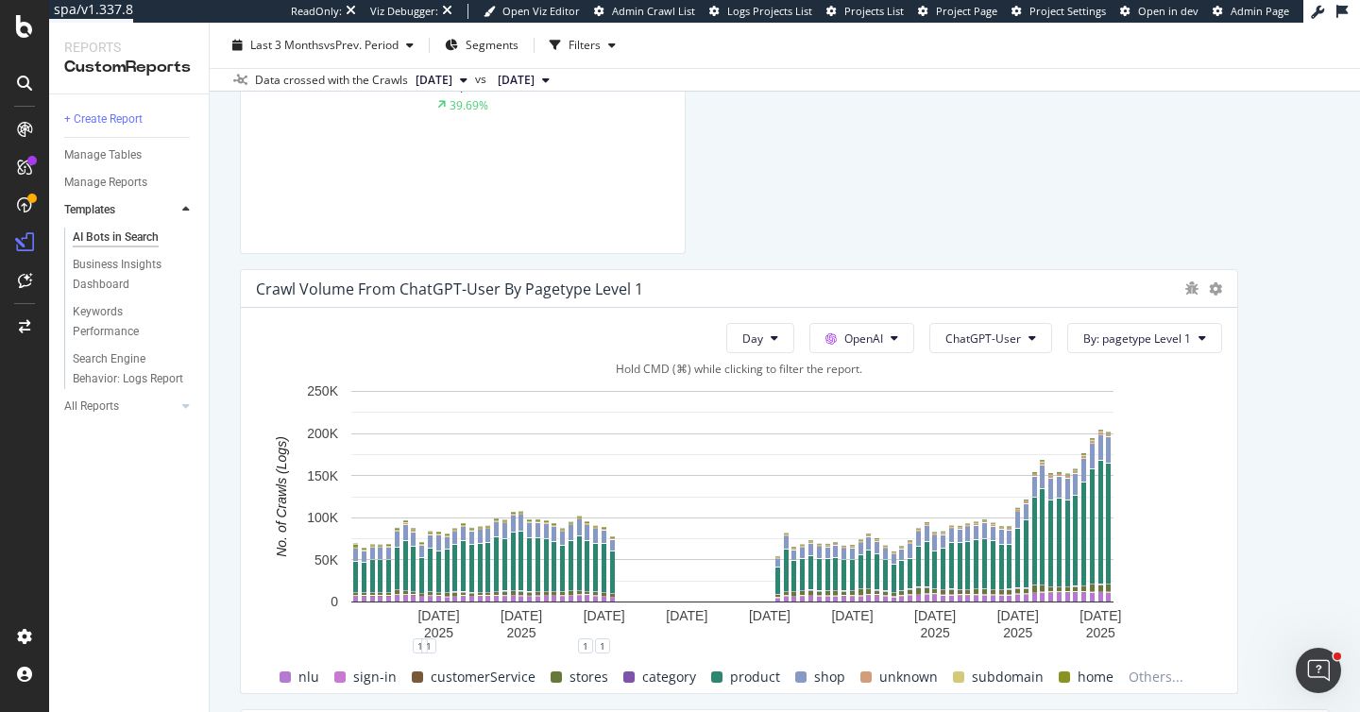
scroll to position [3425, 0]
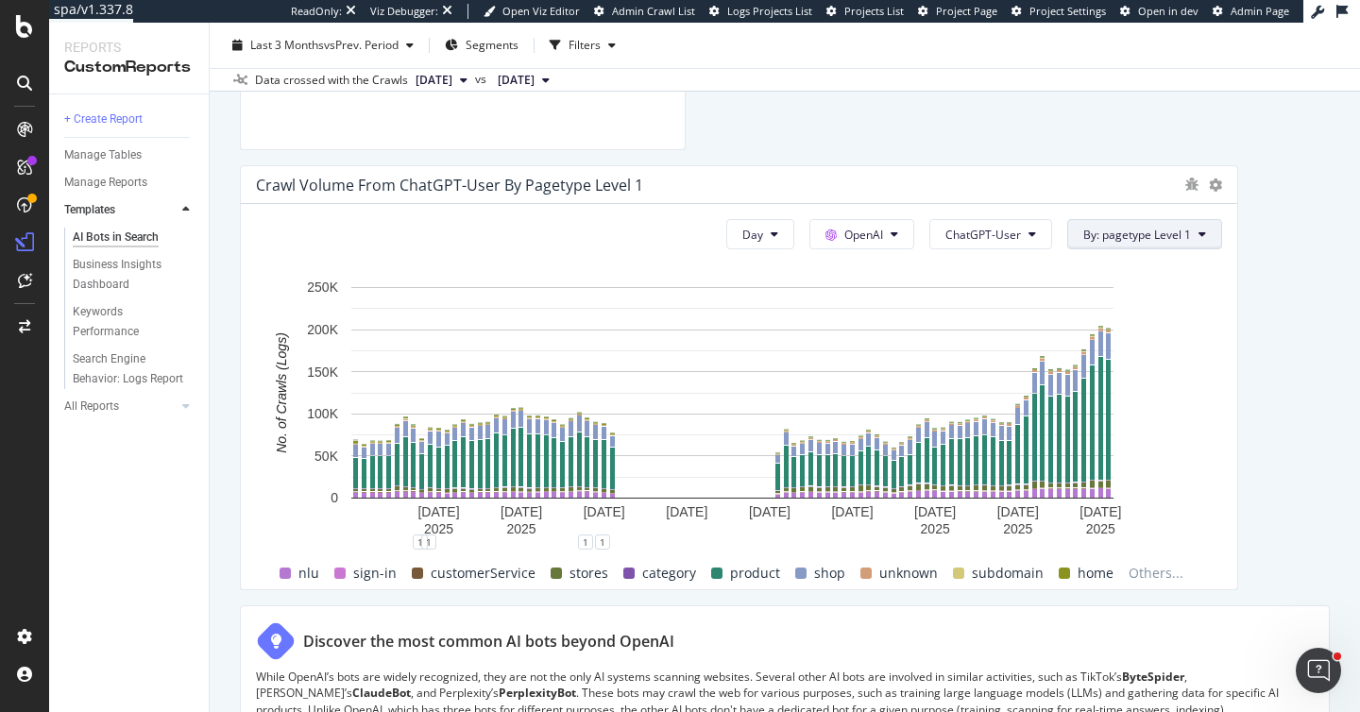
click at [1188, 241] on button "By: pagetype Level 1" at bounding box center [1145, 234] width 155 height 30
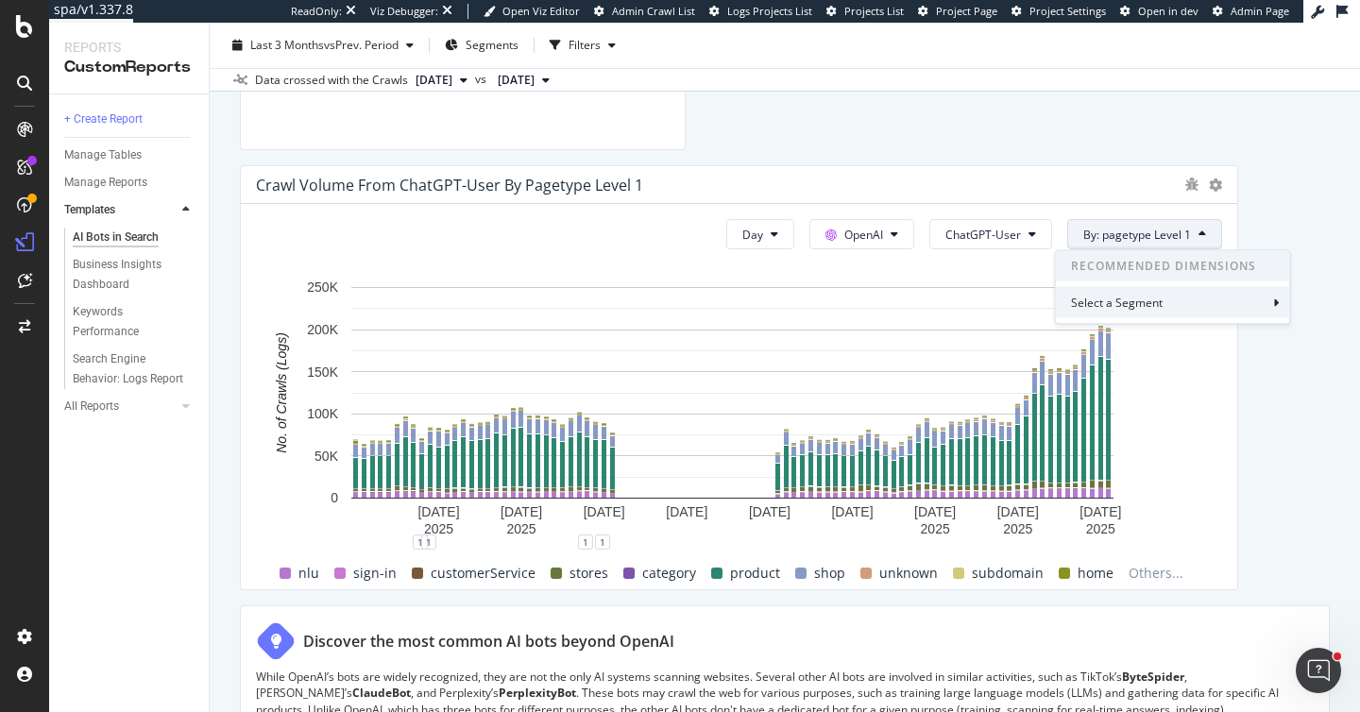
click at [1188, 304] on div "Select a Segment" at bounding box center [1173, 302] width 234 height 31
click at [1162, 349] on div "Segments" at bounding box center [1164, 338] width 208 height 26
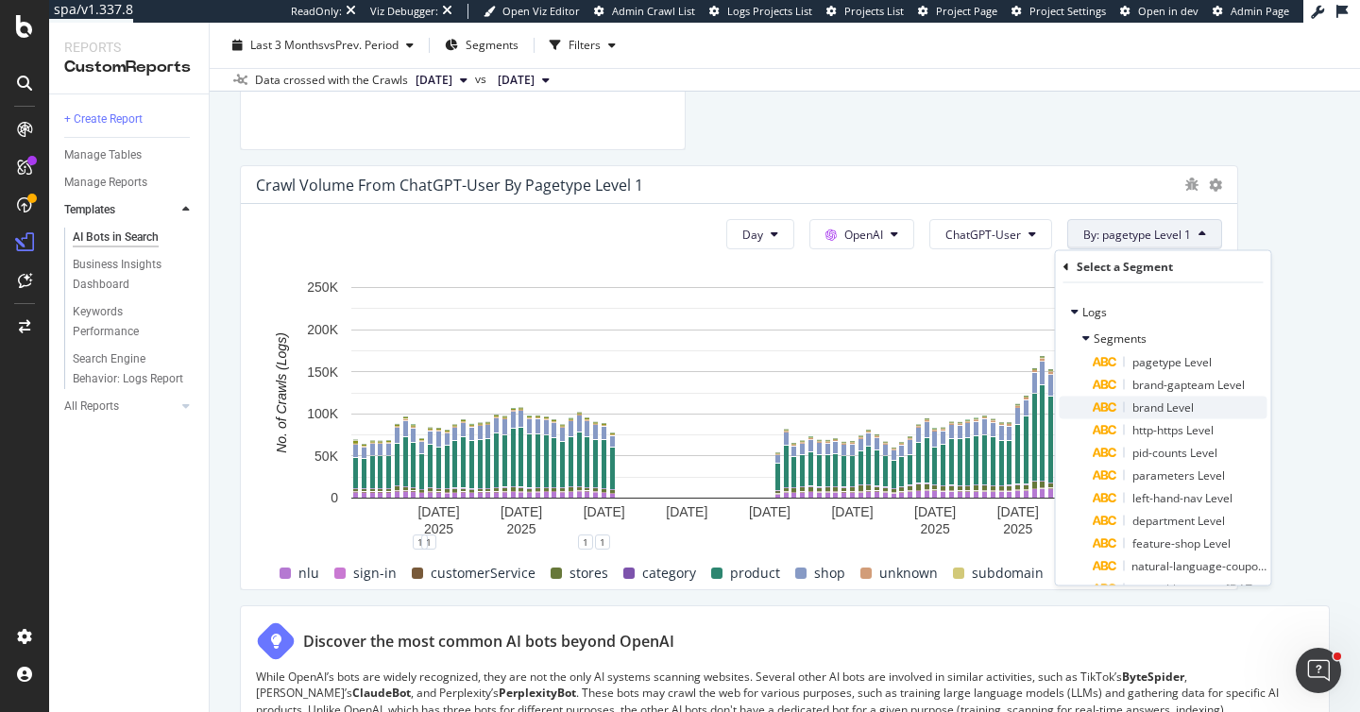
click at [1205, 414] on div "brand Level" at bounding box center [1181, 408] width 174 height 23
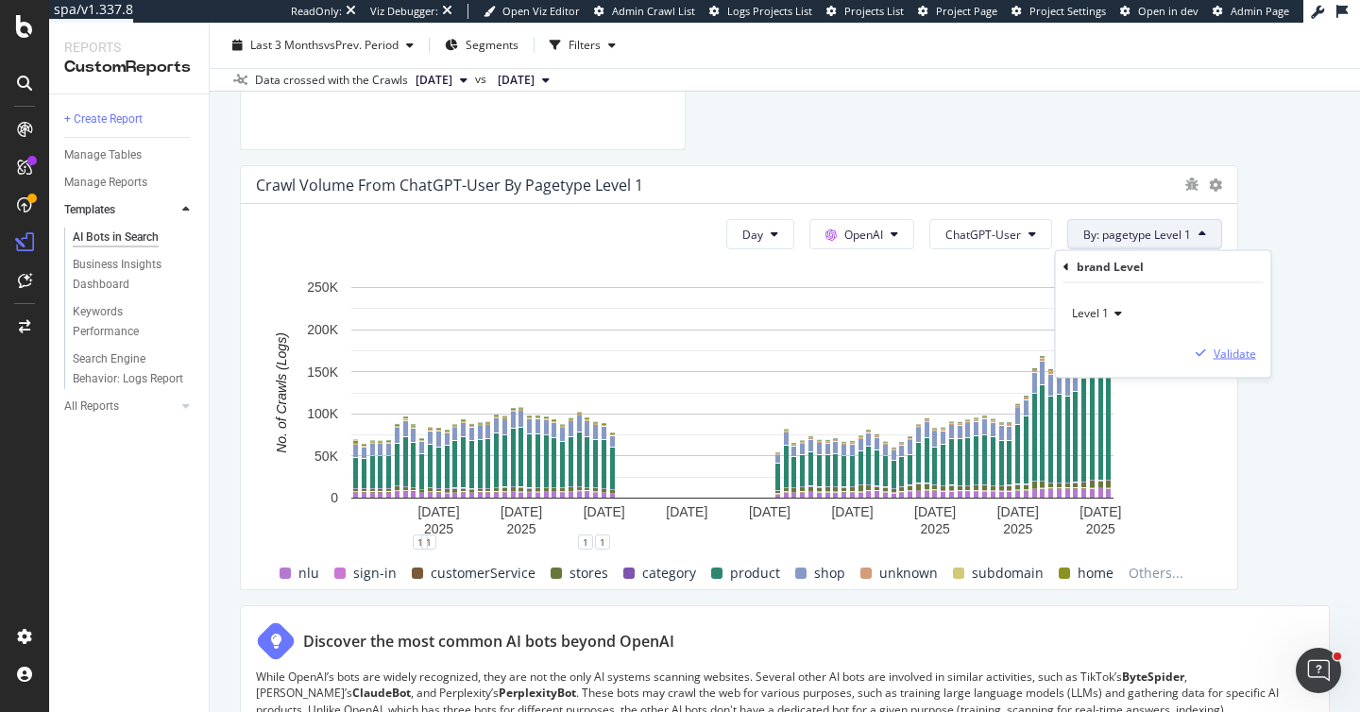
click at [1241, 352] on div "Validate" at bounding box center [1235, 353] width 43 height 16
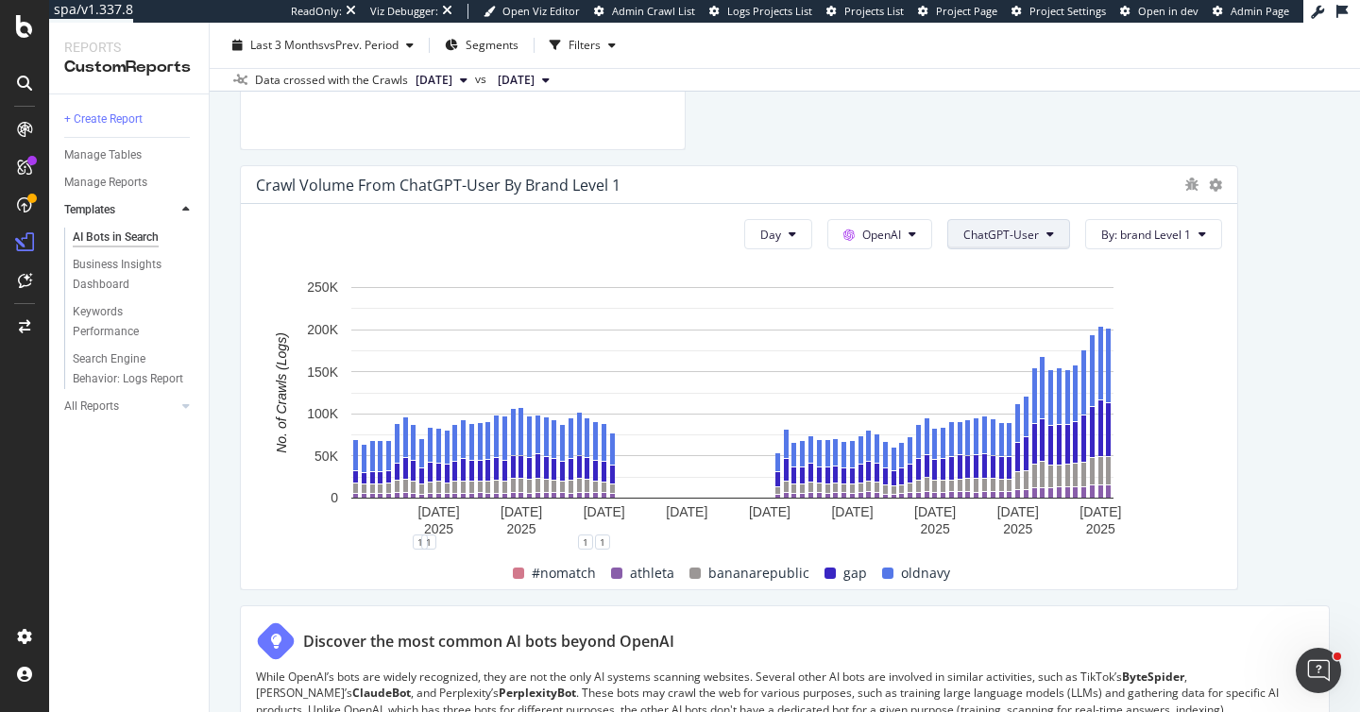
click at [1045, 237] on button "ChatGPT-User" at bounding box center [1009, 234] width 123 height 30
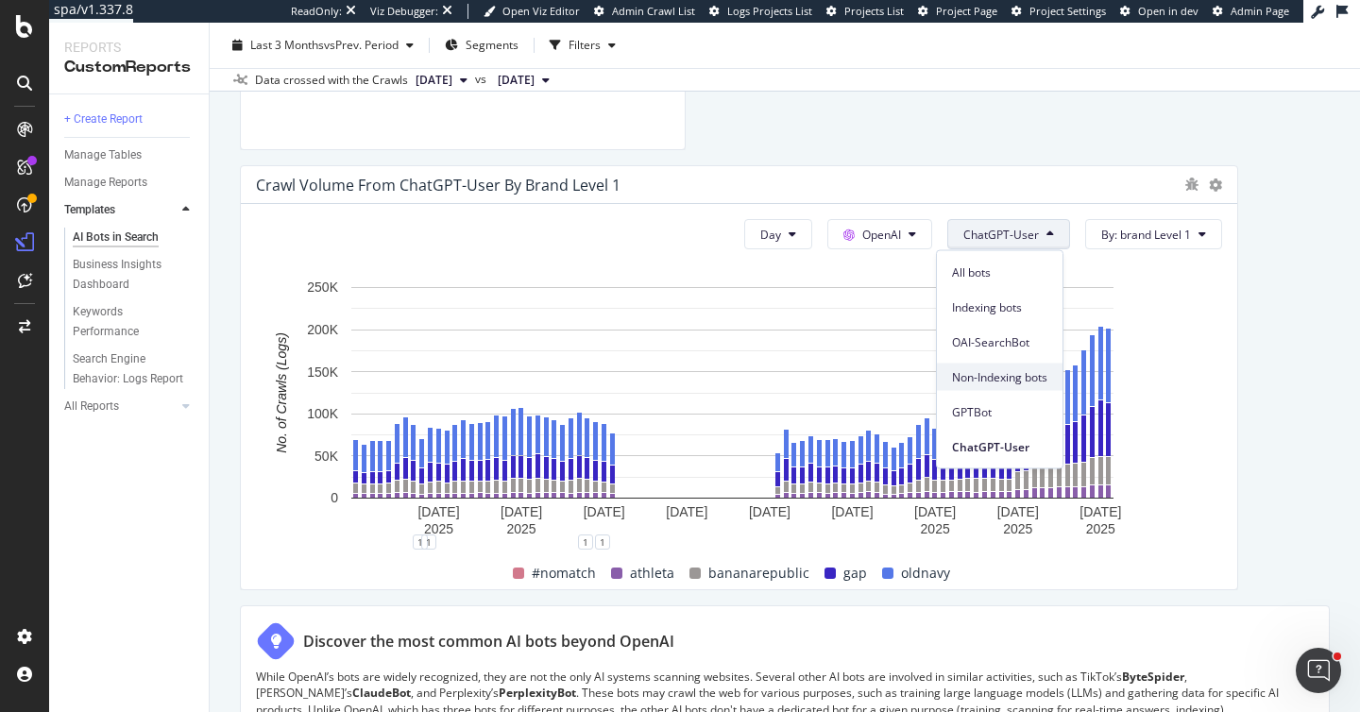
click at [1025, 364] on div "Non-Indexing bots" at bounding box center [1000, 377] width 126 height 27
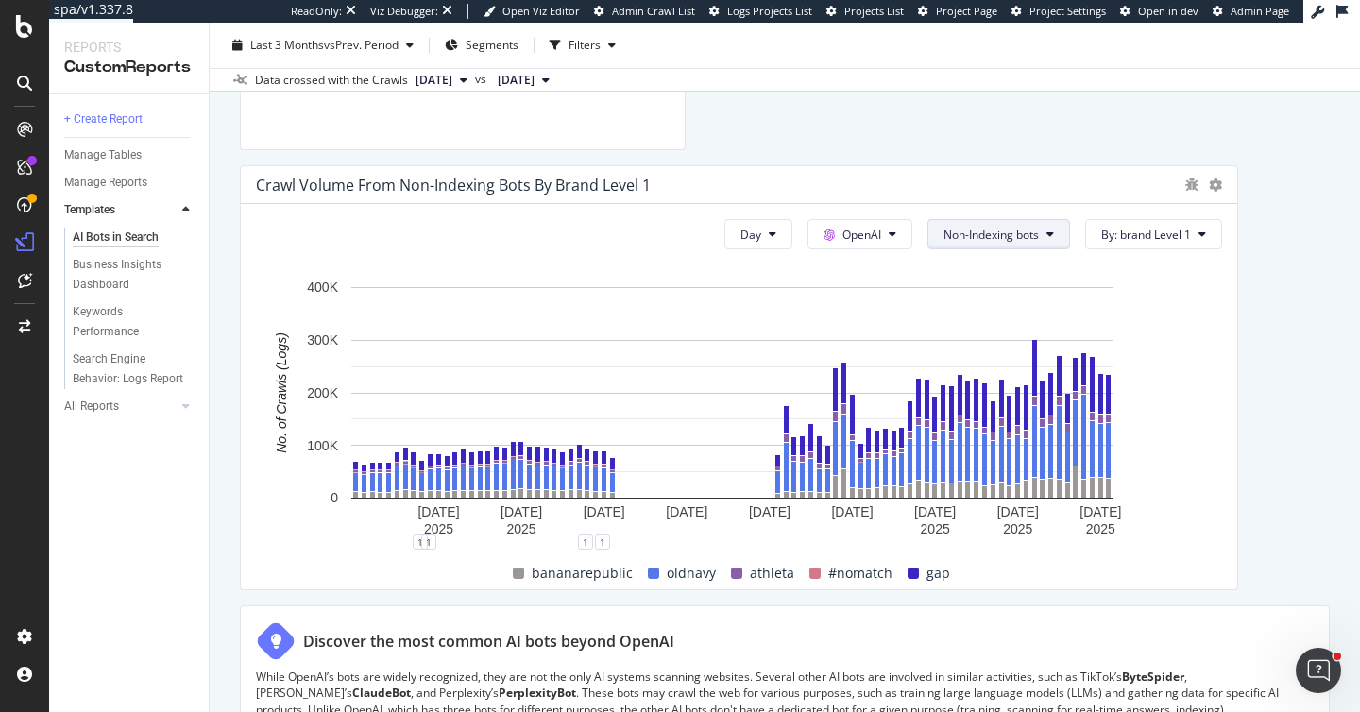
click at [1047, 229] on icon at bounding box center [1051, 234] width 8 height 11
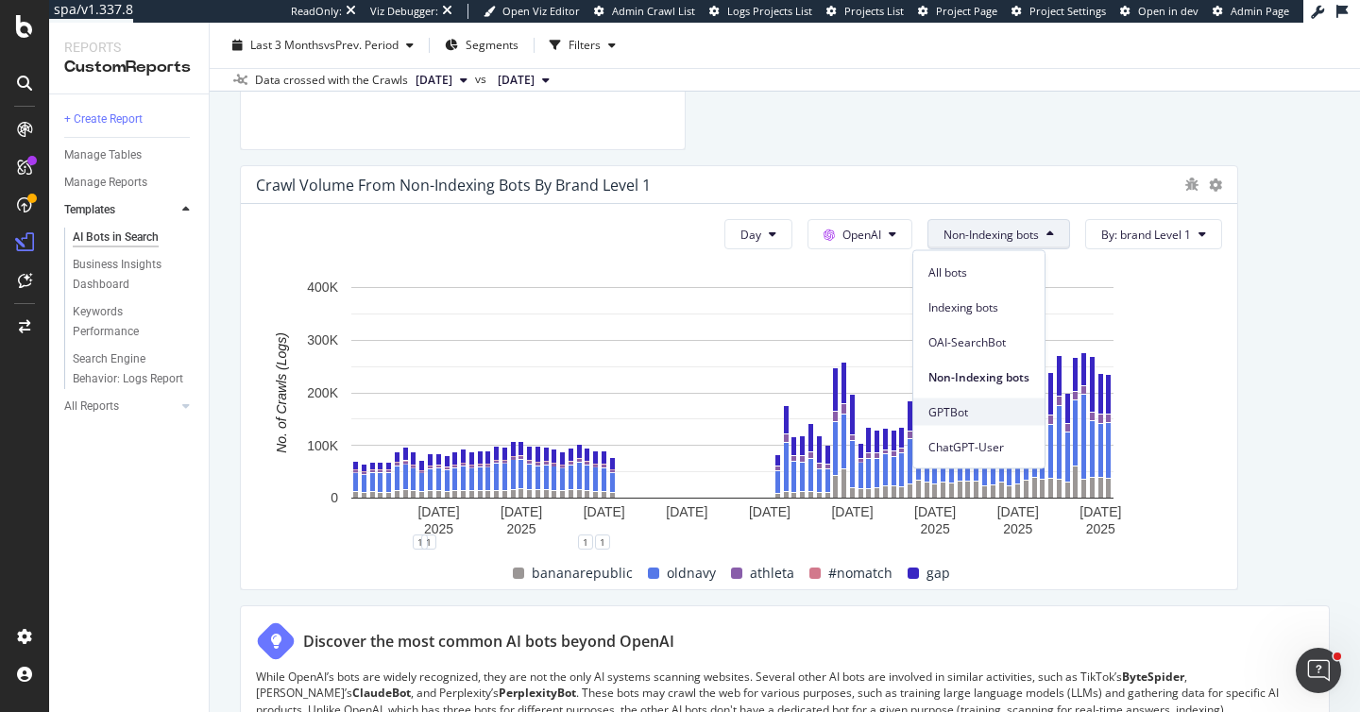
click at [950, 418] on span "GPTBot" at bounding box center [979, 411] width 101 height 17
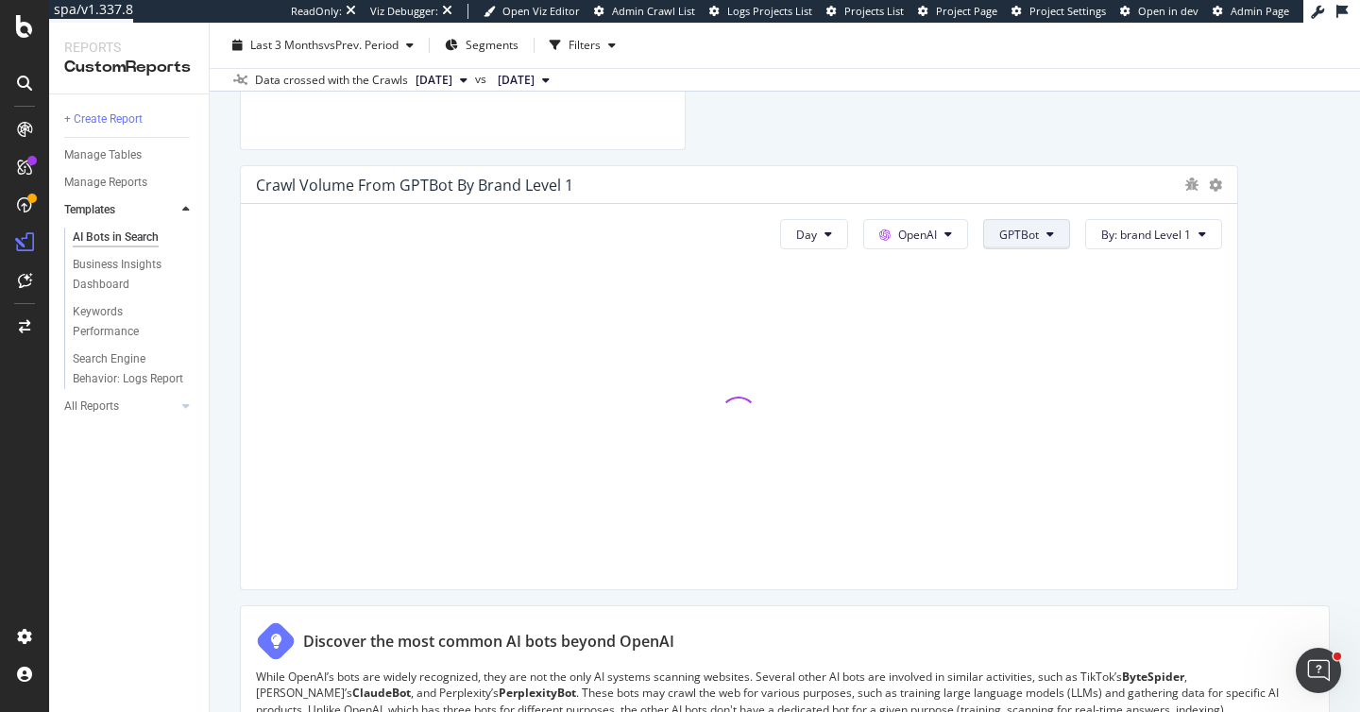
click at [1047, 231] on icon at bounding box center [1051, 234] width 8 height 11
click at [1031, 455] on div "ChatGPT-User" at bounding box center [1035, 447] width 126 height 27
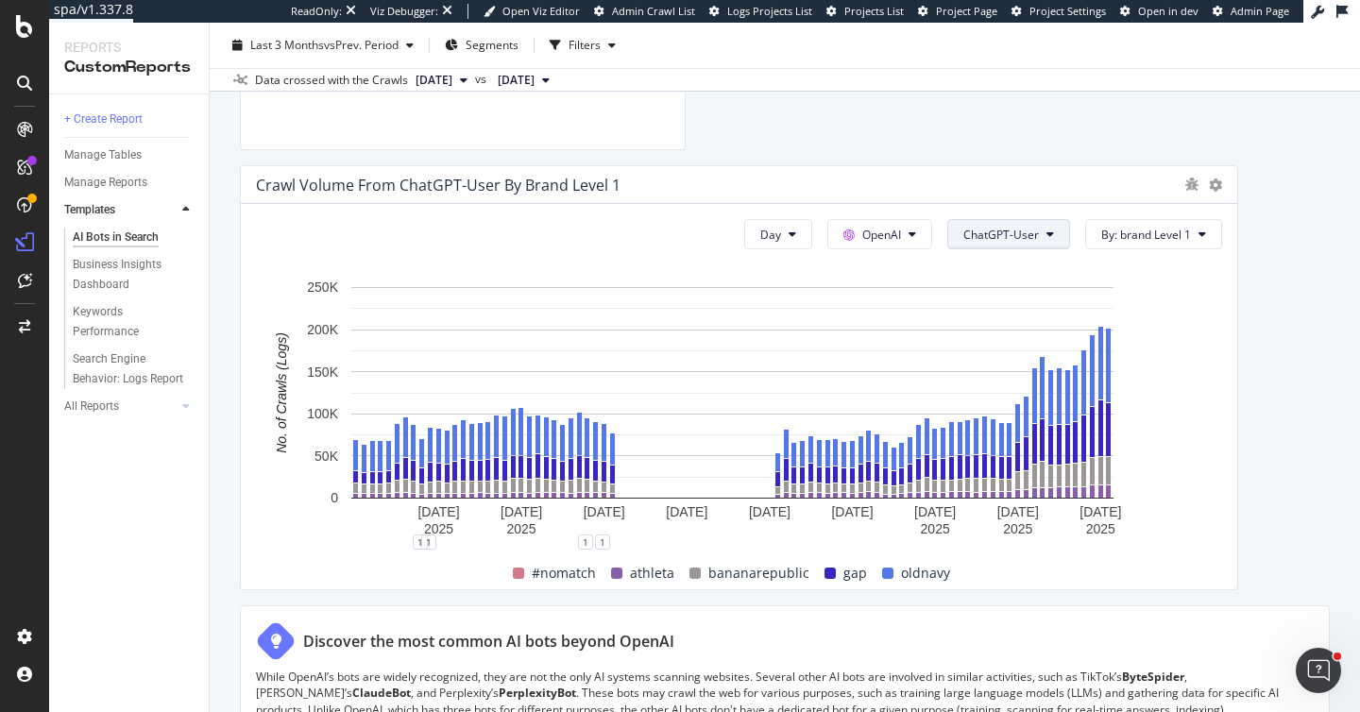
click at [1012, 240] on span "ChatGPT-User" at bounding box center [1002, 235] width 76 height 16
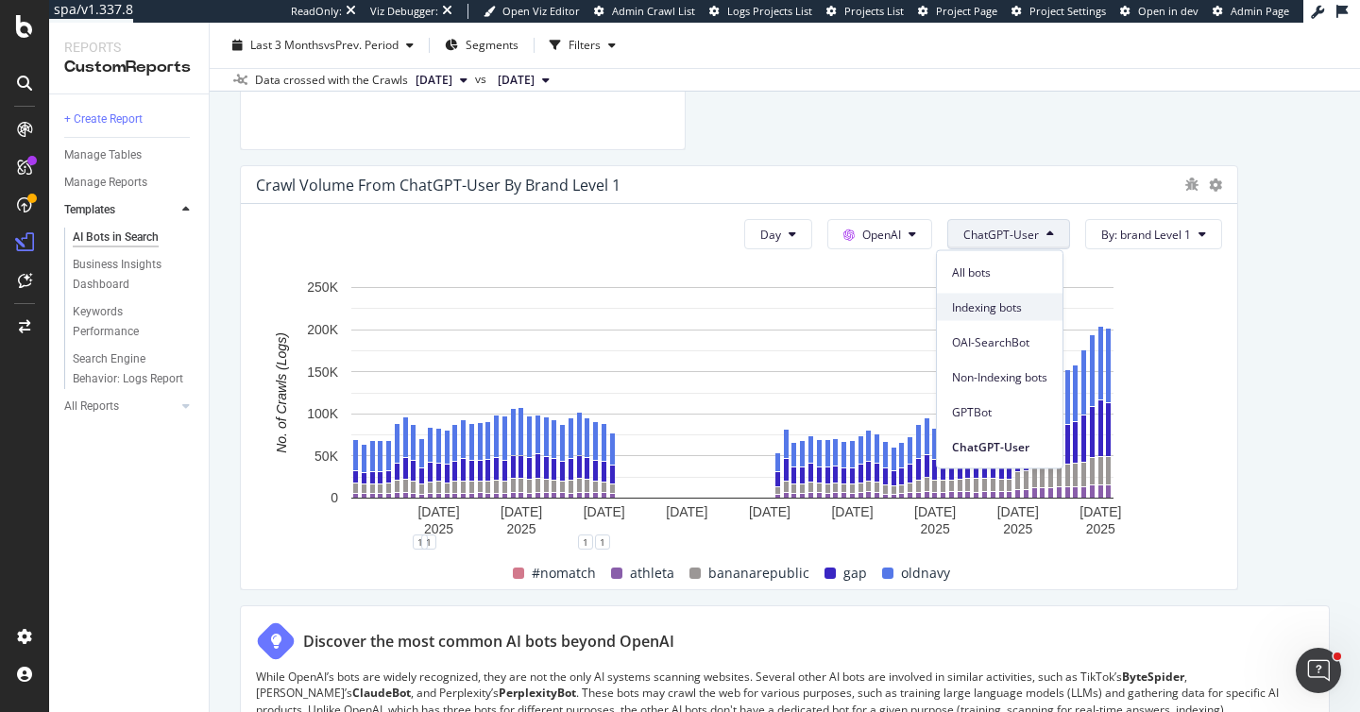
click at [1021, 303] on span "Indexing bots" at bounding box center [999, 307] width 95 height 17
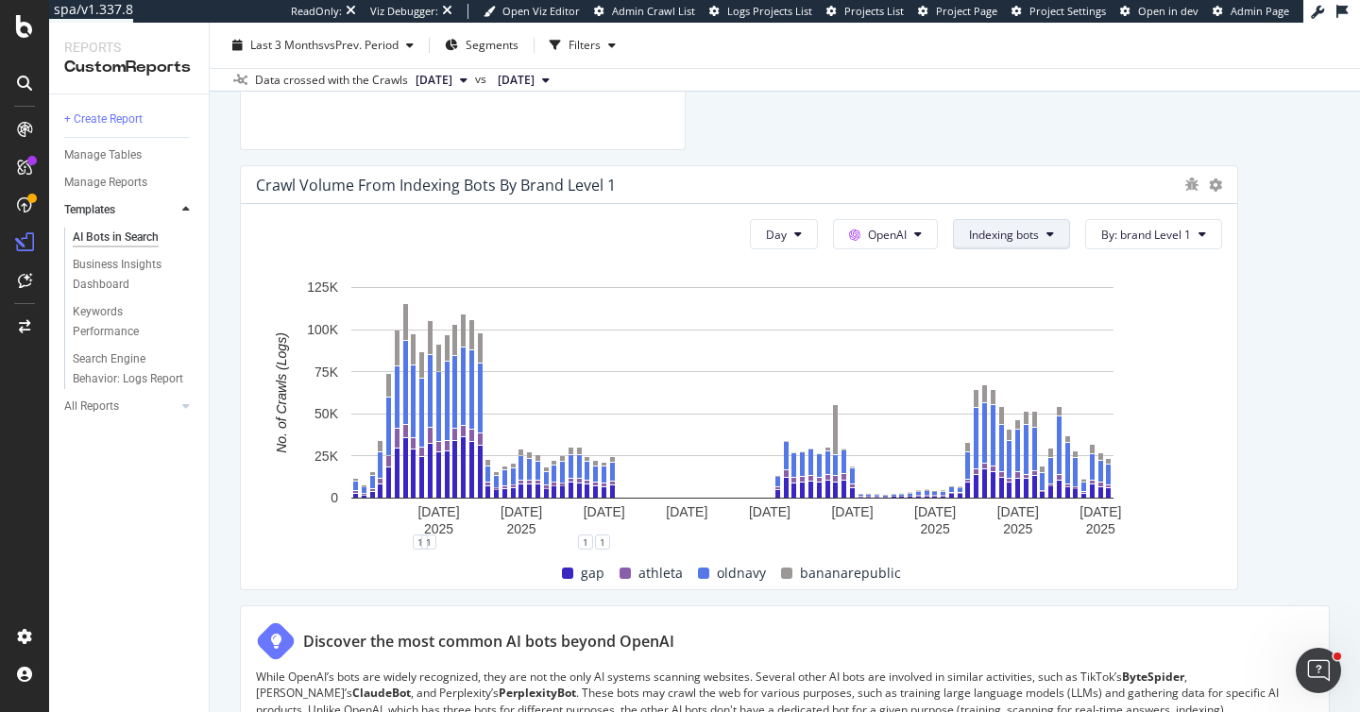
click at [1019, 227] on span "Indexing bots" at bounding box center [1004, 235] width 70 height 16
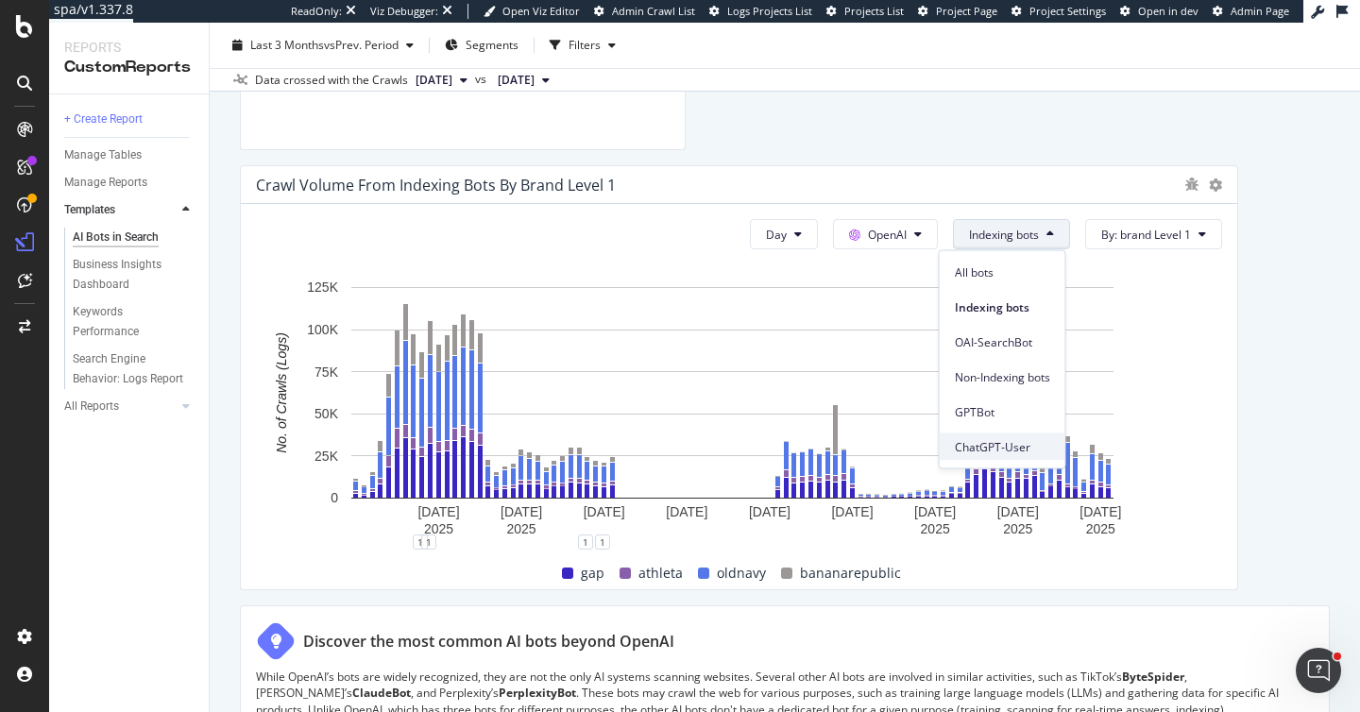
click at [1008, 448] on span "ChatGPT-User" at bounding box center [1002, 446] width 95 height 17
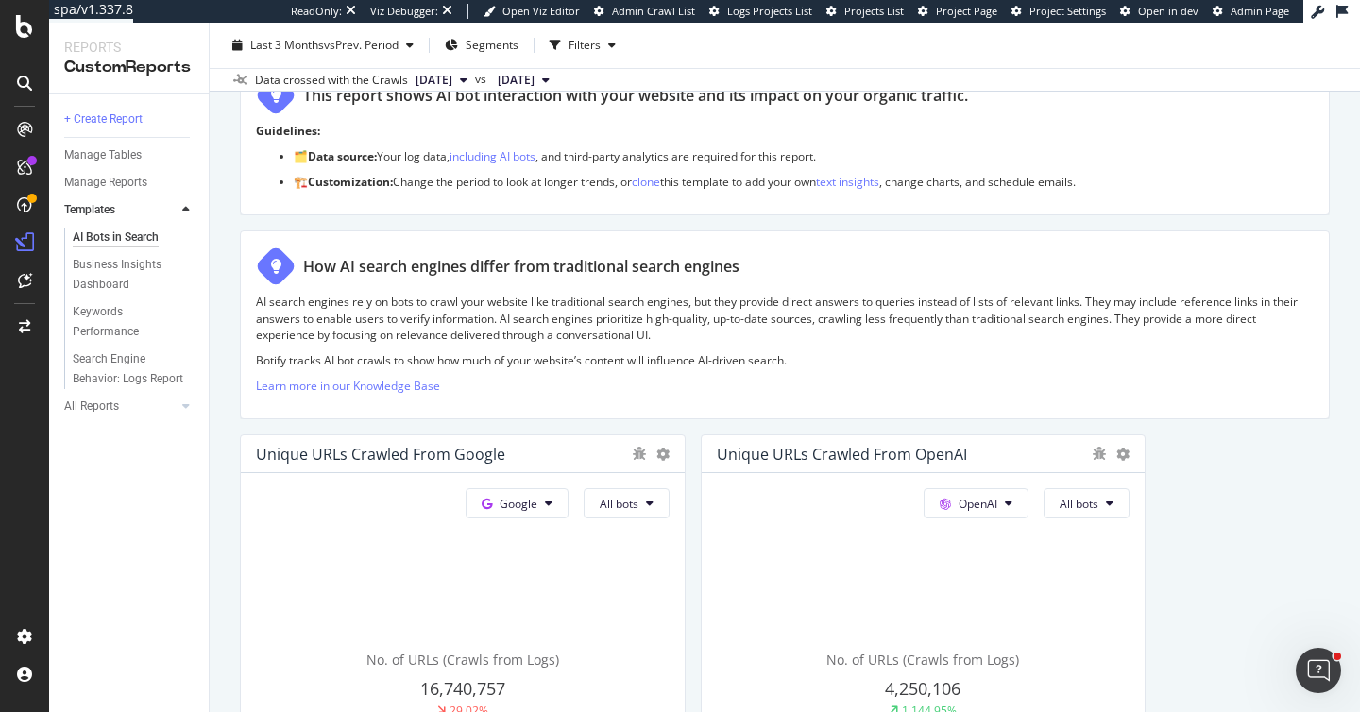
scroll to position [0, 0]
